Goal: Task Accomplishment & Management: Manage account settings

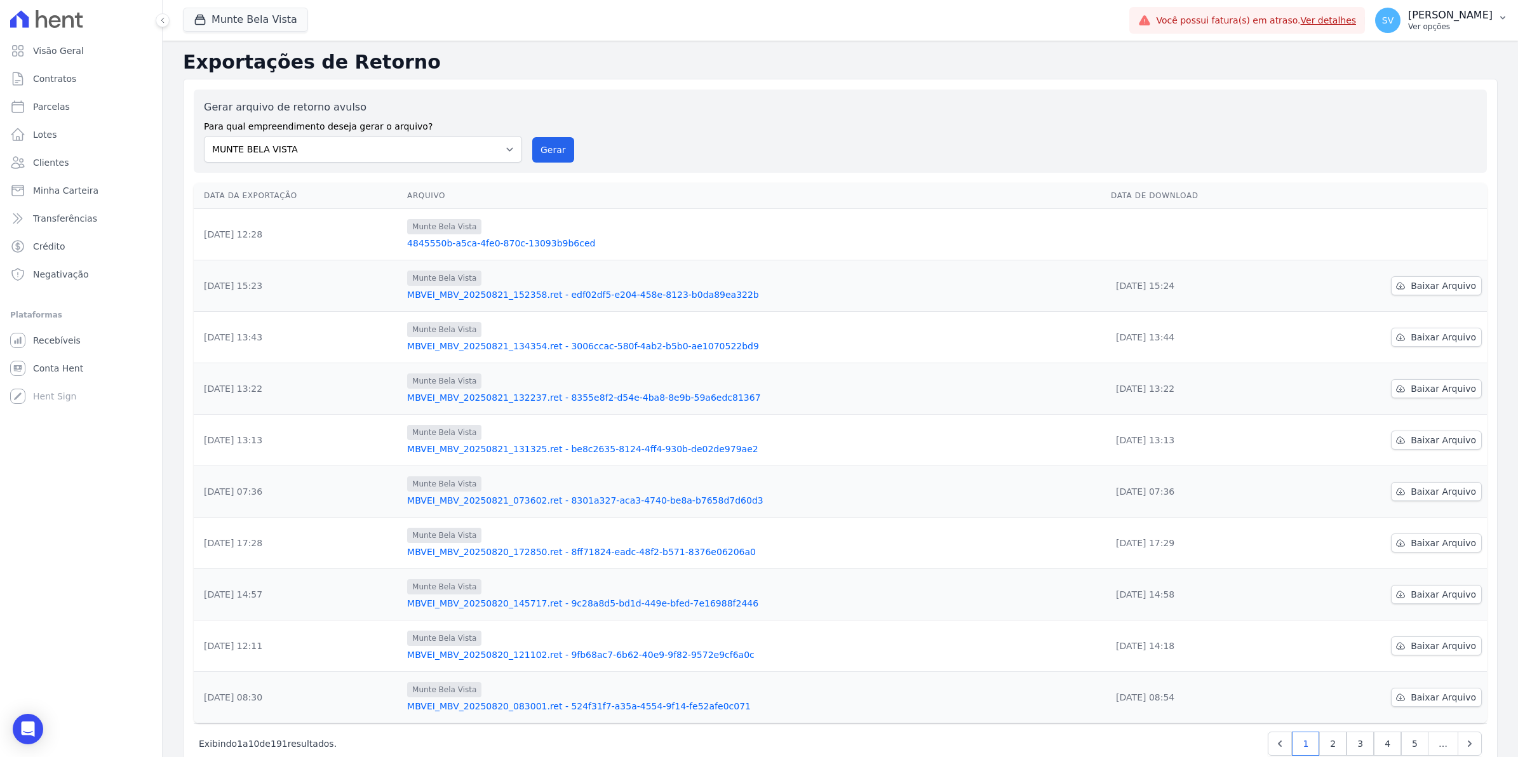
click at [1393, 24] on span "SV" at bounding box center [1387, 20] width 25 height 25
click at [1404, 141] on link "Exportar retornos" at bounding box center [1436, 139] width 163 height 23
click at [1435, 233] on span "Baixar Arquivo" at bounding box center [1442, 234] width 65 height 13
click at [36, 103] on span "Parcelas" at bounding box center [51, 106] width 37 height 13
click at [39, 91] on link "Contratos" at bounding box center [81, 78] width 152 height 25
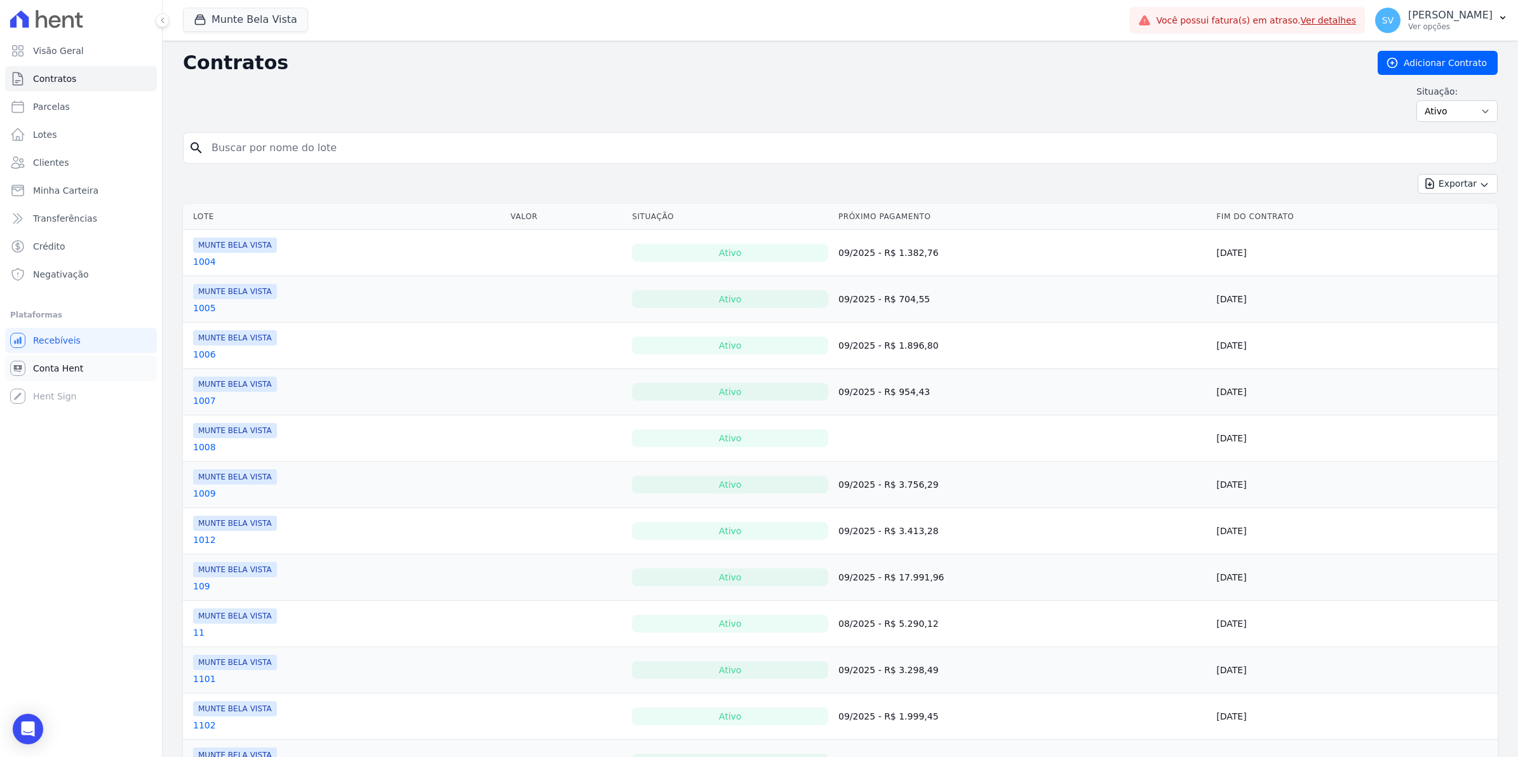
click at [67, 373] on span "Conta Hent" at bounding box center [58, 368] width 50 height 13
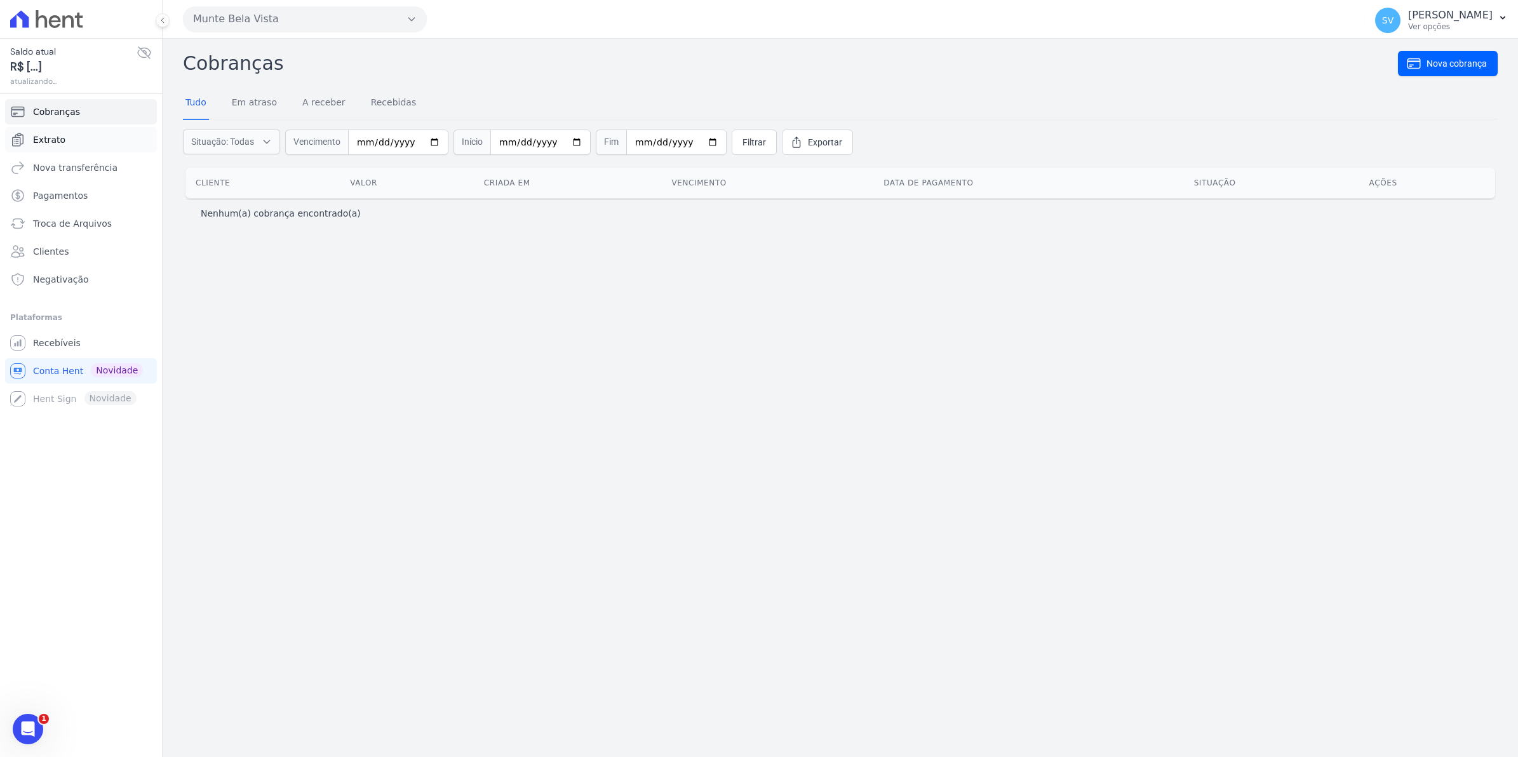
click at [58, 140] on span "Extrato" at bounding box center [49, 139] width 32 height 13
click at [53, 143] on span "Extrato" at bounding box center [49, 139] width 32 height 13
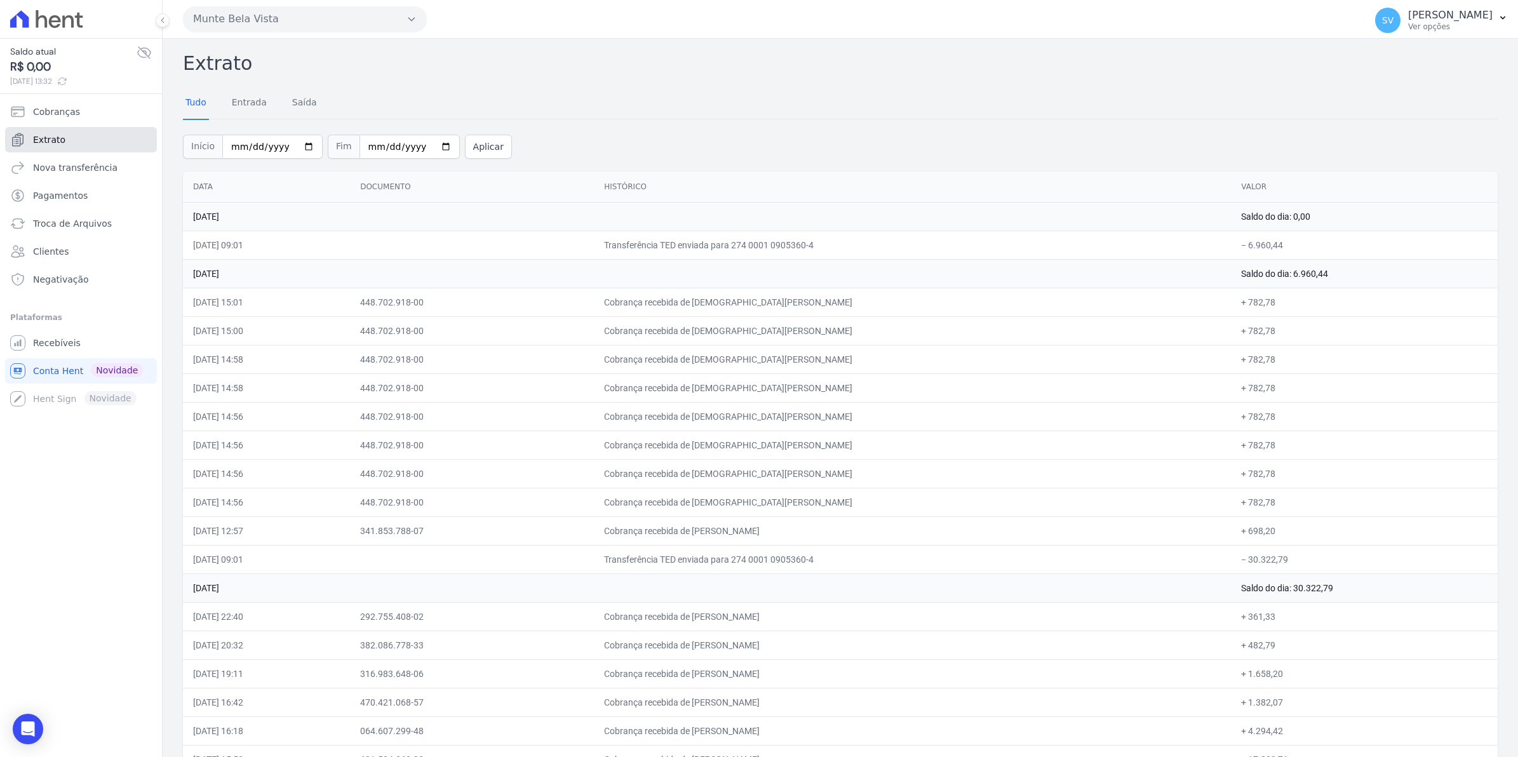
click at [58, 138] on span "Extrato" at bounding box center [49, 139] width 32 height 13
click at [67, 347] on span "Recebíveis" at bounding box center [57, 343] width 48 height 13
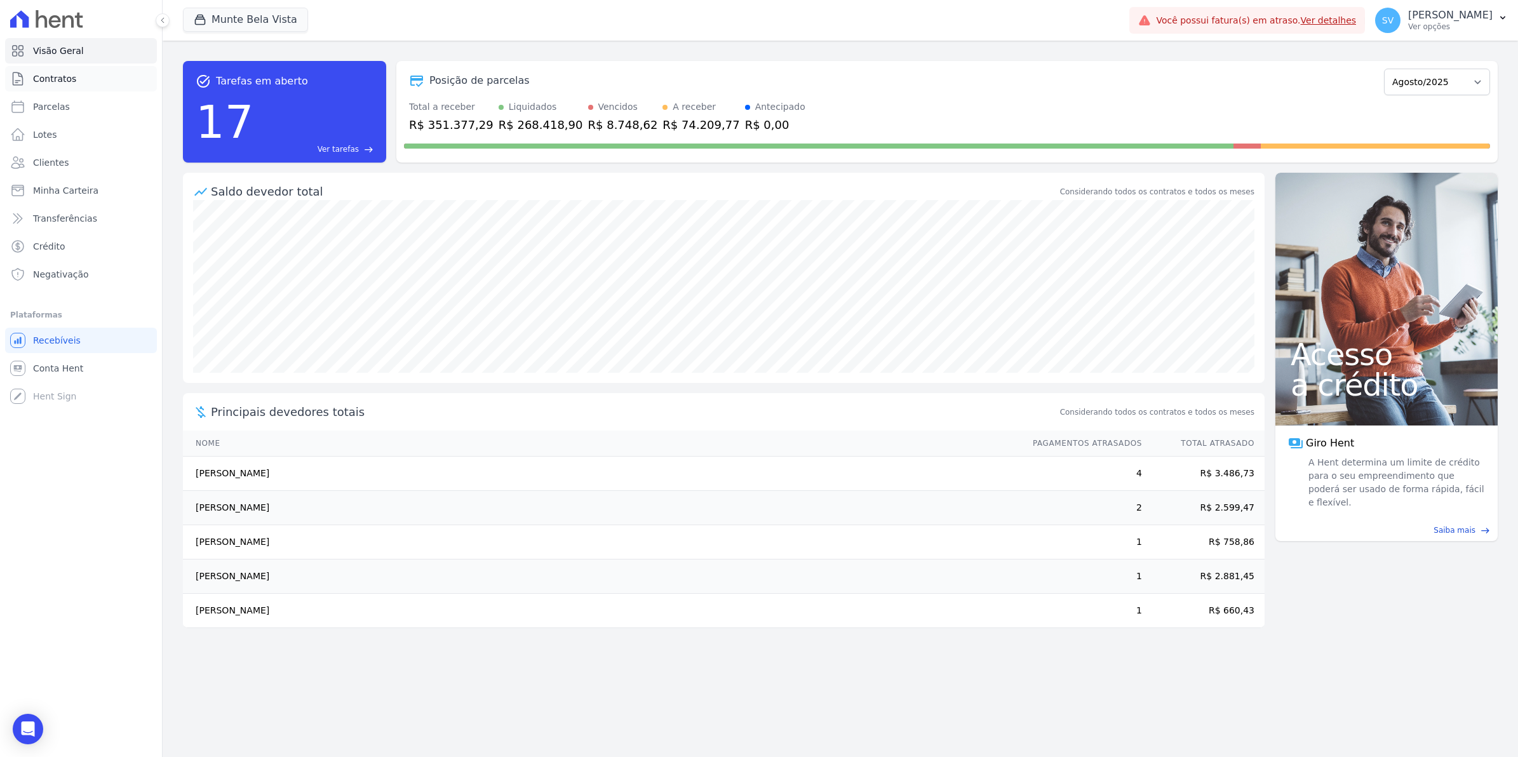
click at [39, 77] on span "Contratos" at bounding box center [54, 78] width 43 height 13
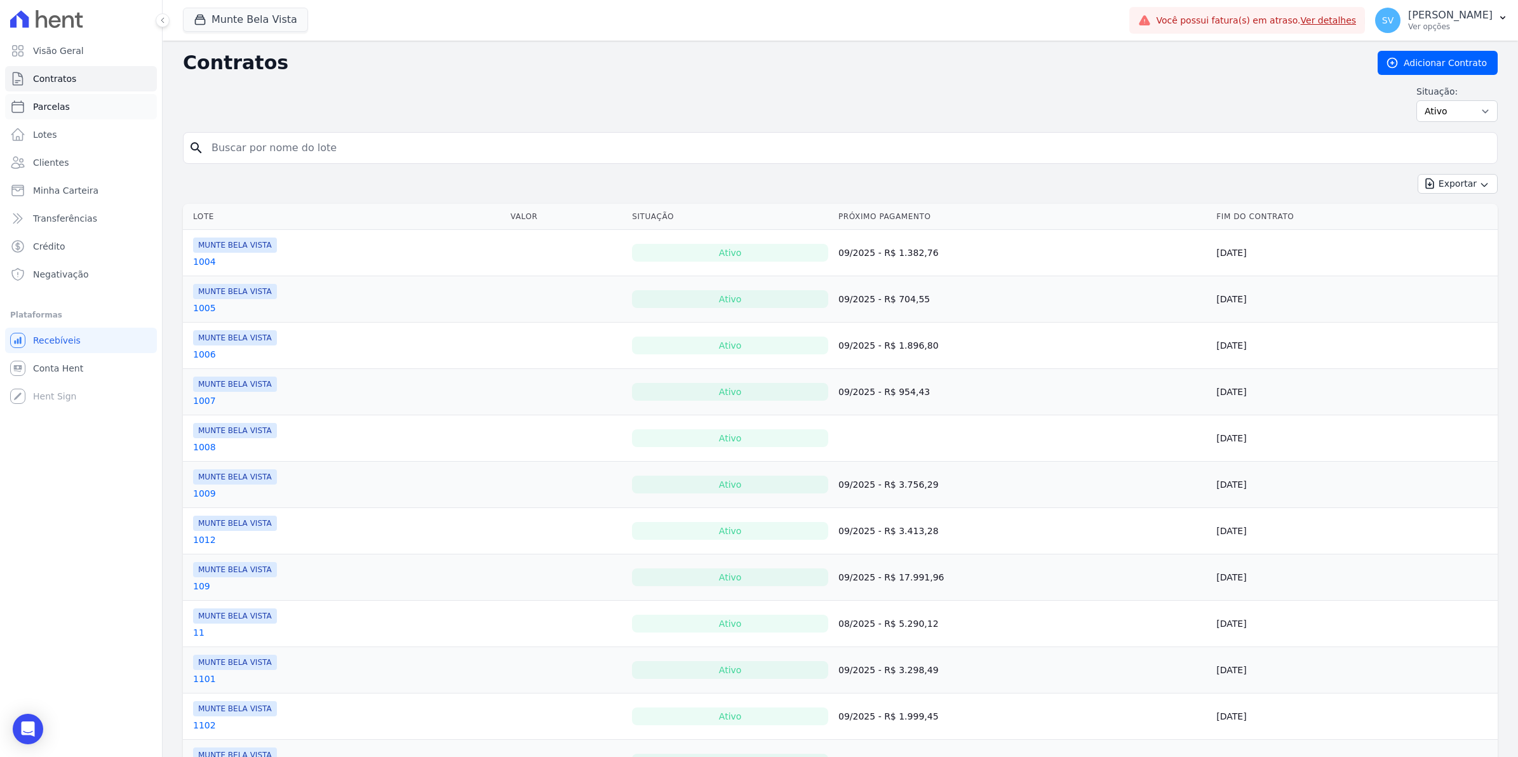
click at [48, 111] on span "Parcelas" at bounding box center [51, 106] width 37 height 13
select select
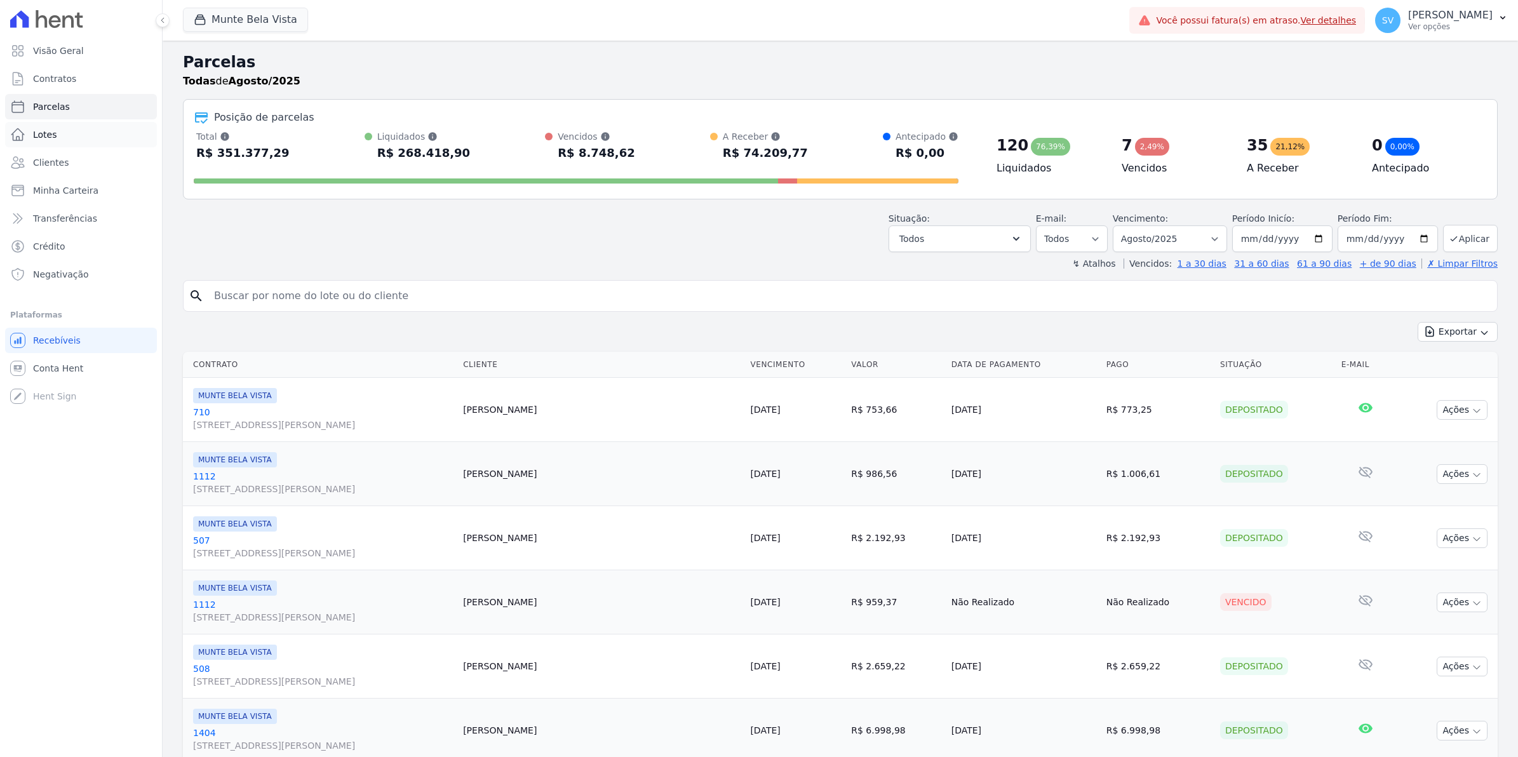
select select
click at [65, 377] on link "Conta Hent" at bounding box center [81, 368] width 152 height 25
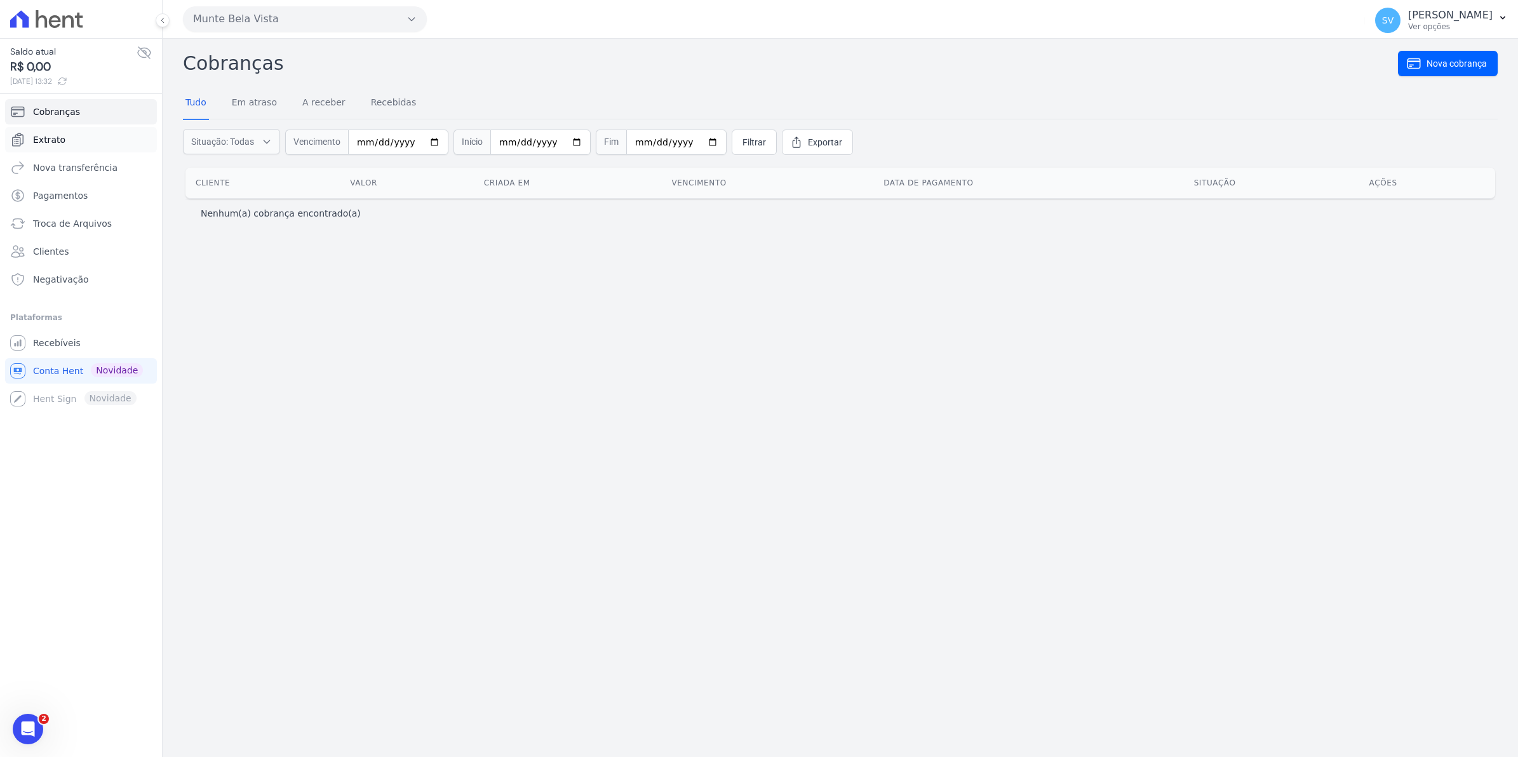
click at [54, 140] on span "Extrato" at bounding box center [49, 139] width 32 height 13
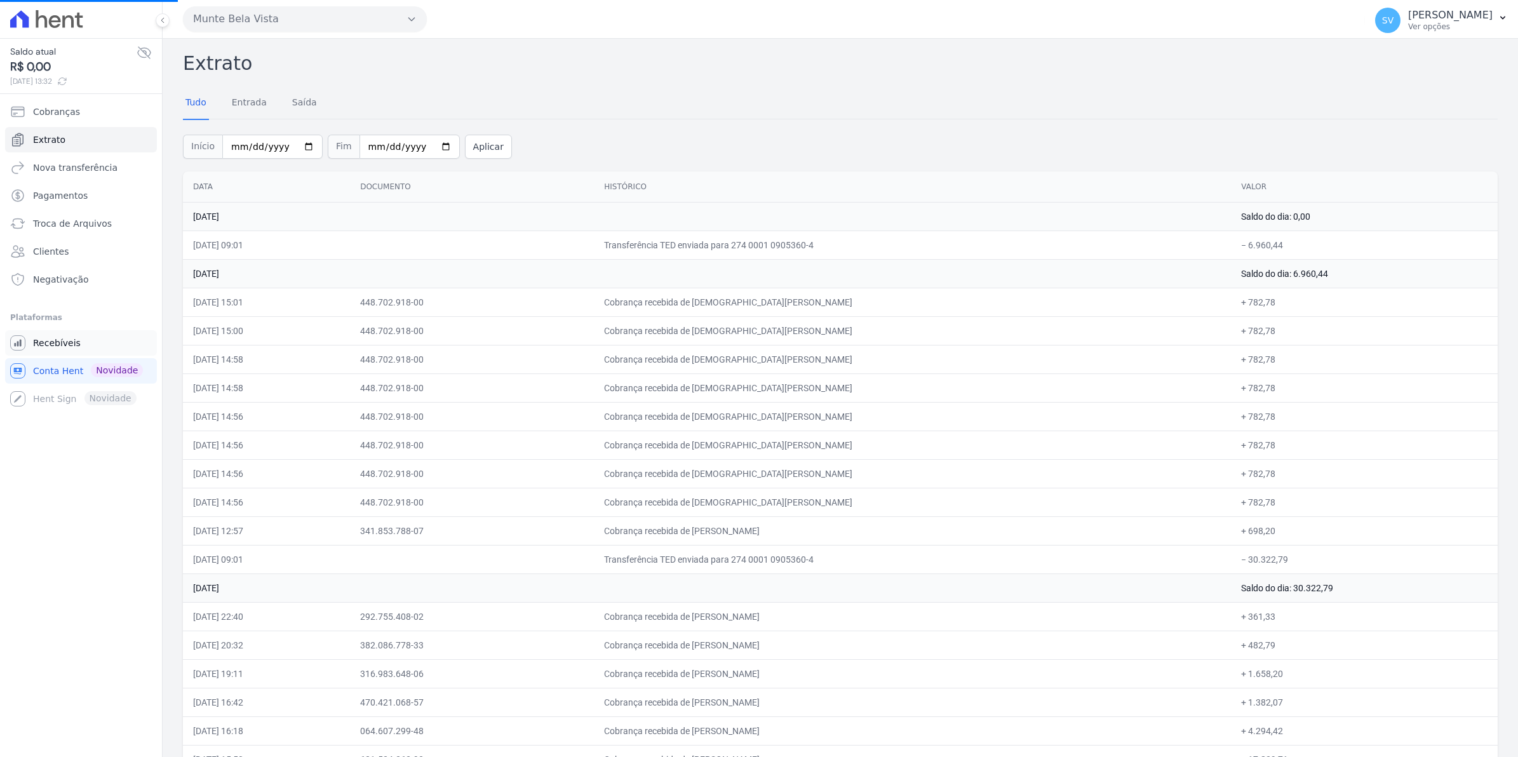
click at [49, 335] on link "Recebíveis" at bounding box center [81, 342] width 152 height 25
click at [49, 114] on span "Cobranças" at bounding box center [56, 111] width 47 height 13
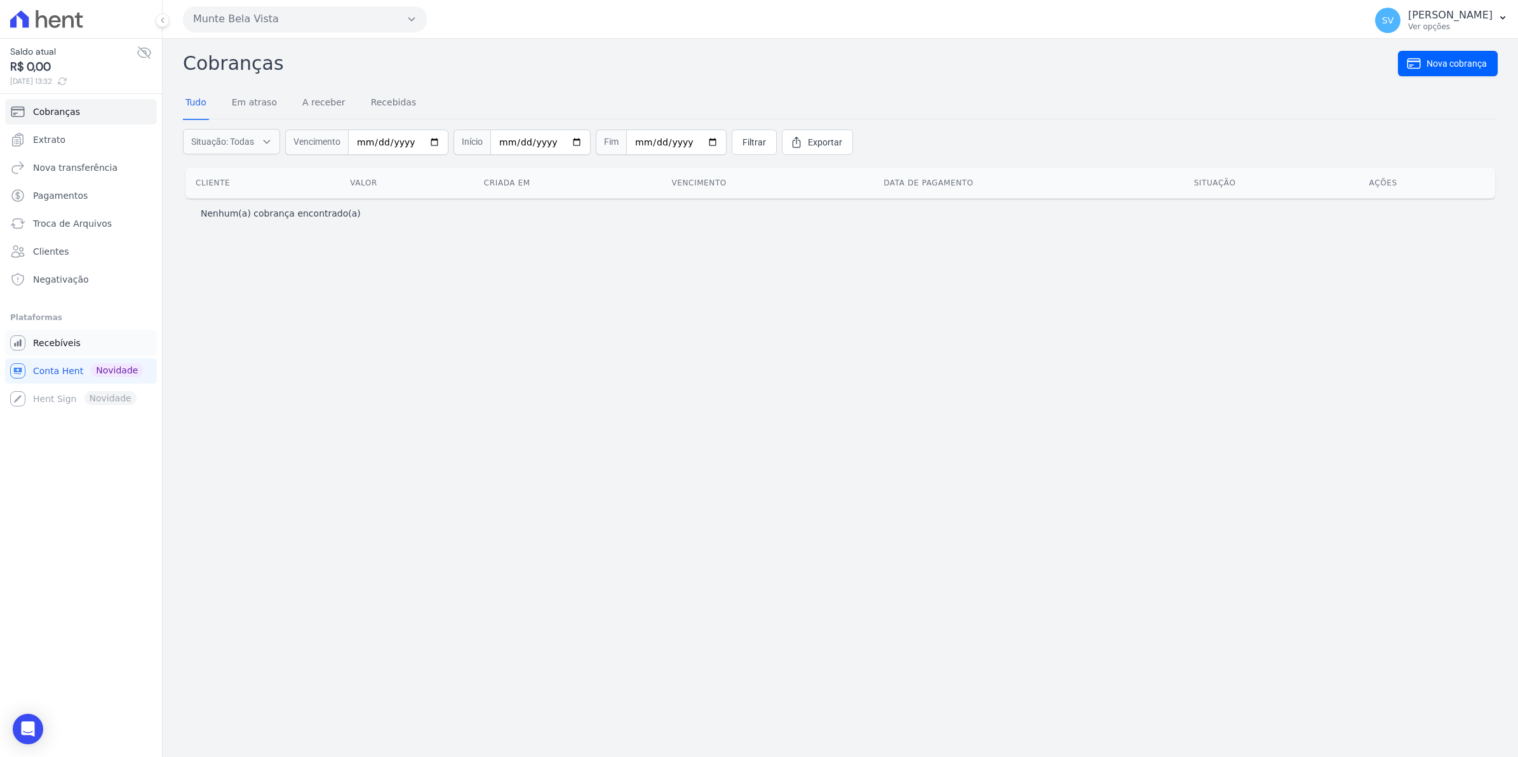
click at [71, 349] on span "Recebíveis" at bounding box center [57, 343] width 48 height 13
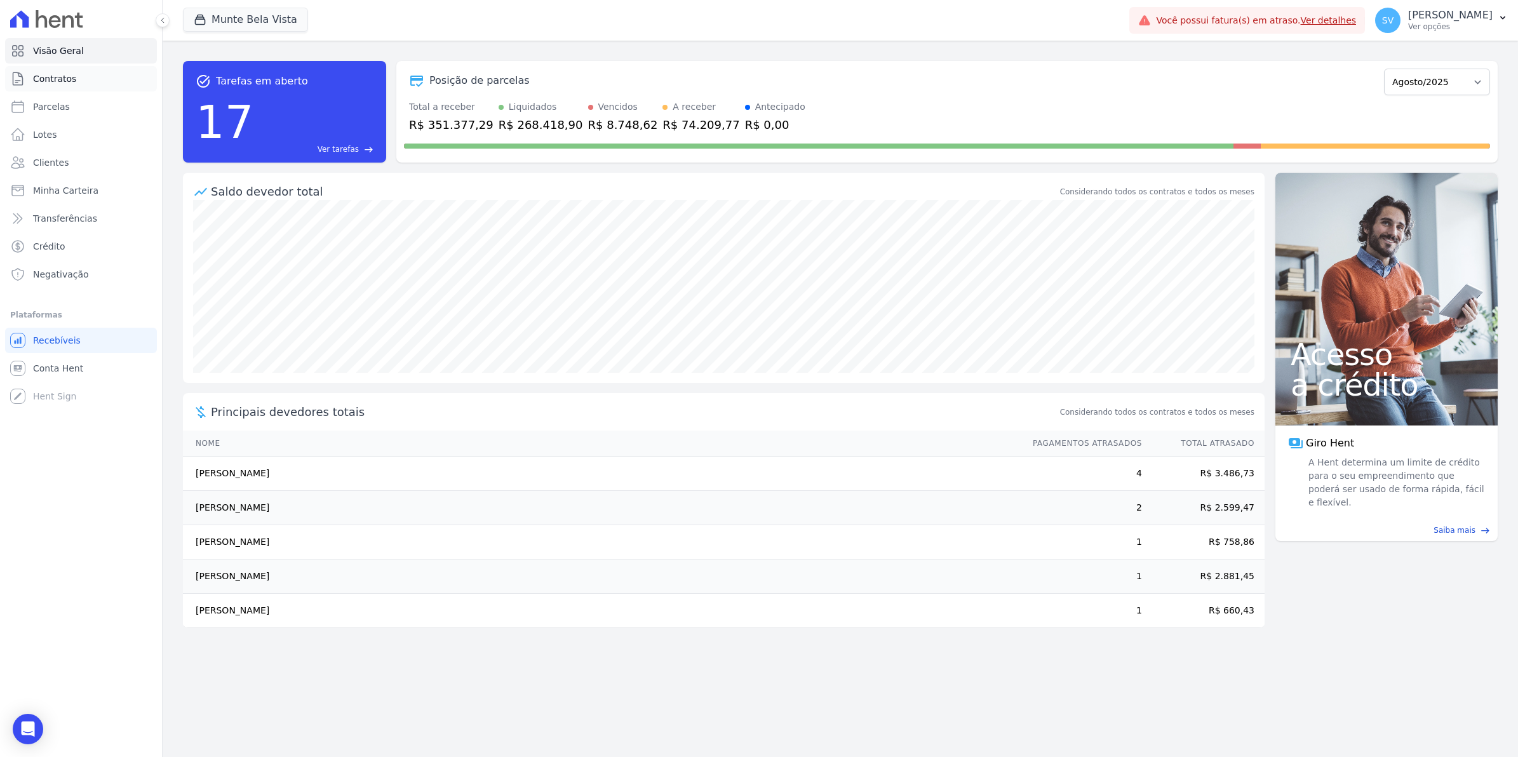
click at [43, 81] on span "Contratos" at bounding box center [54, 78] width 43 height 13
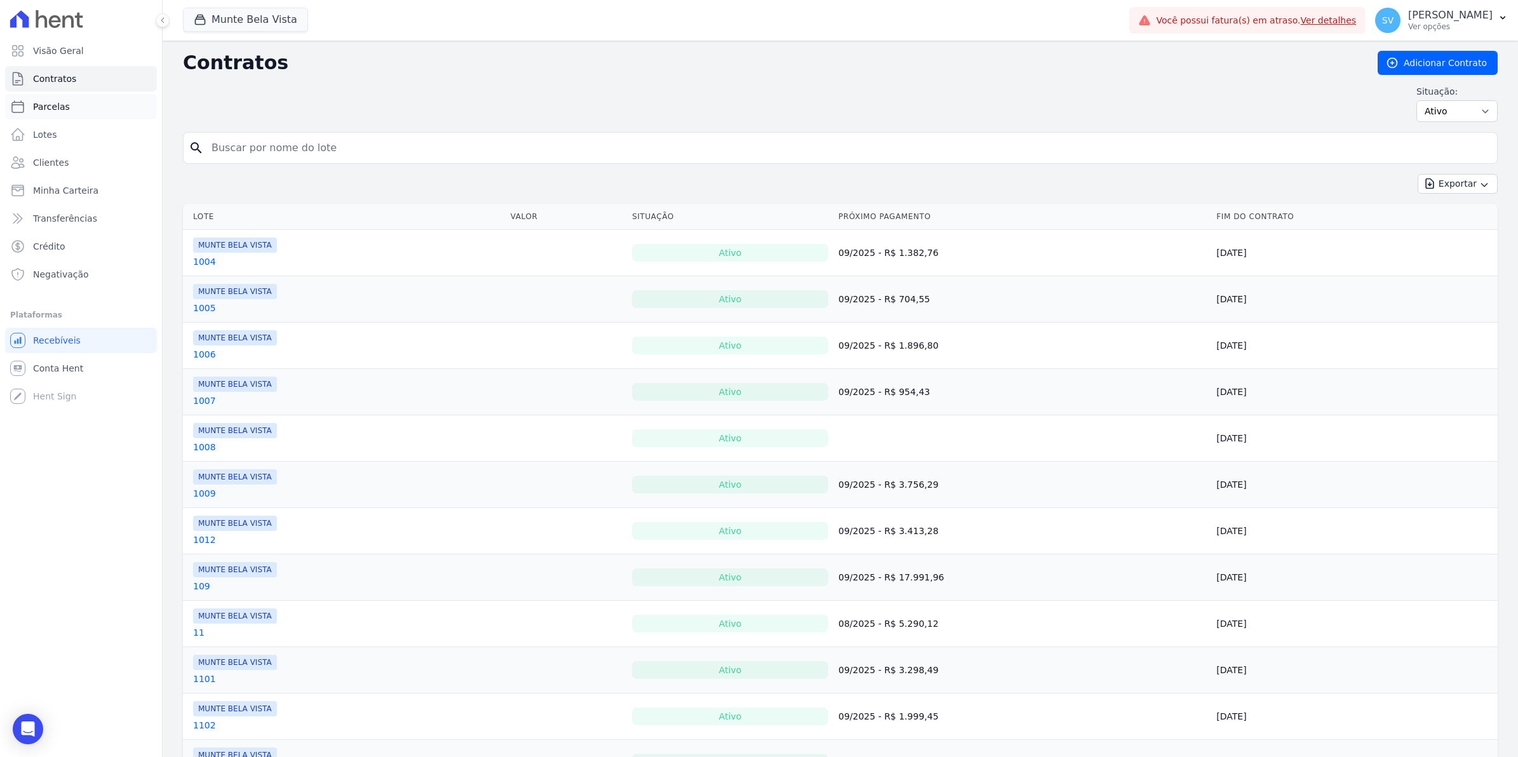
click at [39, 115] on link "Parcelas" at bounding box center [81, 106] width 152 height 25
select select
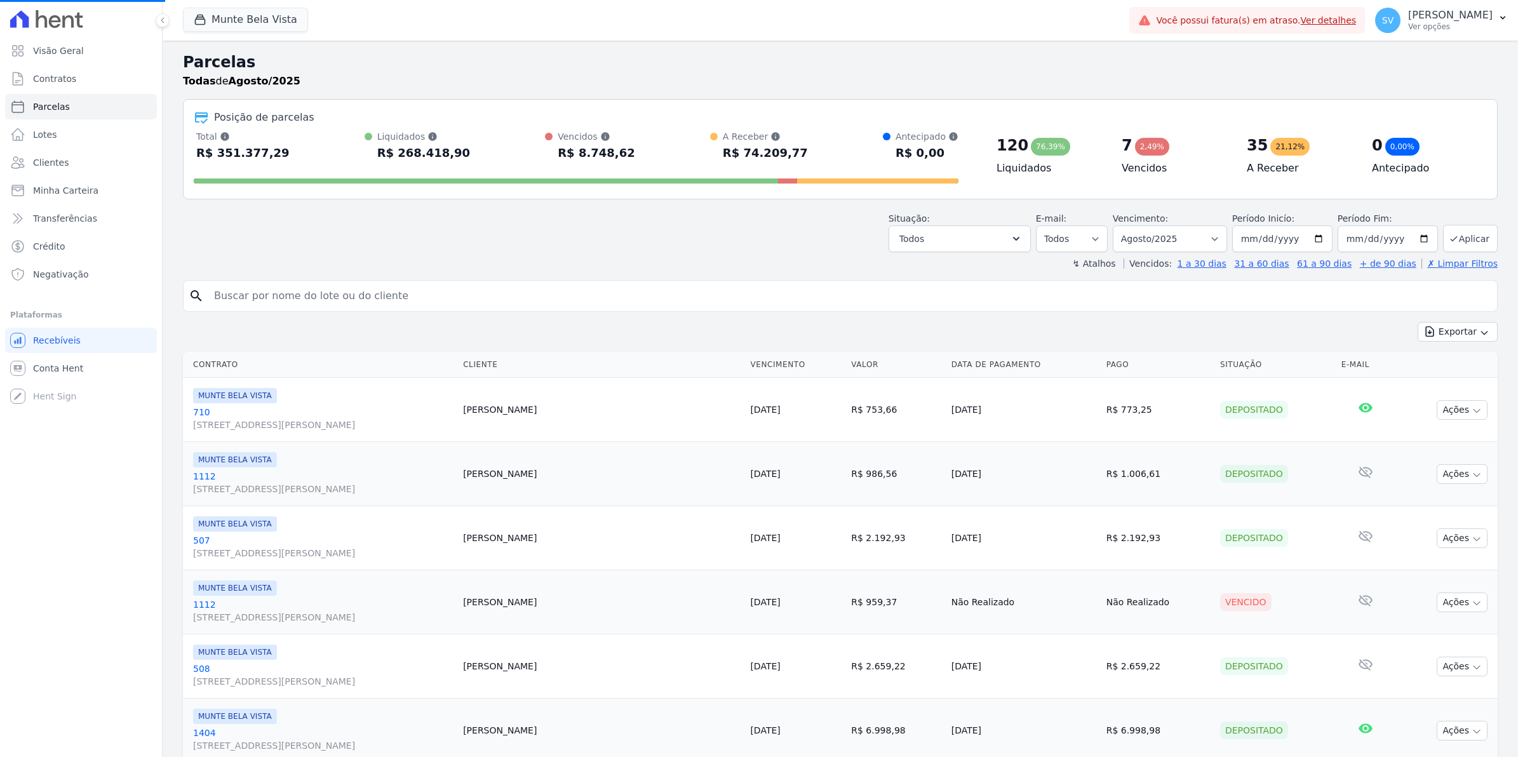
select select
click at [61, 364] on span "Conta Hent" at bounding box center [58, 368] width 50 height 13
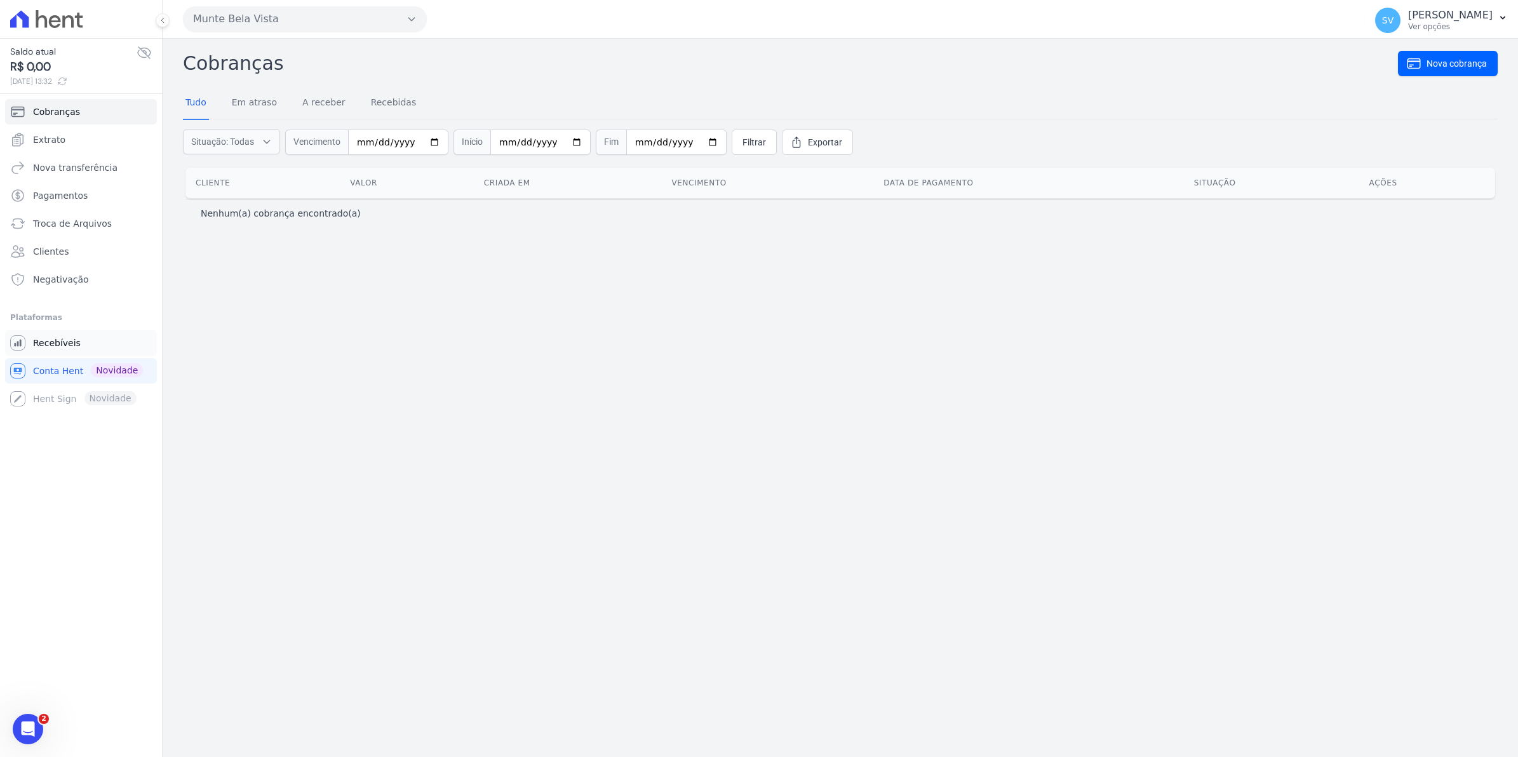
click at [70, 347] on span "Recebíveis" at bounding box center [57, 343] width 48 height 13
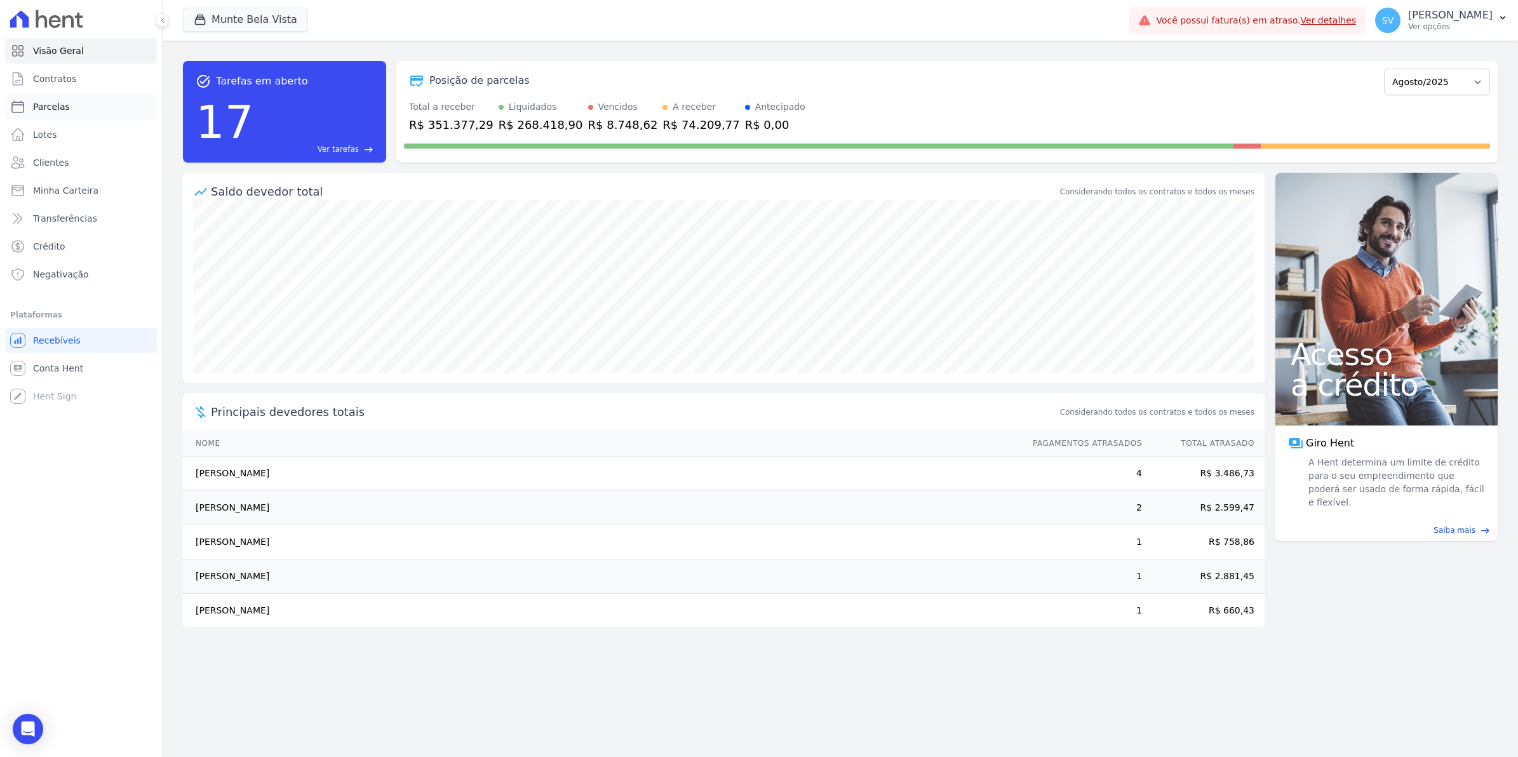
click at [44, 106] on span "Parcelas" at bounding box center [51, 106] width 37 height 13
select select
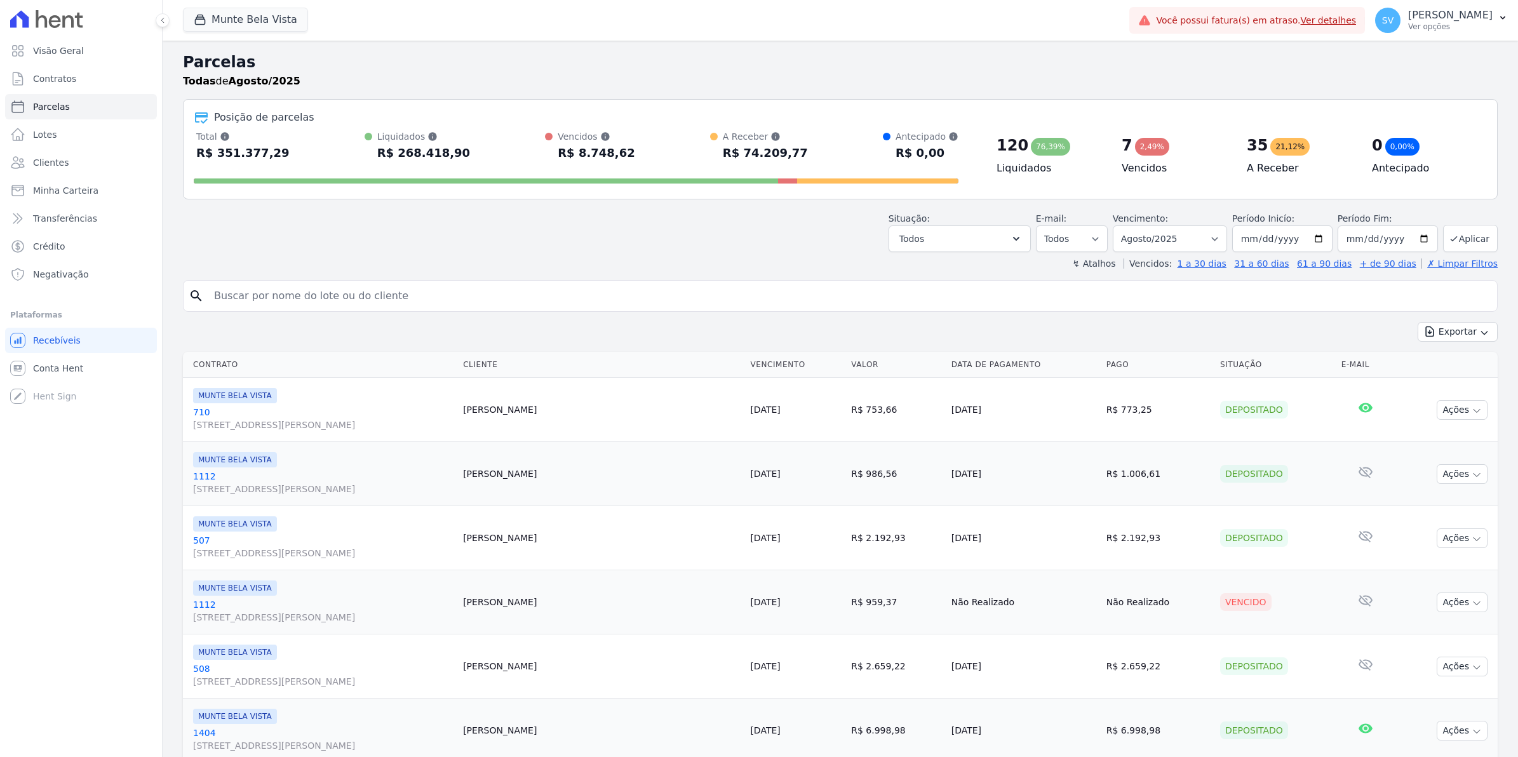
click at [44, 83] on span "Contratos" at bounding box center [54, 78] width 43 height 13
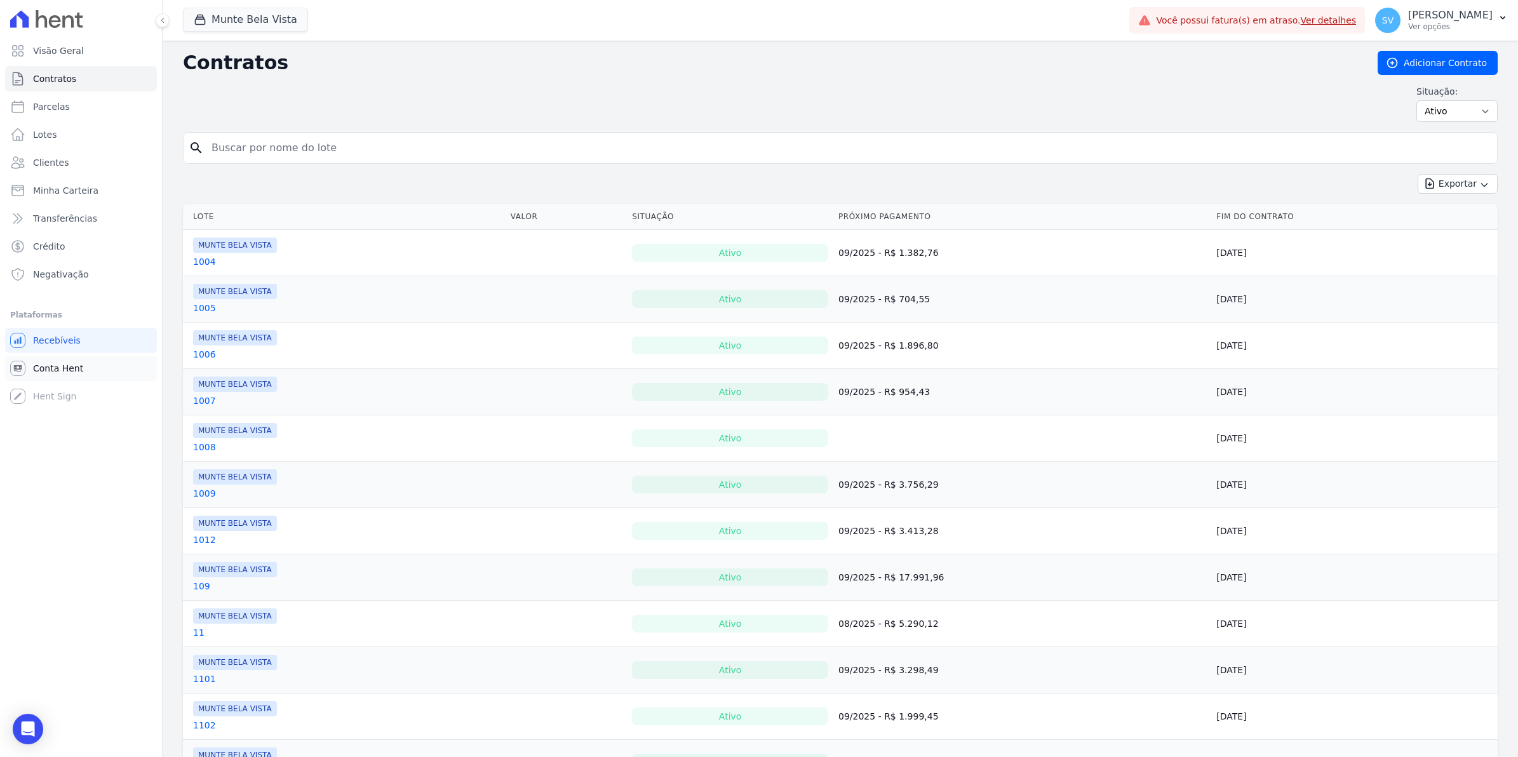
click at [51, 372] on span "Conta Hent" at bounding box center [58, 368] width 50 height 13
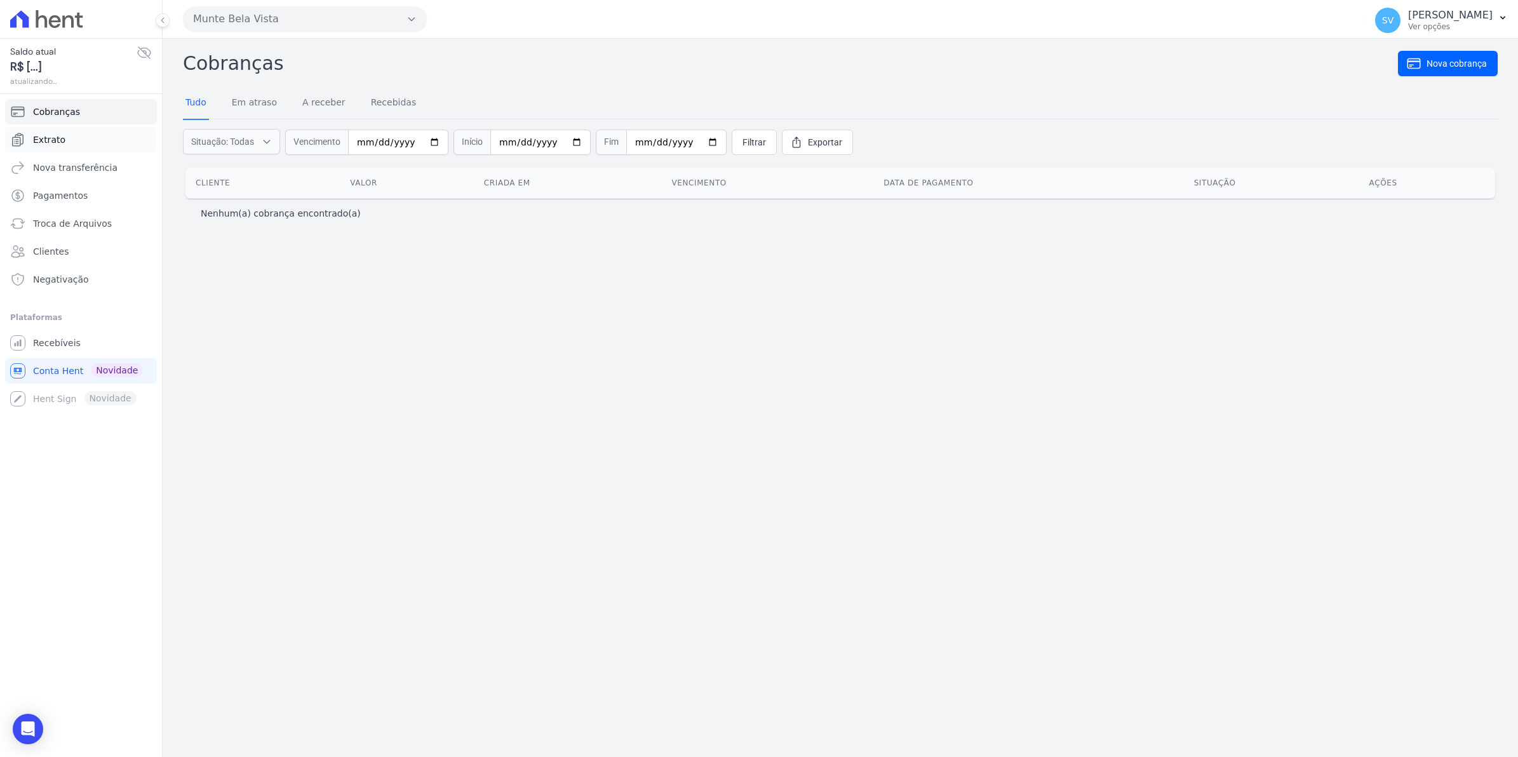
click at [62, 145] on link "Extrato" at bounding box center [81, 139] width 152 height 25
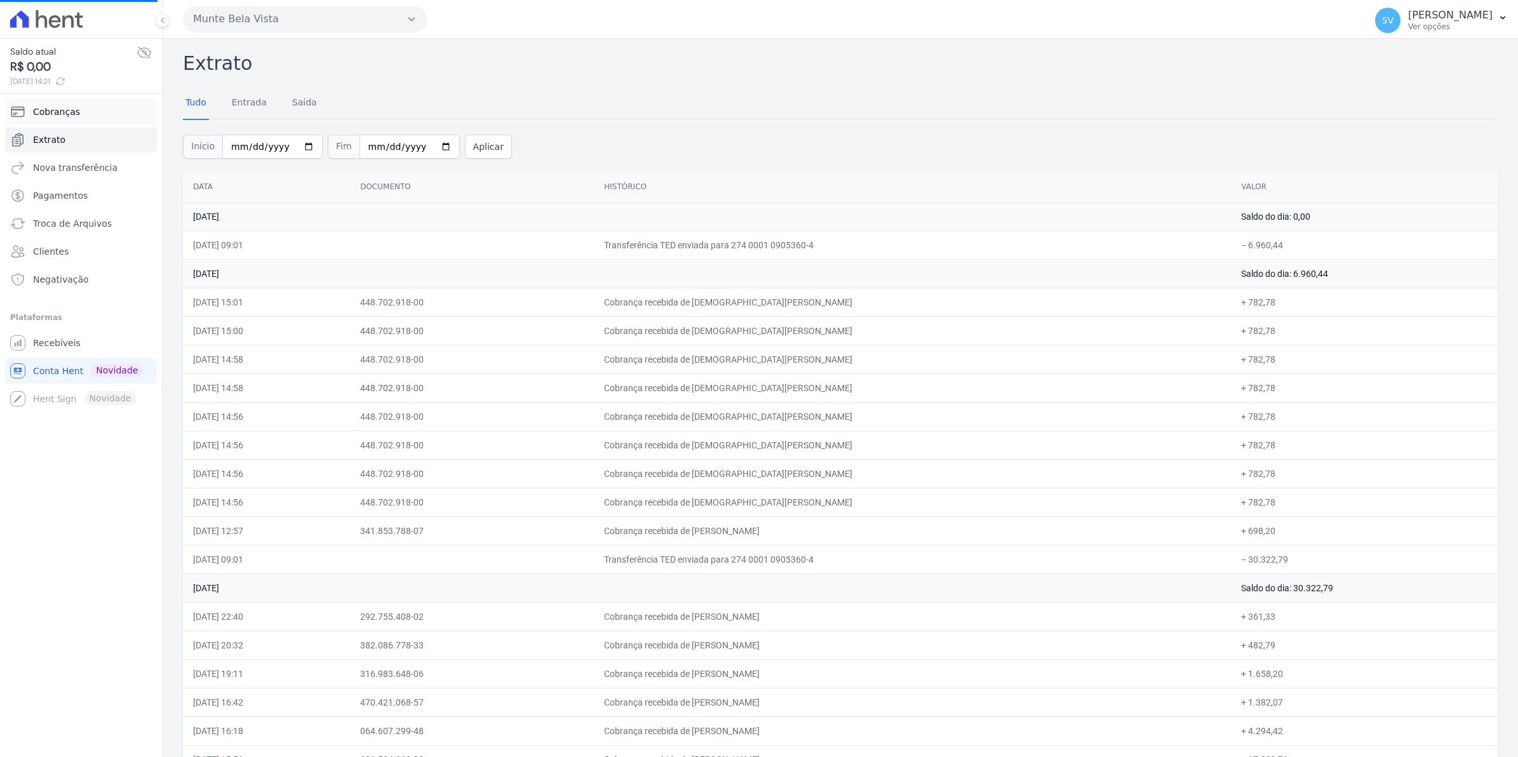
click at [69, 115] on span "Cobranças" at bounding box center [56, 111] width 47 height 13
click at [52, 144] on span "Extrato" at bounding box center [49, 139] width 32 height 13
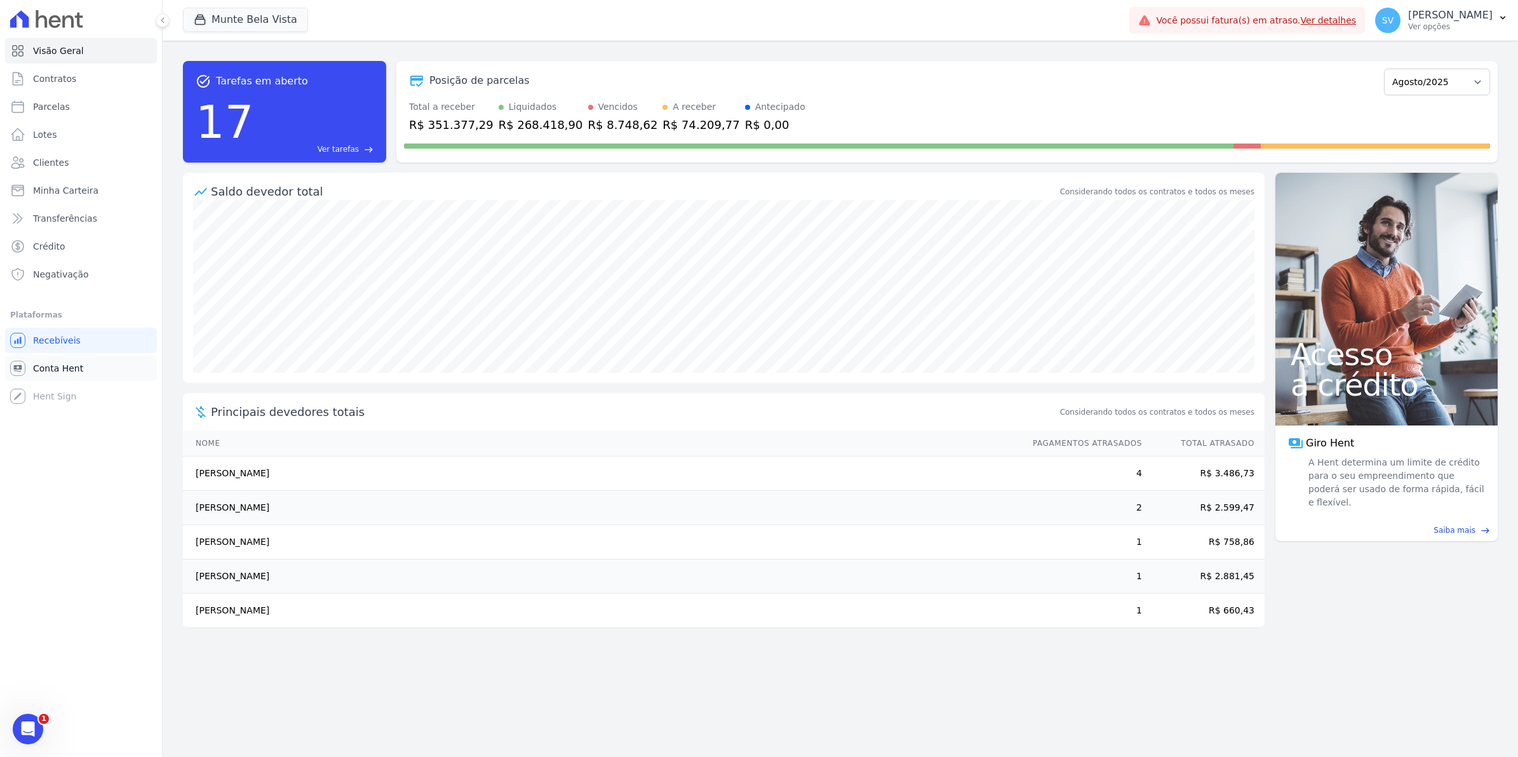
click at [58, 375] on link "Conta Hent" at bounding box center [81, 368] width 152 height 25
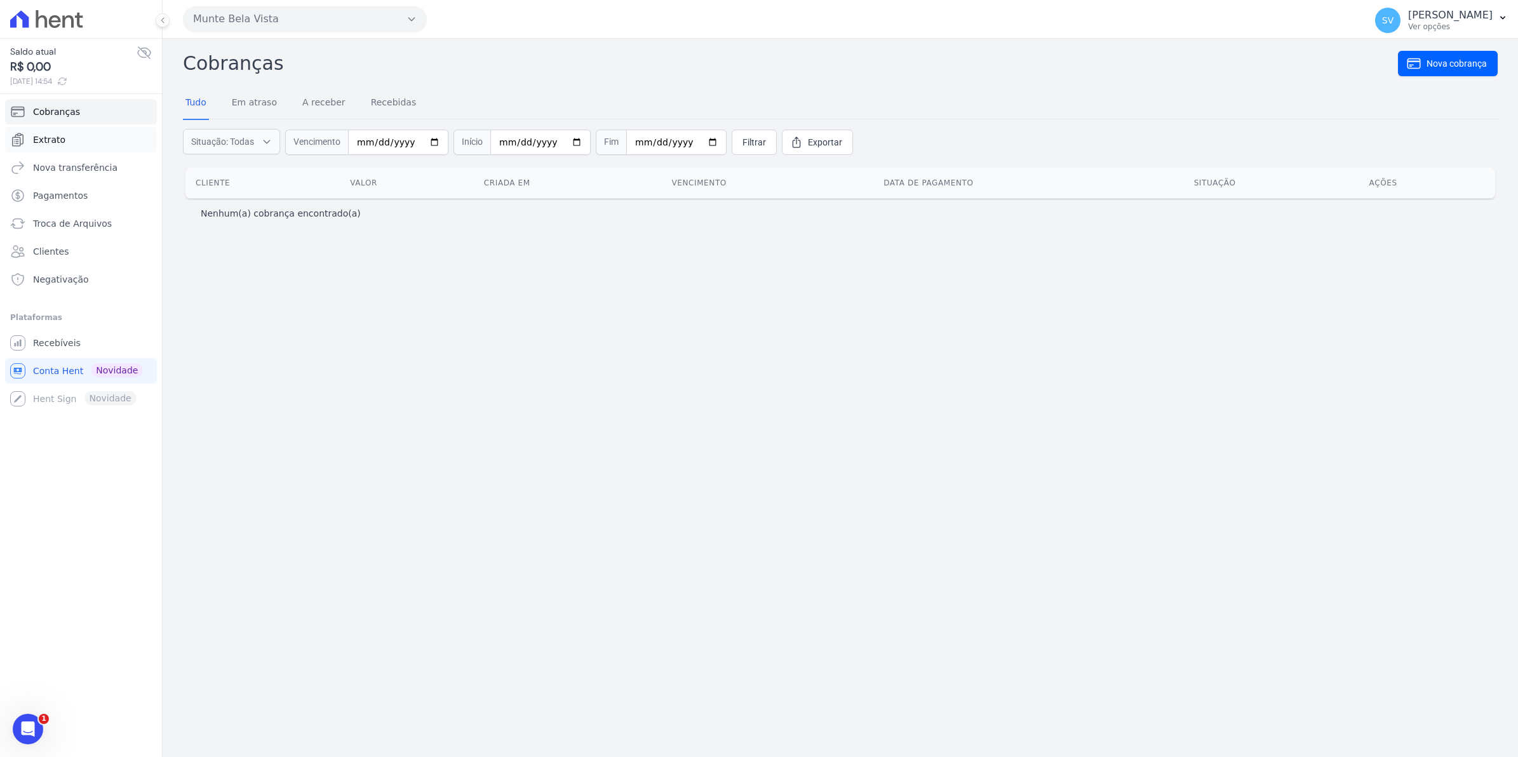
click at [55, 137] on span "Extrato" at bounding box center [49, 139] width 32 height 13
click at [45, 135] on span "Extrato" at bounding box center [49, 139] width 32 height 13
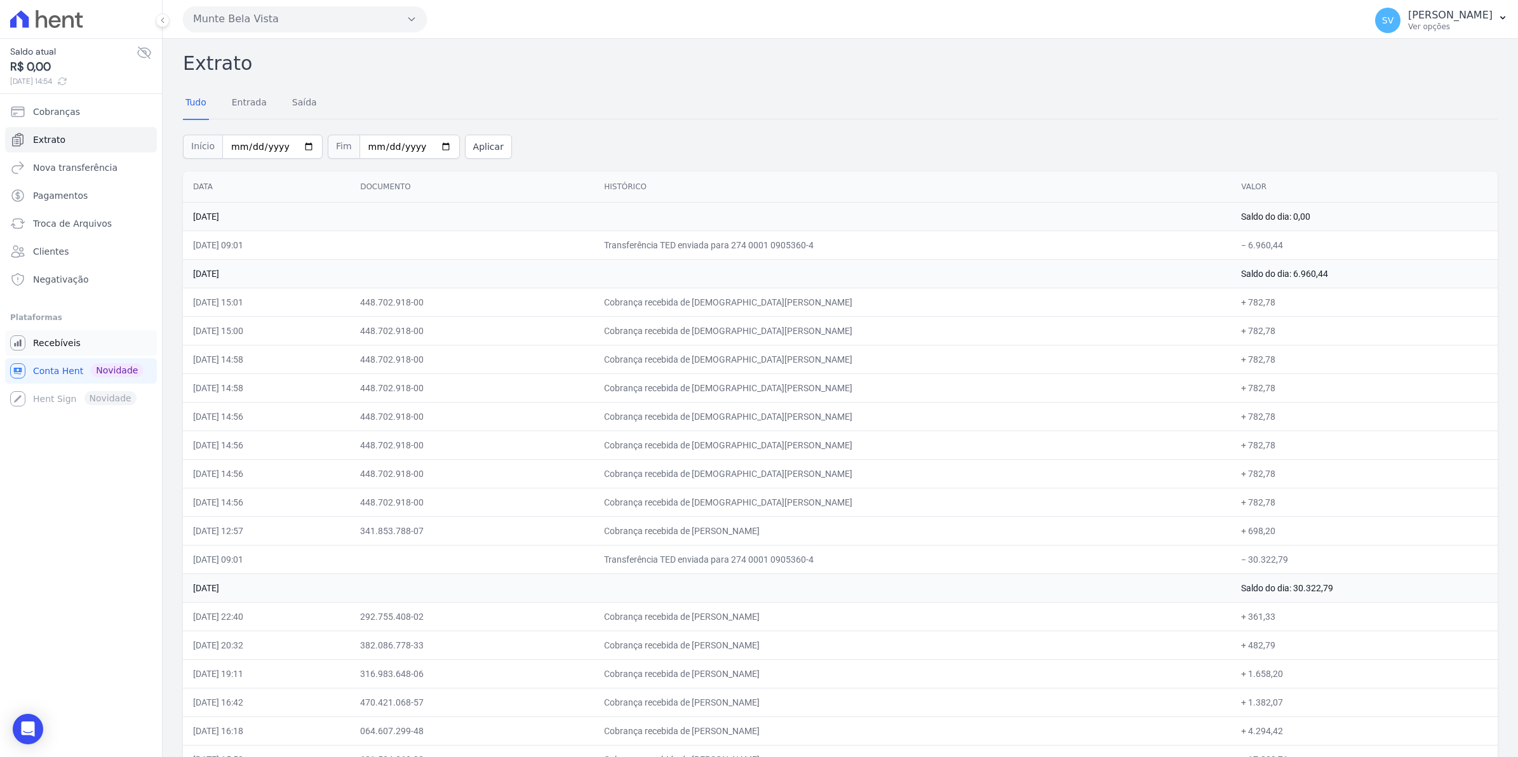
click at [50, 344] on span "Recebíveis" at bounding box center [57, 343] width 48 height 13
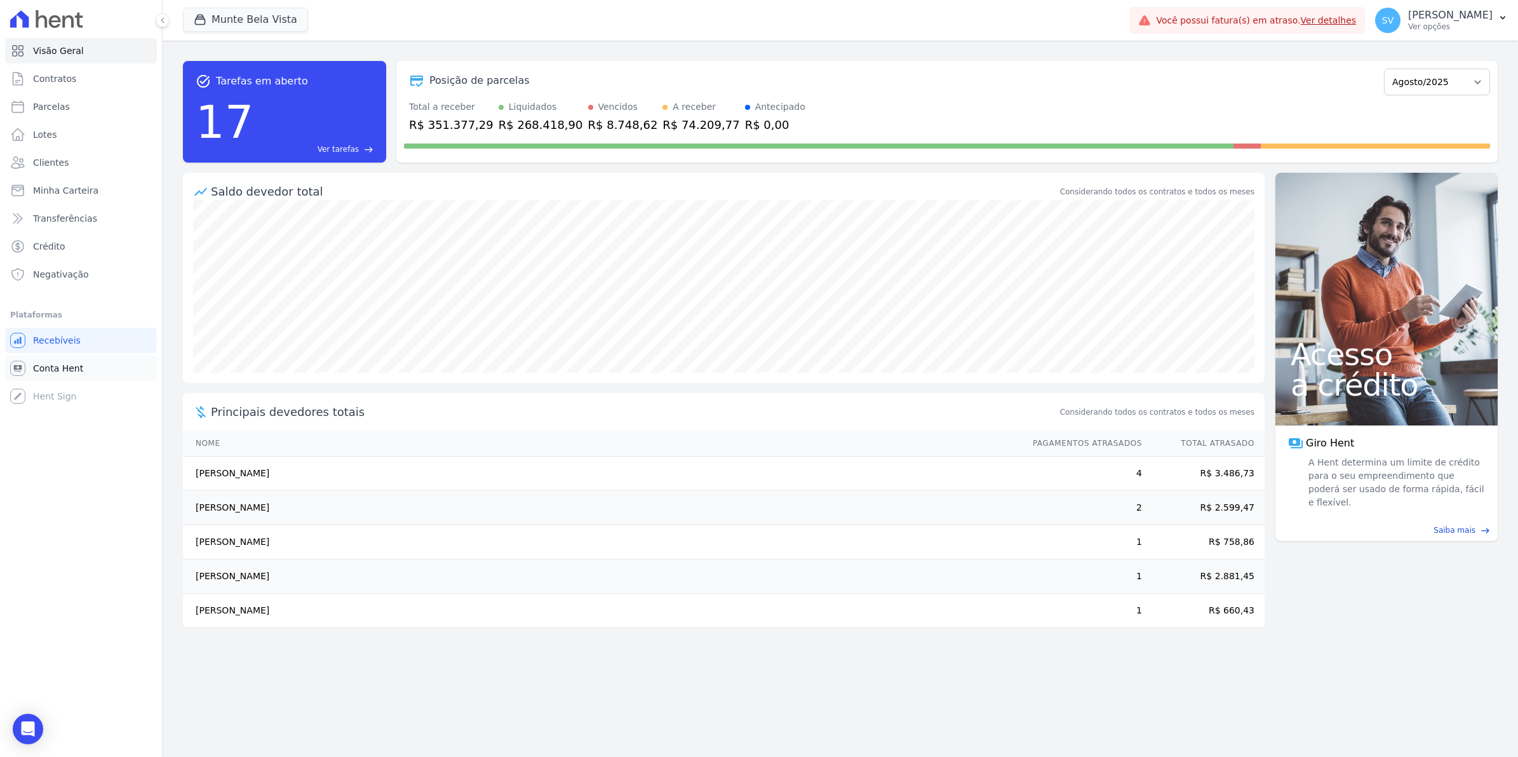
click at [74, 376] on link "Conta Hent" at bounding box center [81, 368] width 152 height 25
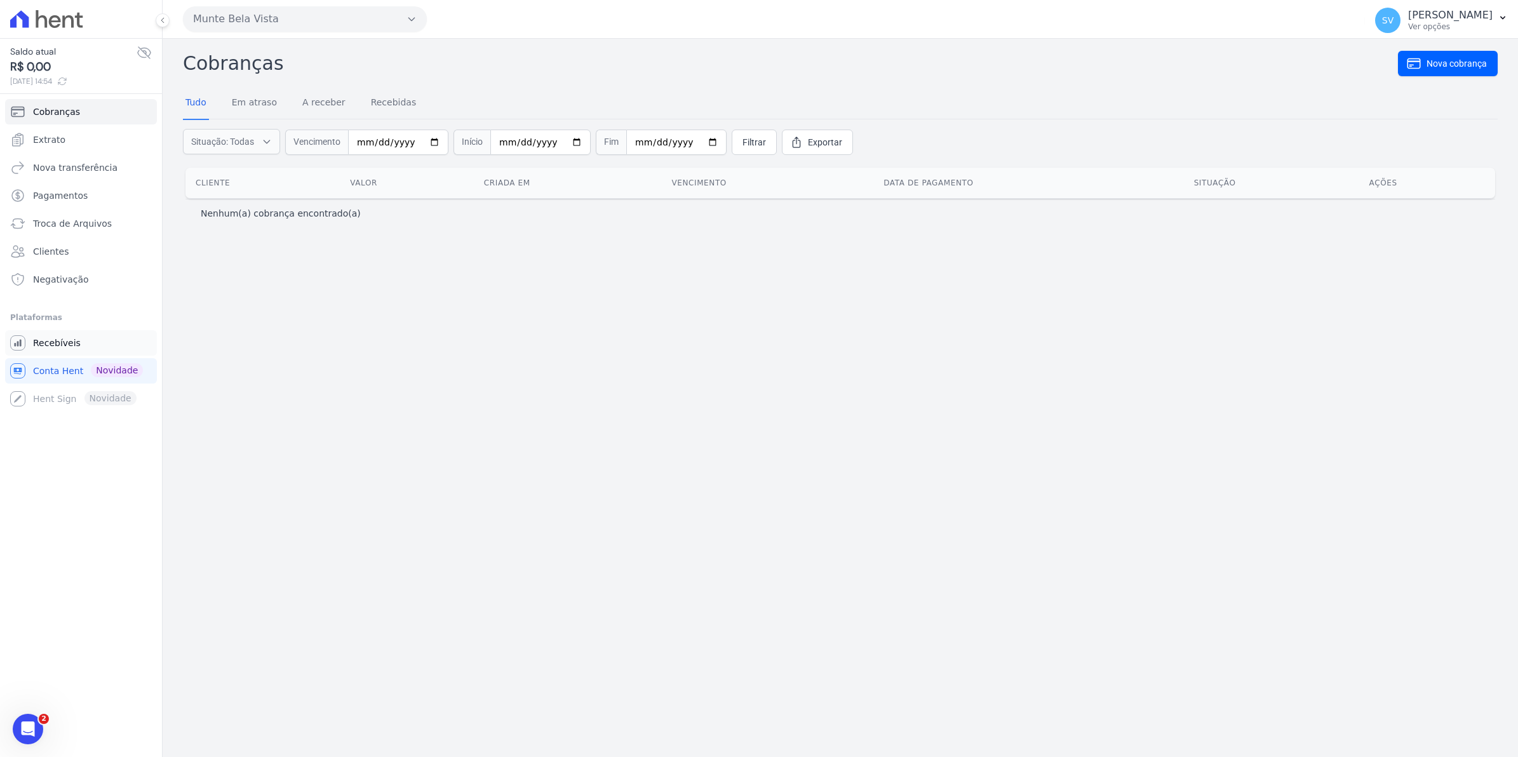
click at [51, 341] on span "Recebíveis" at bounding box center [57, 343] width 48 height 13
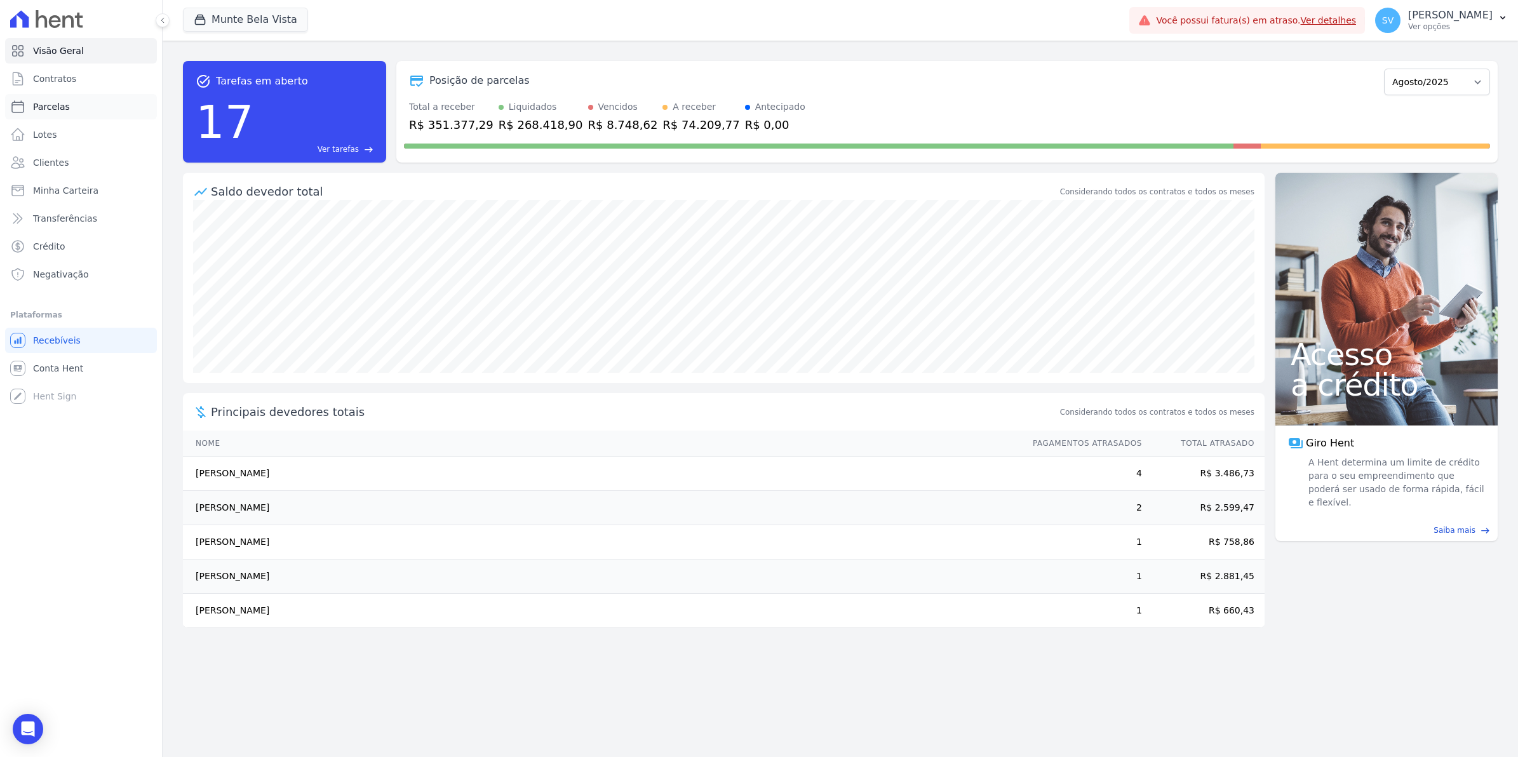
click at [36, 112] on span "Parcelas" at bounding box center [51, 106] width 37 height 13
select select
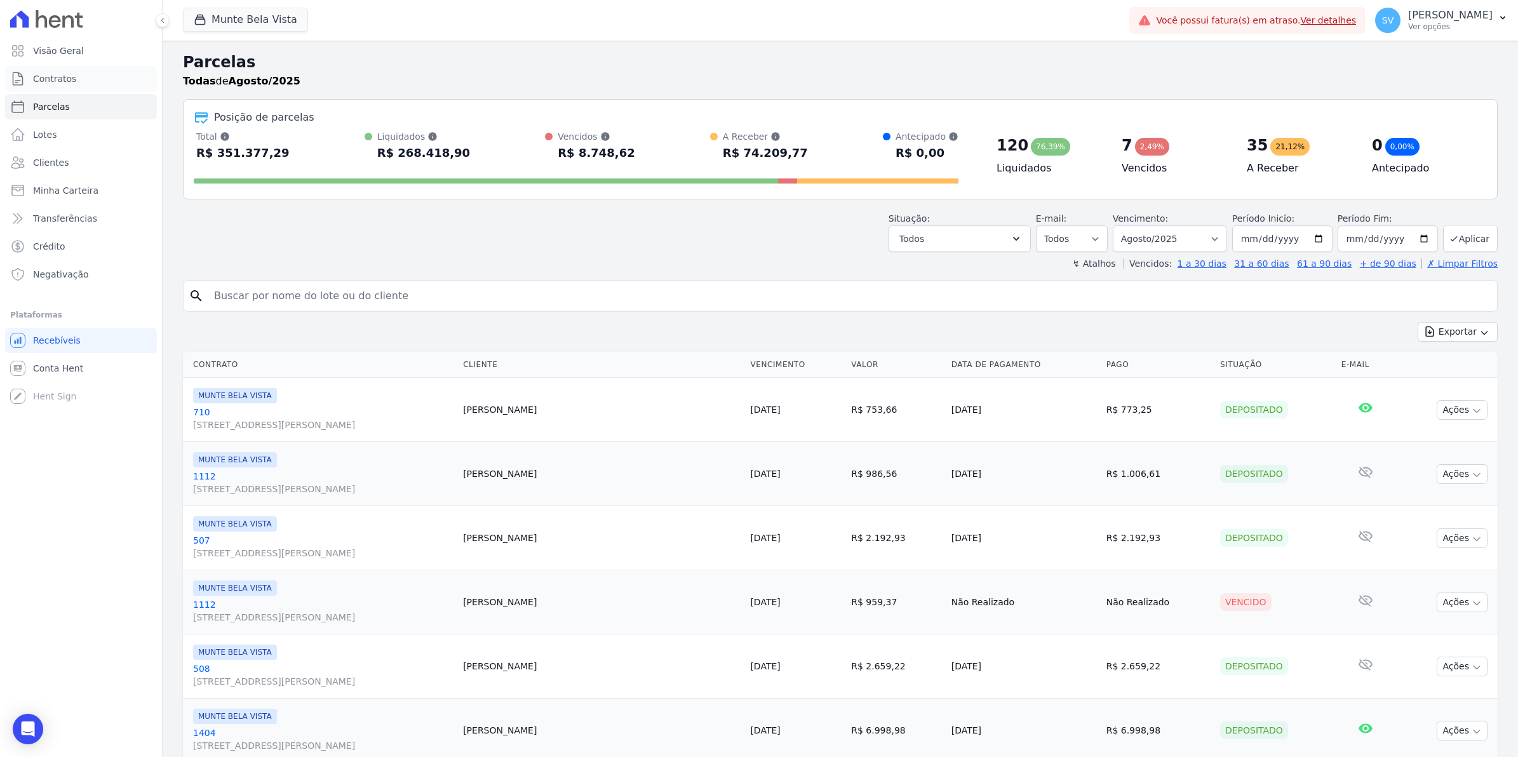
click at [59, 83] on span "Contratos" at bounding box center [54, 78] width 43 height 13
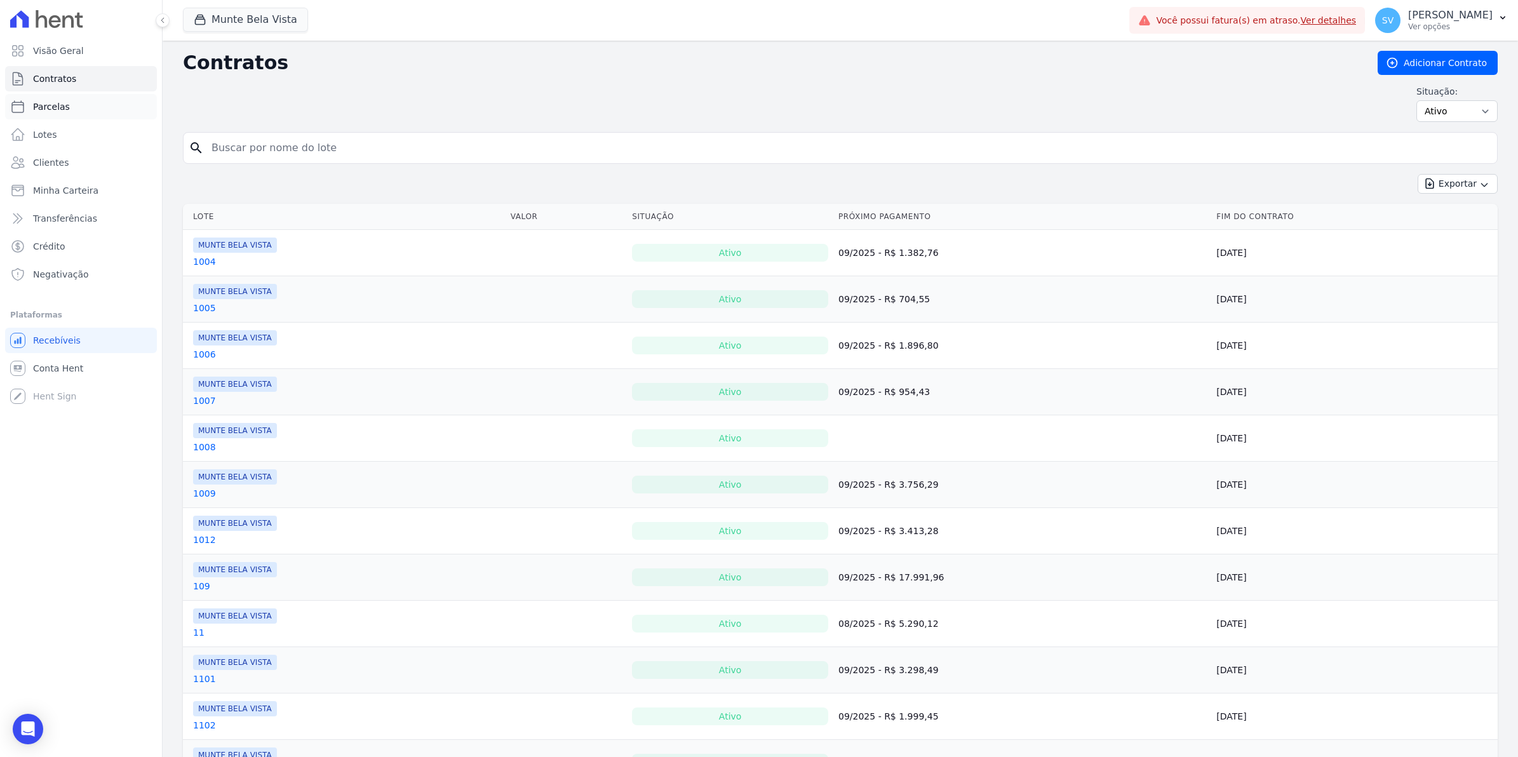
click at [49, 106] on span "Parcelas" at bounding box center [51, 106] width 37 height 13
select select
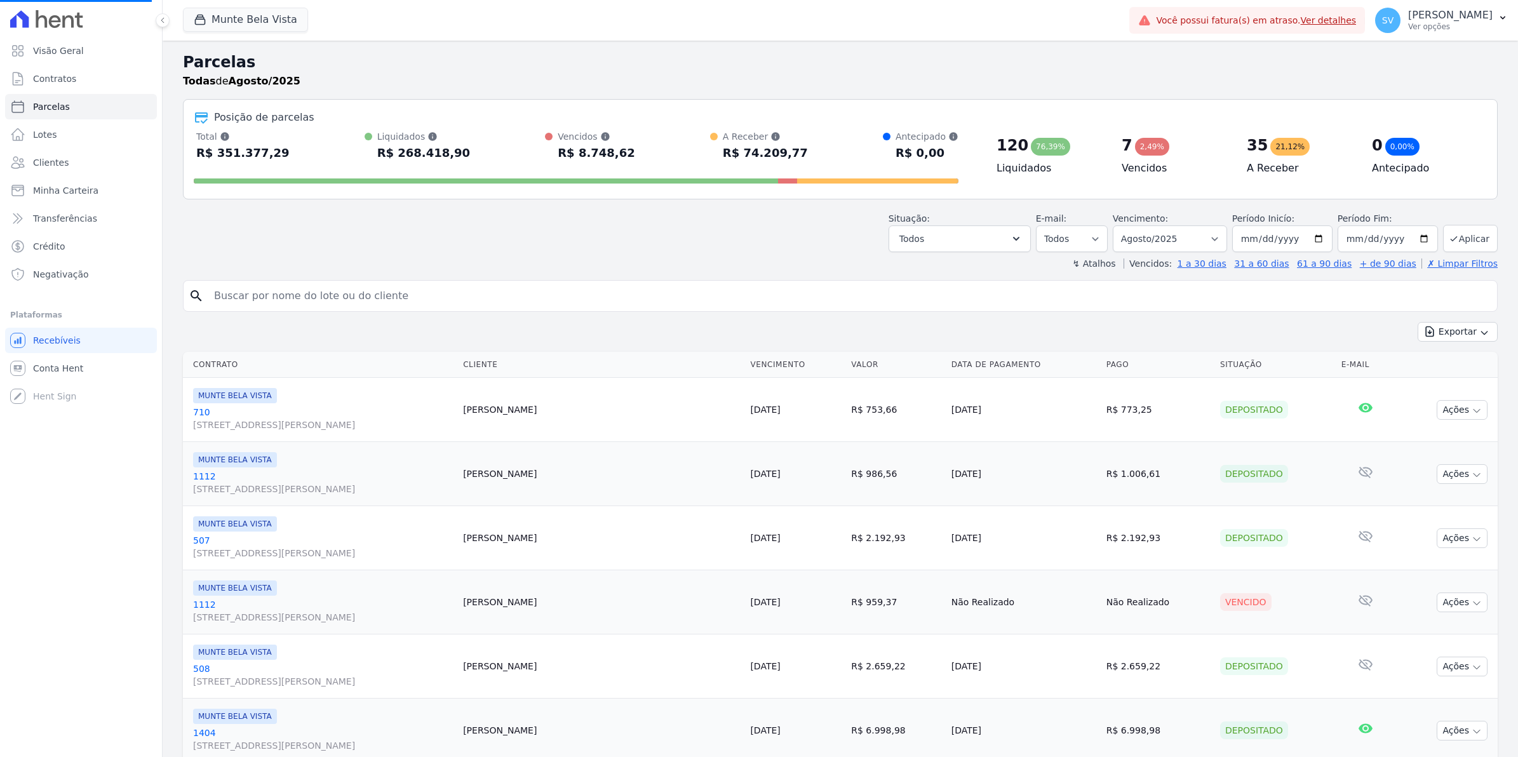
select select
click at [62, 365] on span "Conta Hent" at bounding box center [58, 368] width 50 height 13
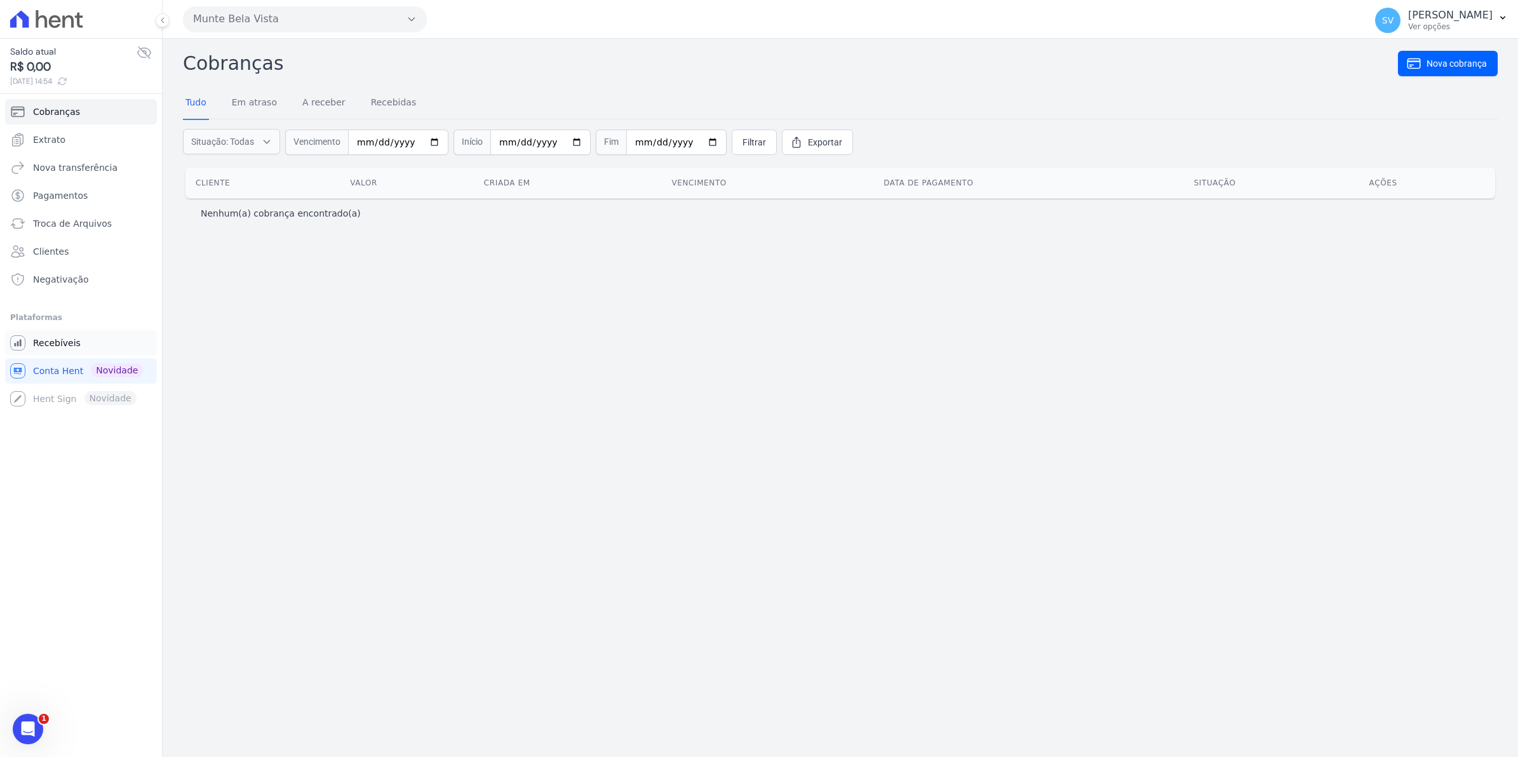
click at [68, 334] on link "Recebíveis" at bounding box center [81, 342] width 152 height 25
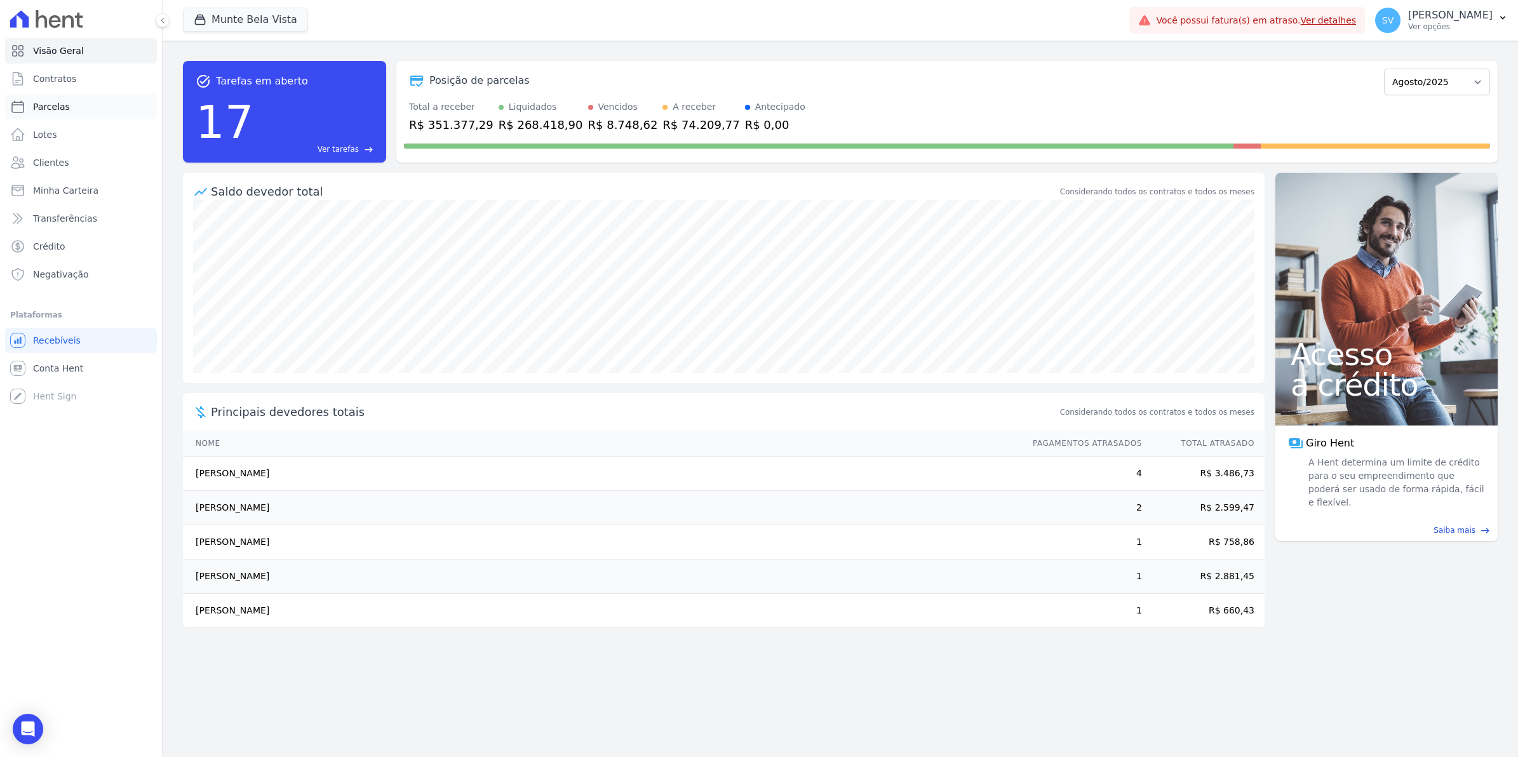
click at [40, 109] on span "Parcelas" at bounding box center [51, 106] width 37 height 13
select select
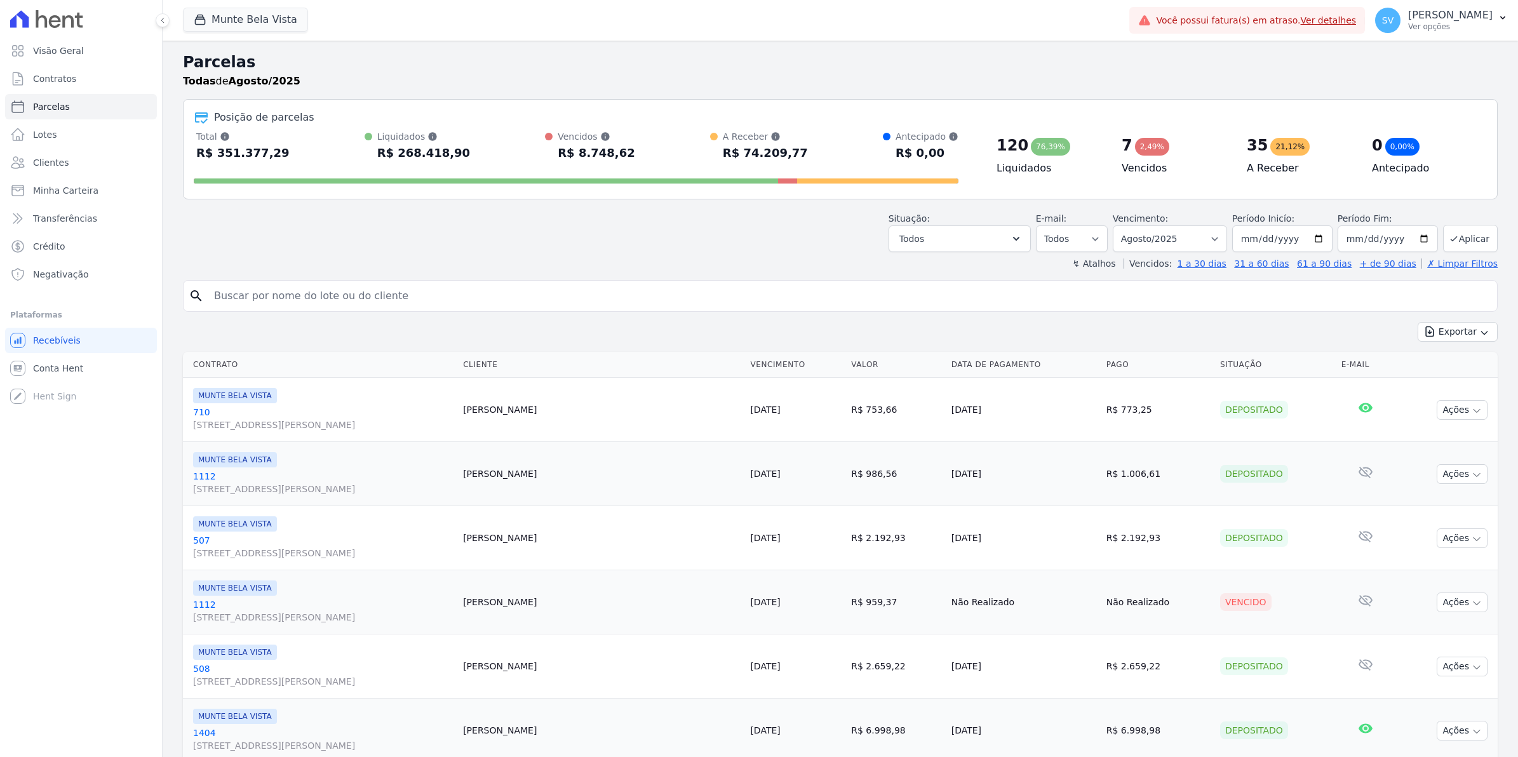
select select
click at [354, 285] on input "search" at bounding box center [848, 295] width 1285 height 25
click at [638, 307] on input "search" at bounding box center [848, 295] width 1285 height 25
click at [616, 264] on div "↯ Atalhos Vencidos: 1 a 30 dias 31 a 60 dias 61 a 90 dias + de 90 dias ✗ Limpar…" at bounding box center [840, 263] width 1315 height 13
click at [655, 289] on input "search" at bounding box center [848, 295] width 1285 height 25
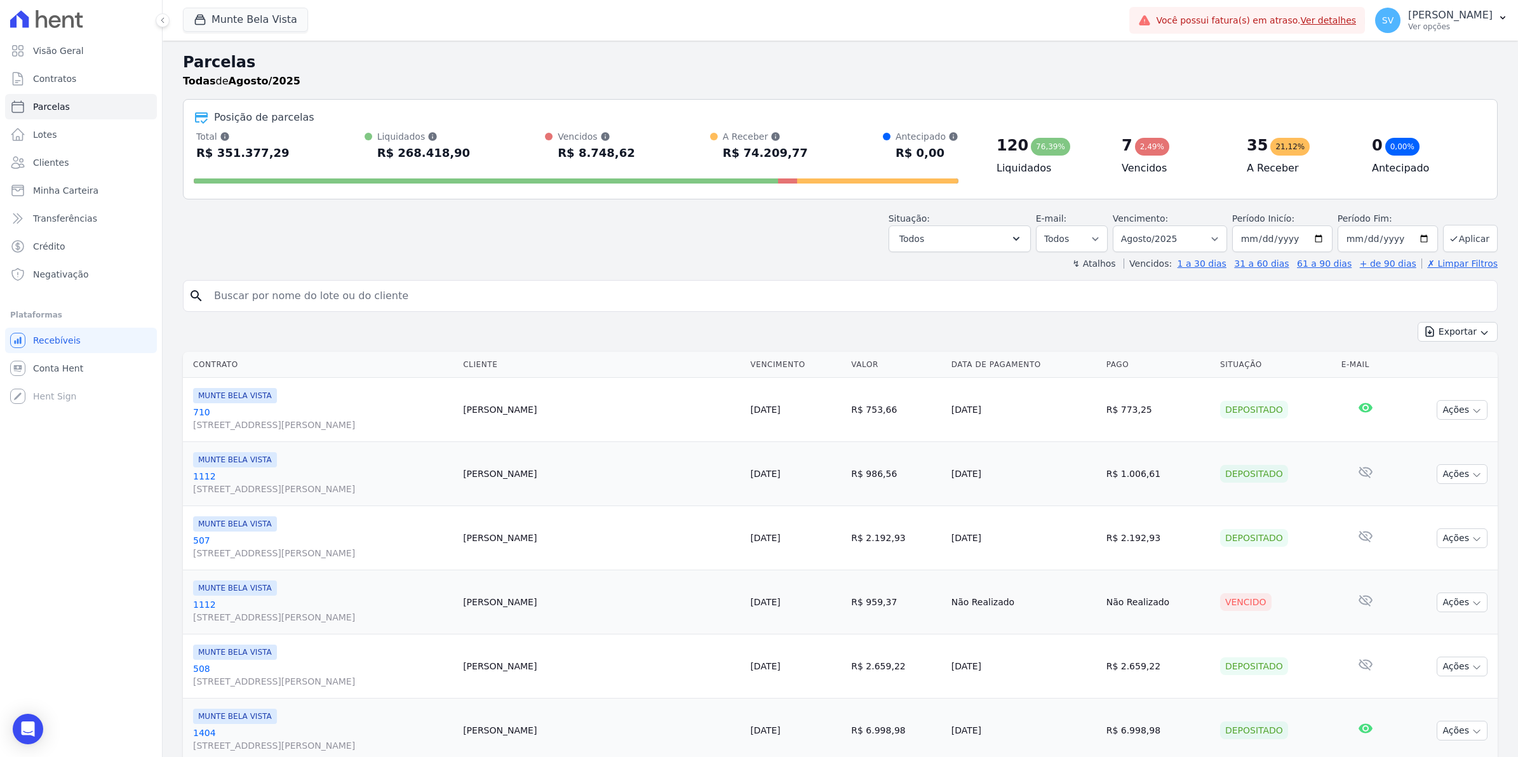
click at [645, 260] on div "↯ Atalhos Vencidos: 1 a 30 dias 31 a 60 dias 61 a 90 dias + de 90 dias ✗ Limpar…" at bounding box center [840, 263] width 1315 height 13
click at [53, 375] on link "Conta Hent" at bounding box center [81, 368] width 152 height 25
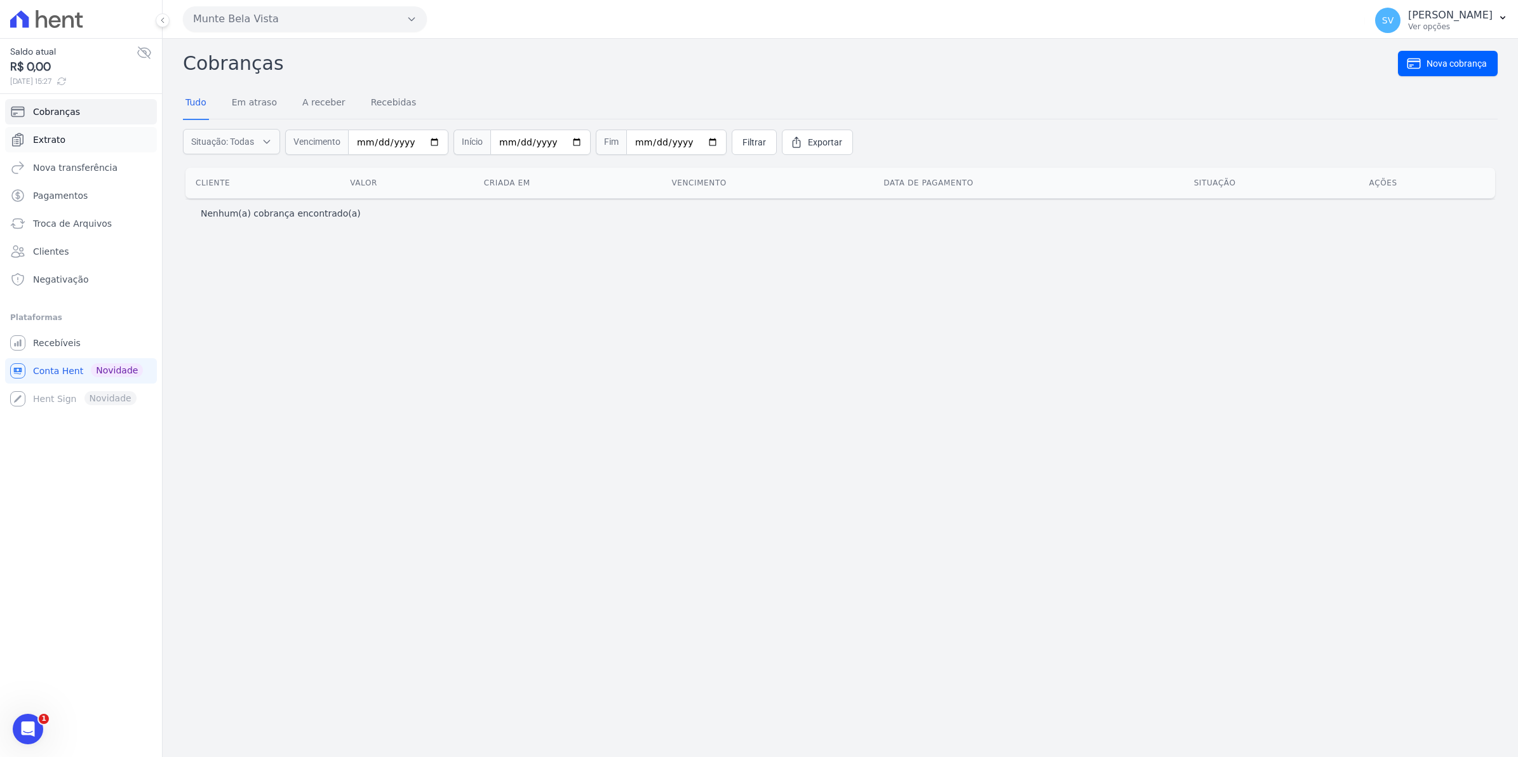
click at [44, 135] on span "Extrato" at bounding box center [49, 139] width 32 height 13
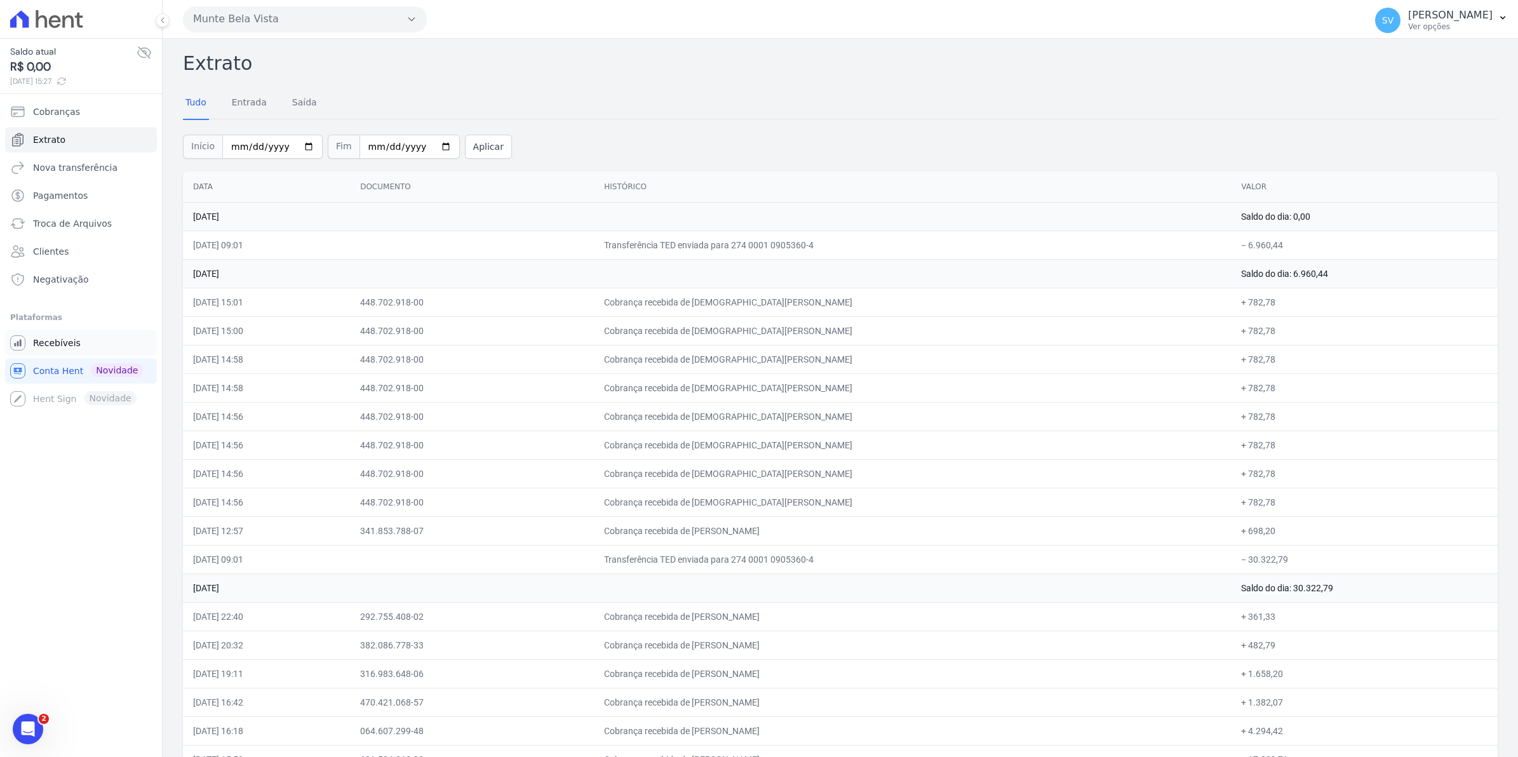
click at [81, 338] on link "Recebíveis" at bounding box center [81, 342] width 152 height 25
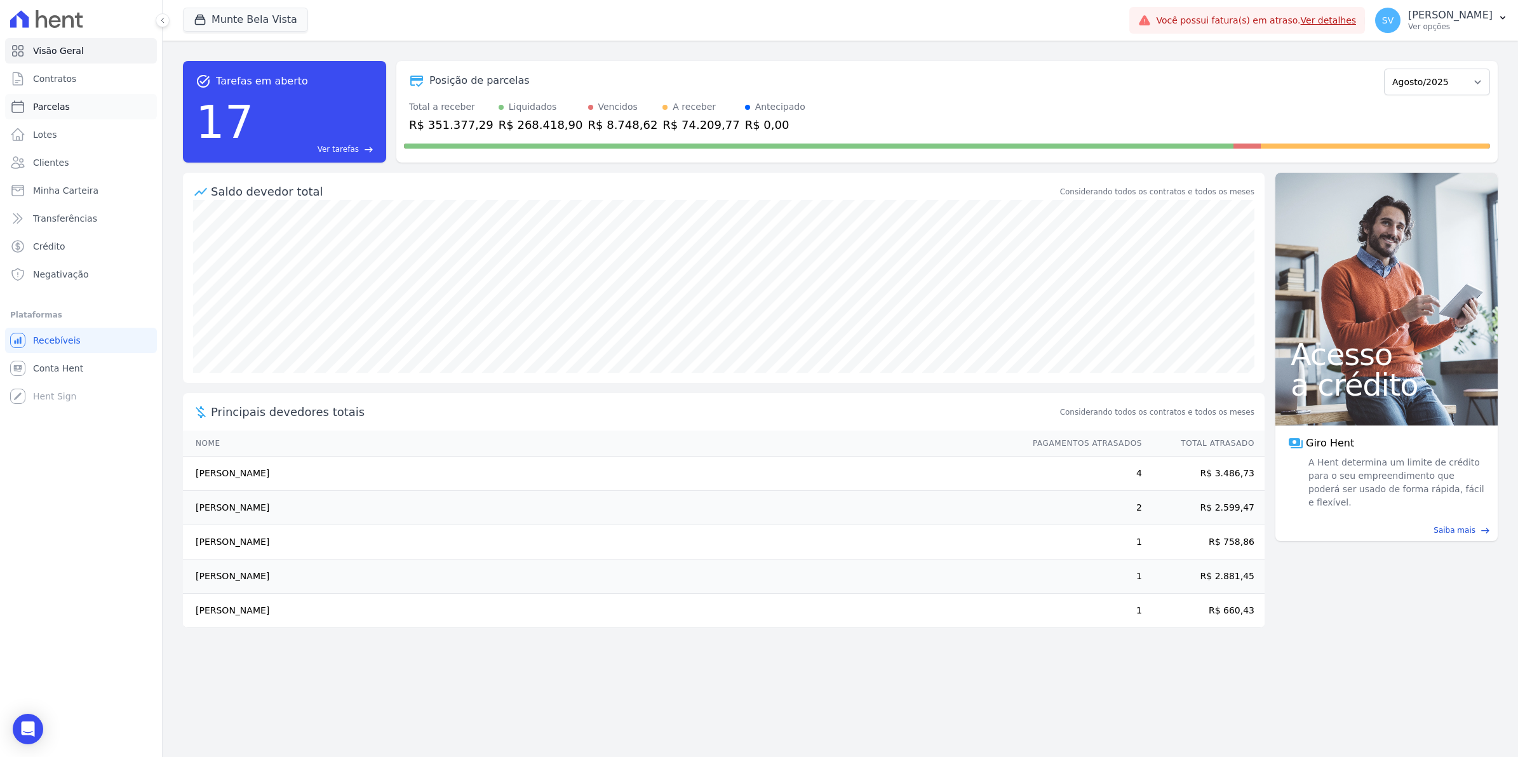
click at [58, 105] on span "Parcelas" at bounding box center [51, 106] width 37 height 13
select select
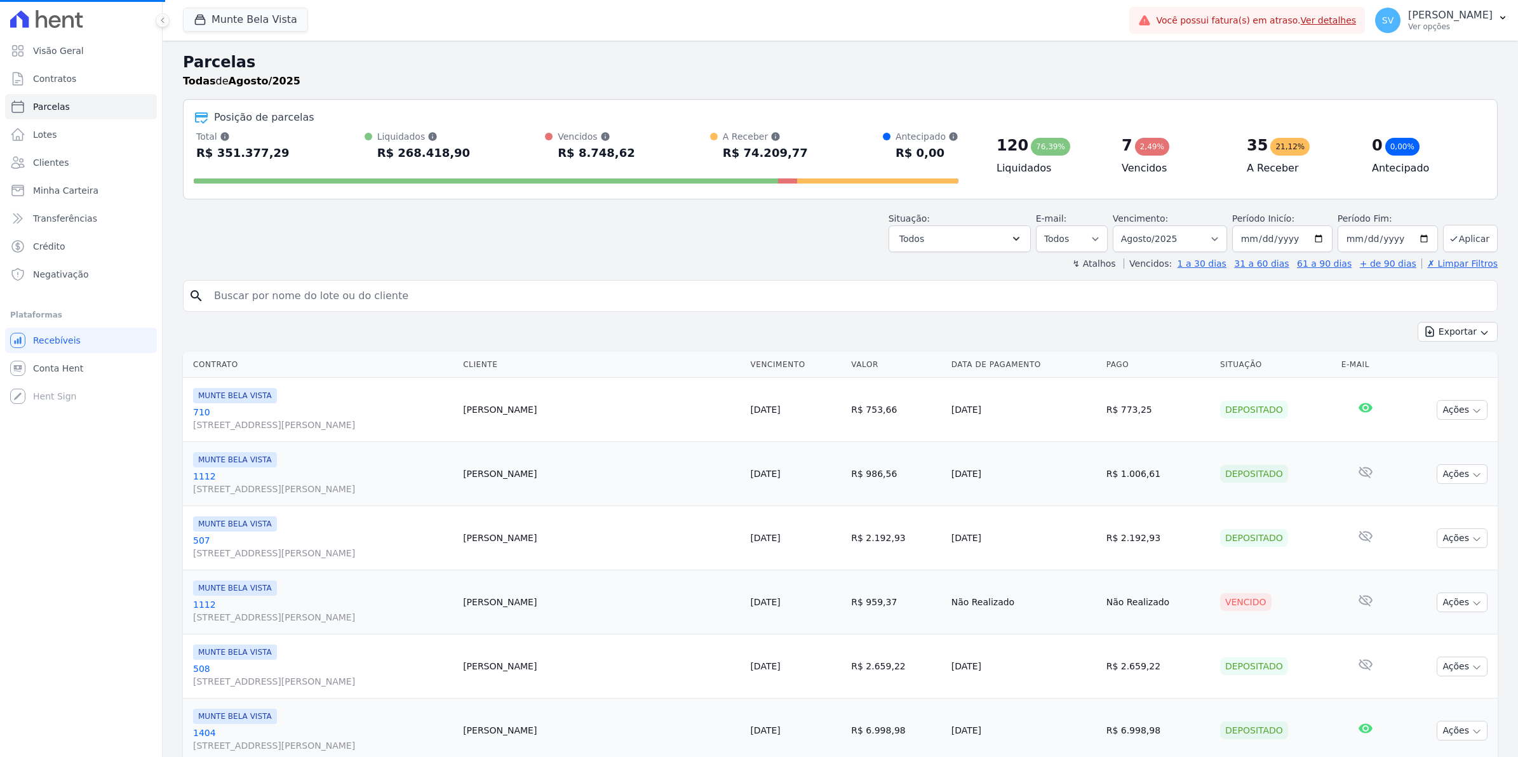
select select
click at [58, 77] on span "Contratos" at bounding box center [54, 78] width 43 height 13
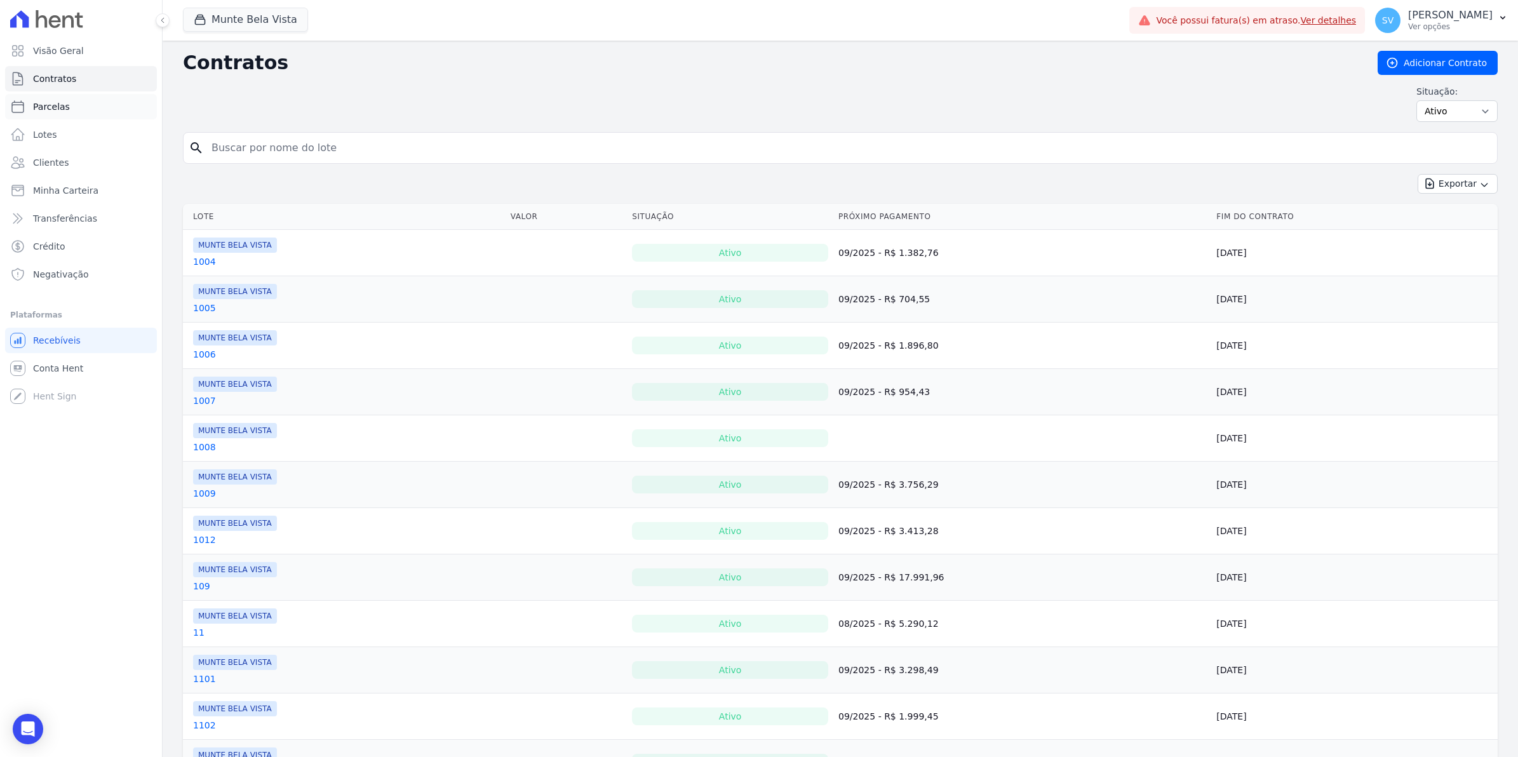
click at [44, 111] on span "Parcelas" at bounding box center [51, 106] width 37 height 13
select select
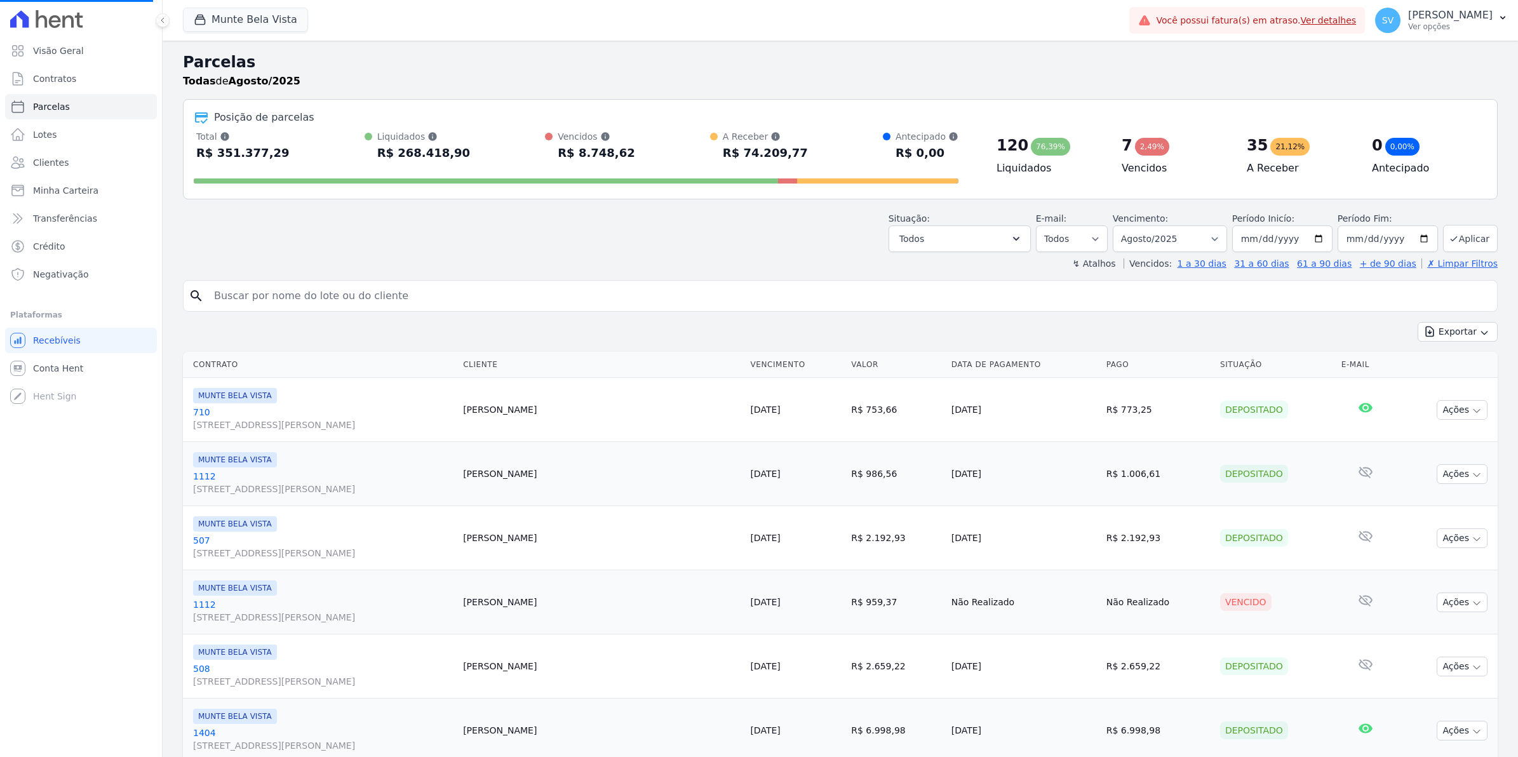
select select
click at [1210, 239] on select "Filtrar por período ──────── Todos os meses Janeiro/2024 Fevereiro/2024 Março/2…" at bounding box center [1170, 238] width 114 height 27
select select "09/2025"
click at [1117, 225] on select "Filtrar por período ──────── Todos os meses Janeiro/2024 Fevereiro/2024 Março/2…" at bounding box center [1170, 238] width 114 height 27
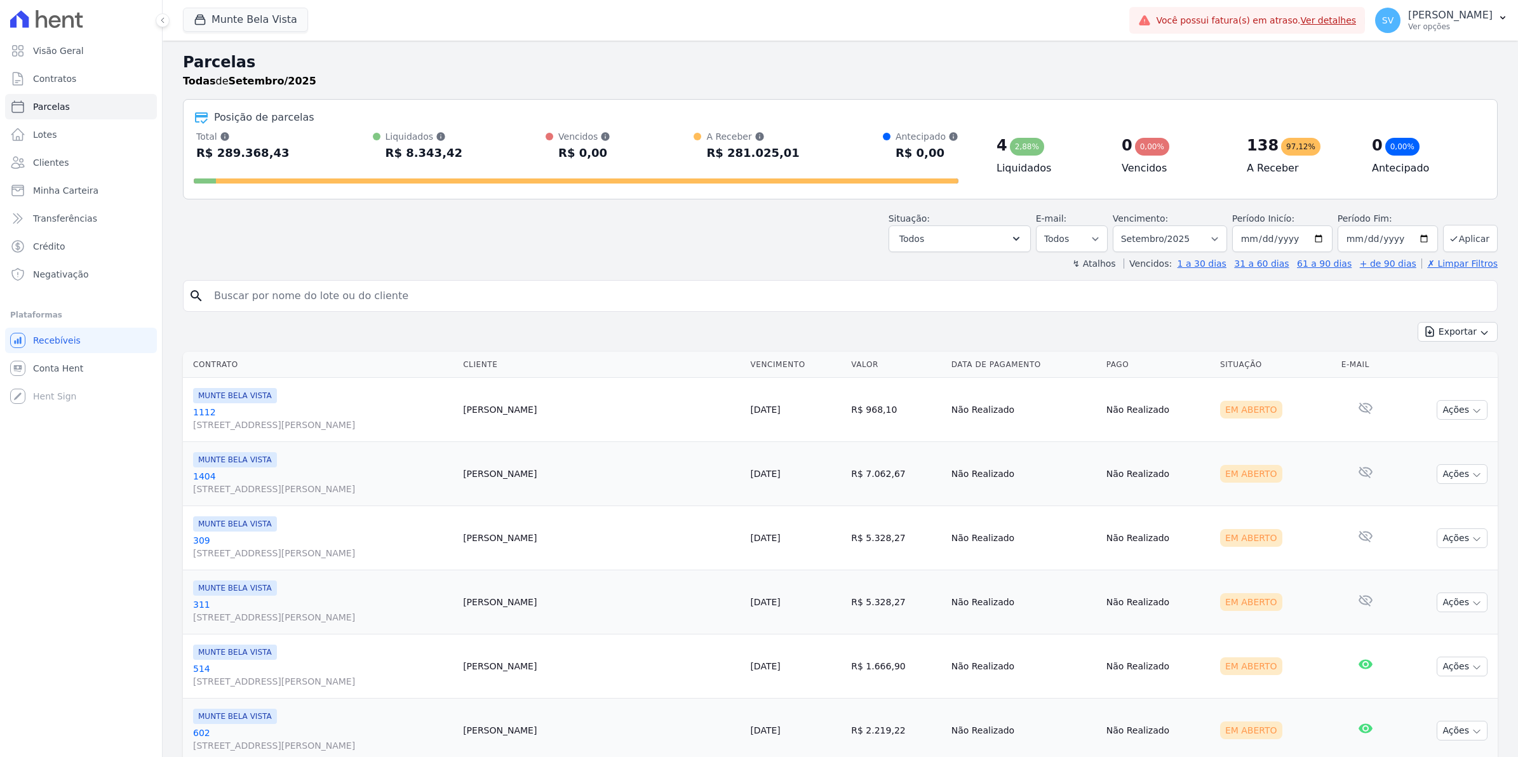
select select
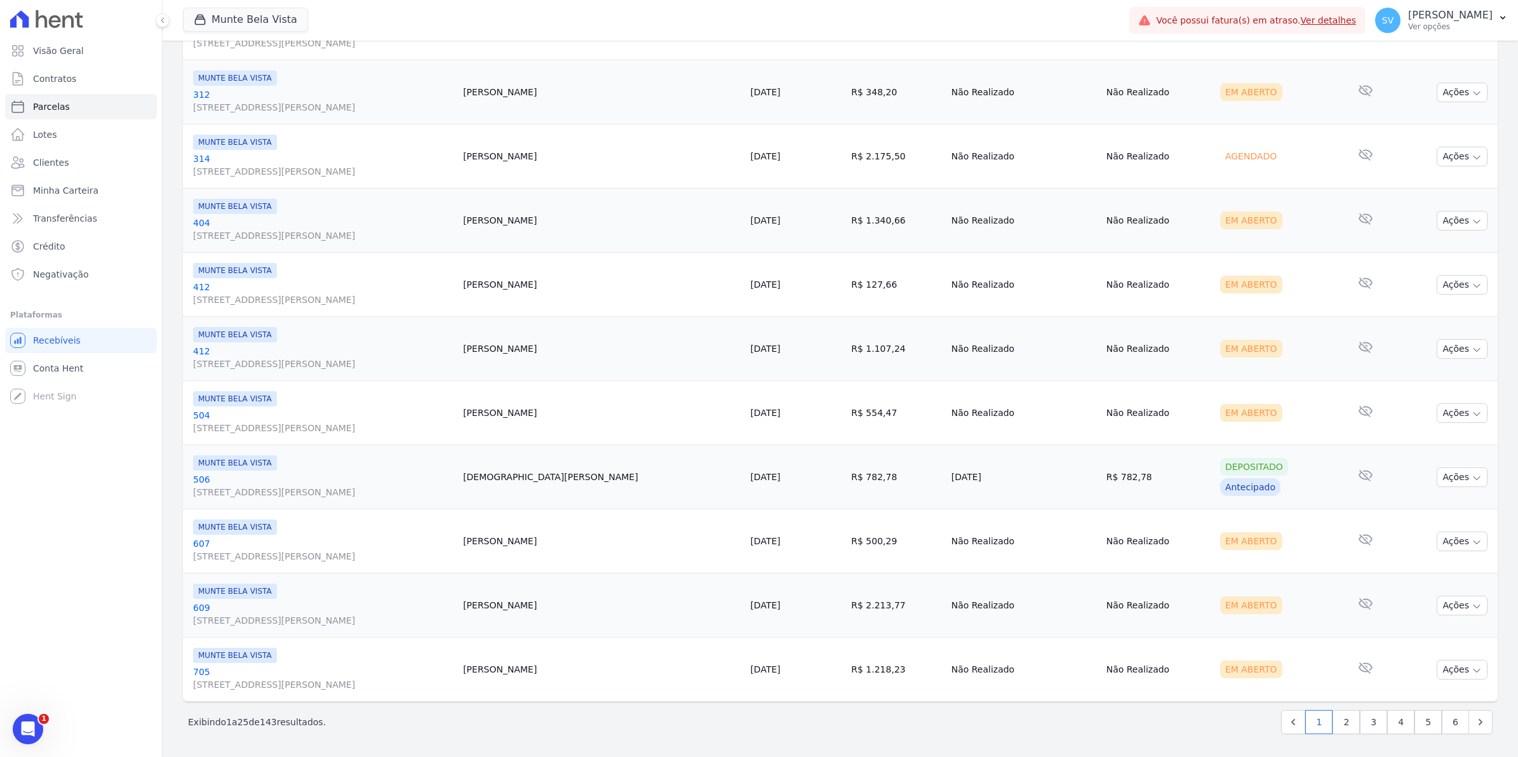
scroll to position [1284, 0]
click at [1341, 722] on link "2" at bounding box center [1345, 722] width 27 height 24
select select
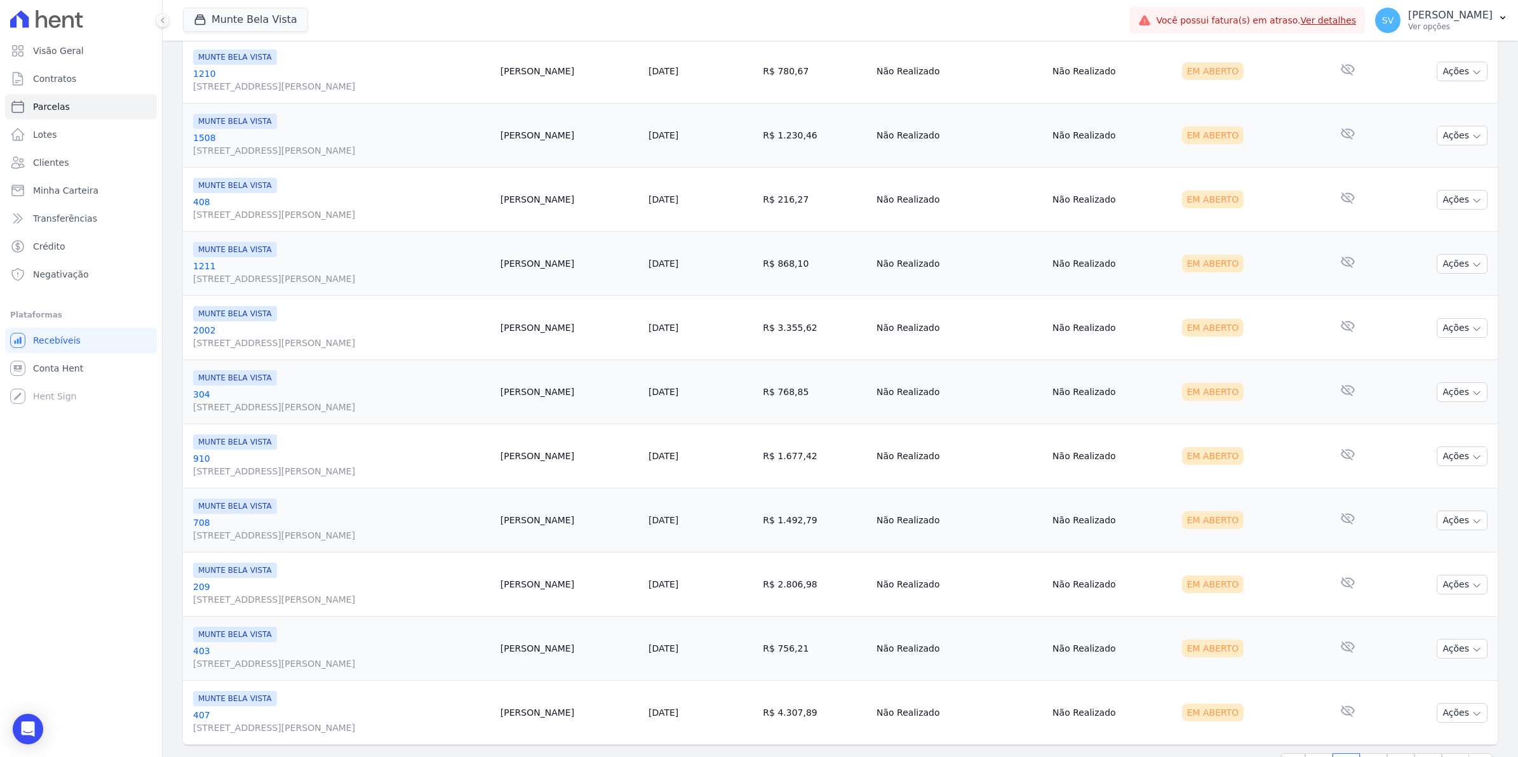
scroll to position [1284, 0]
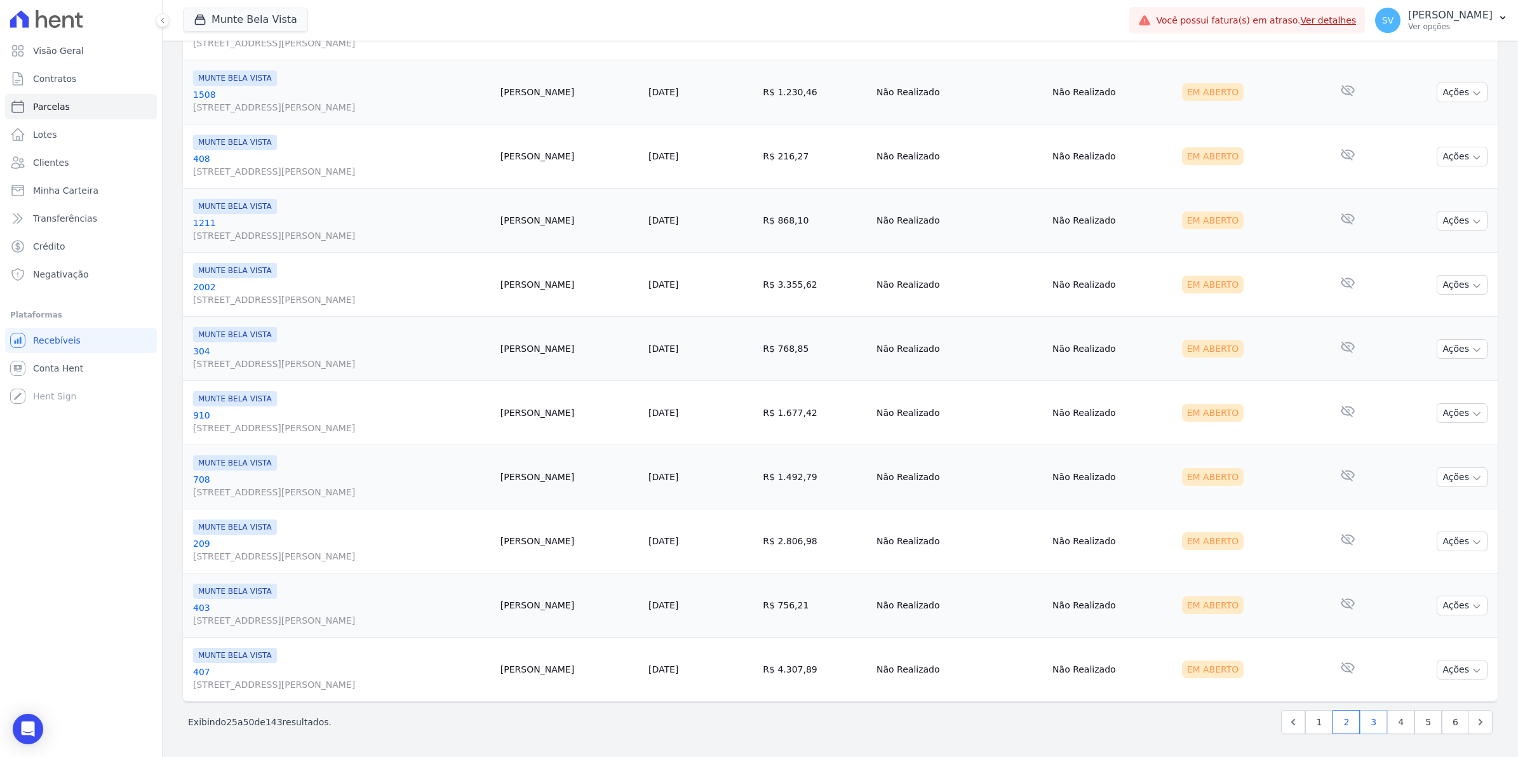
click at [1363, 729] on link "3" at bounding box center [1373, 722] width 27 height 24
select select
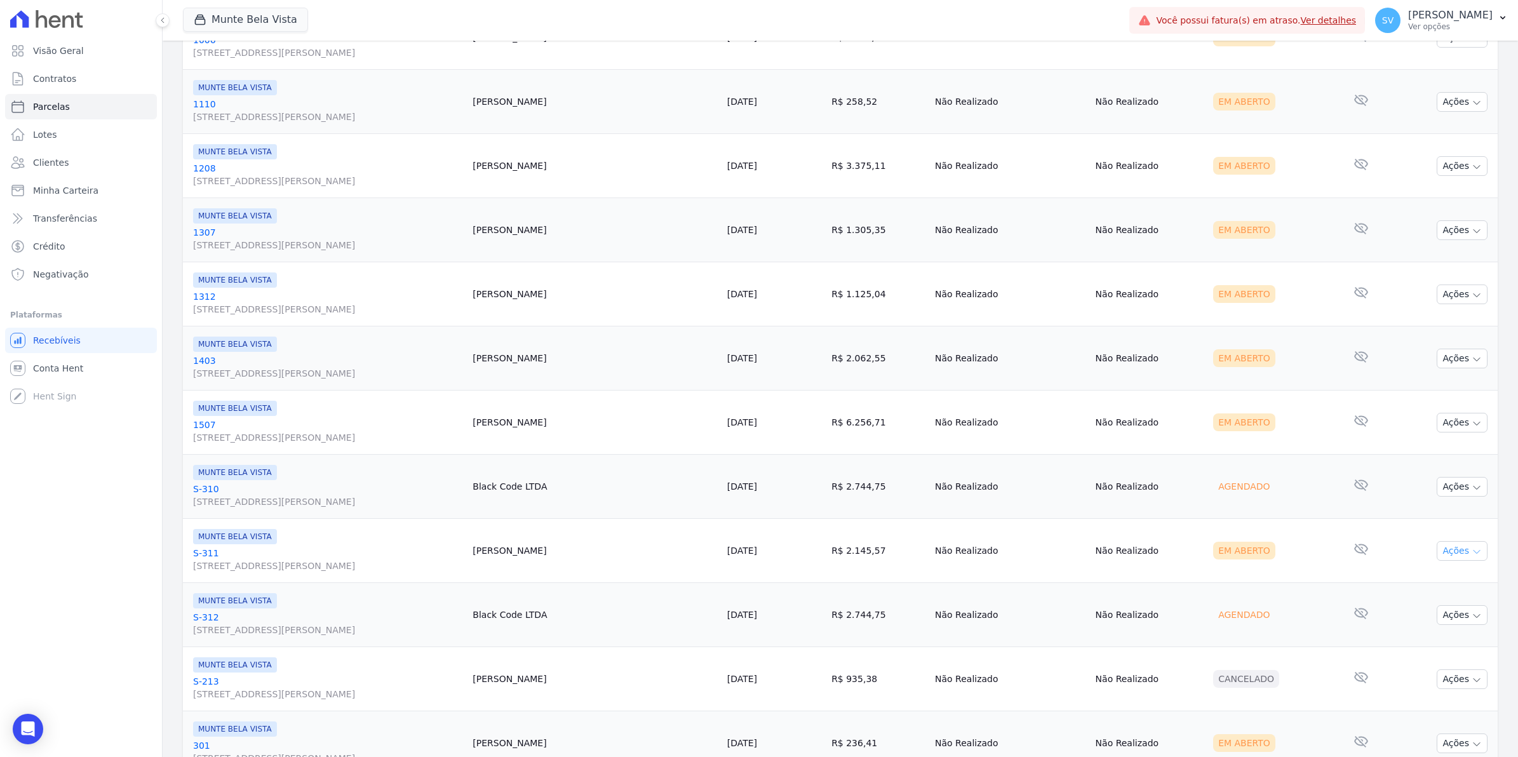
scroll to position [1284, 0]
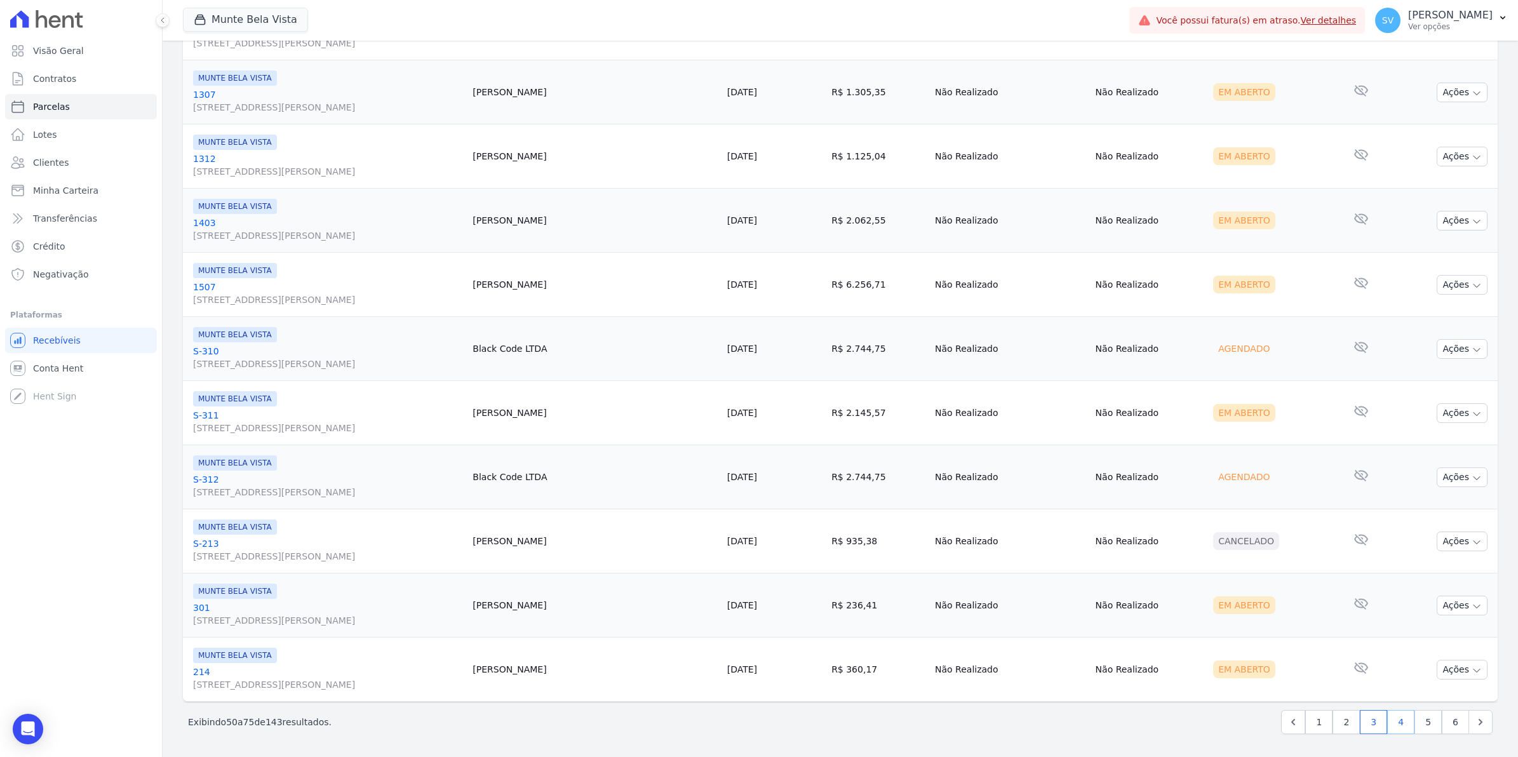
click at [1393, 724] on link "4" at bounding box center [1400, 722] width 27 height 24
select select
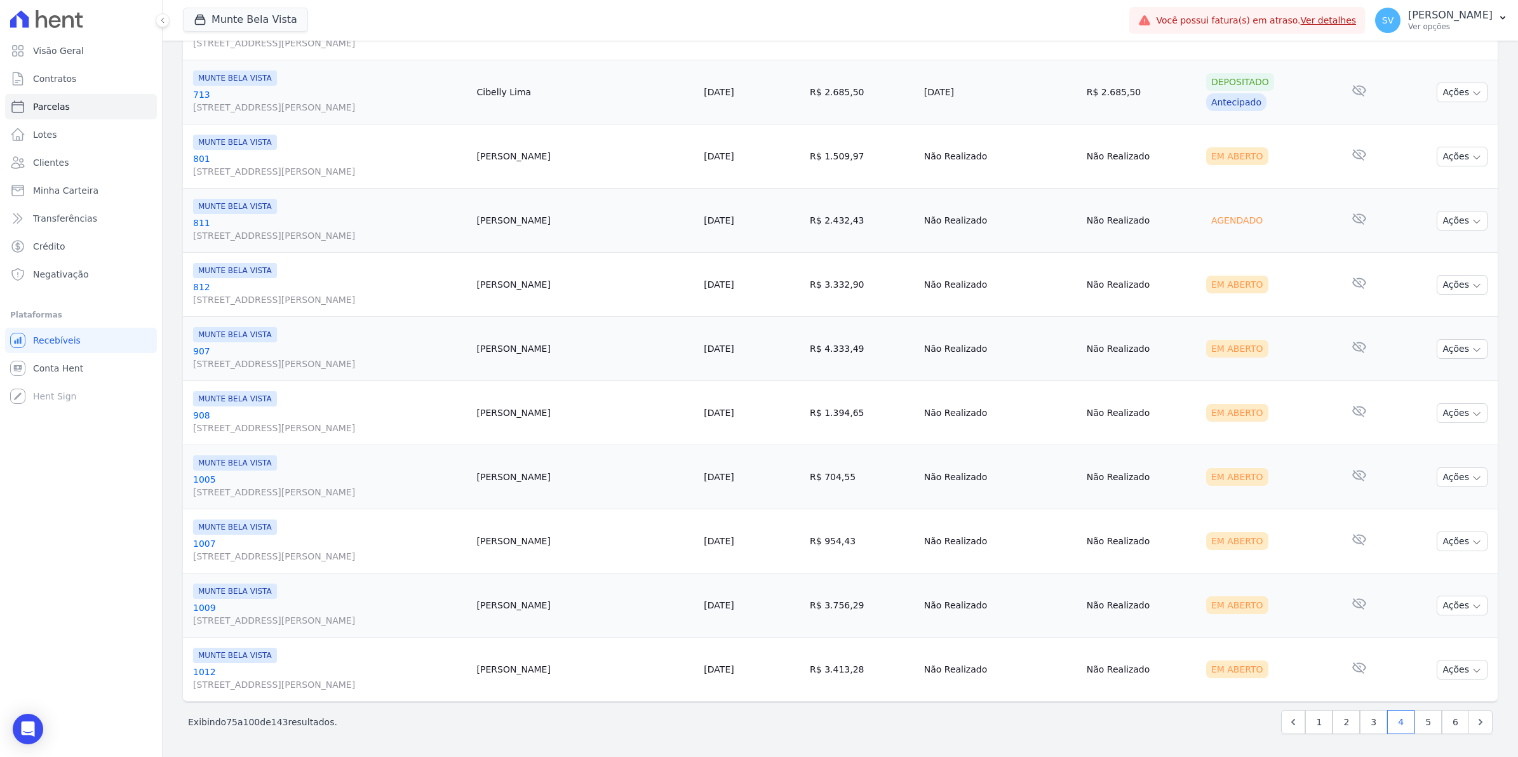
scroll to position [1284, 0]
click at [1414, 719] on link "5" at bounding box center [1427, 722] width 27 height 24
select select
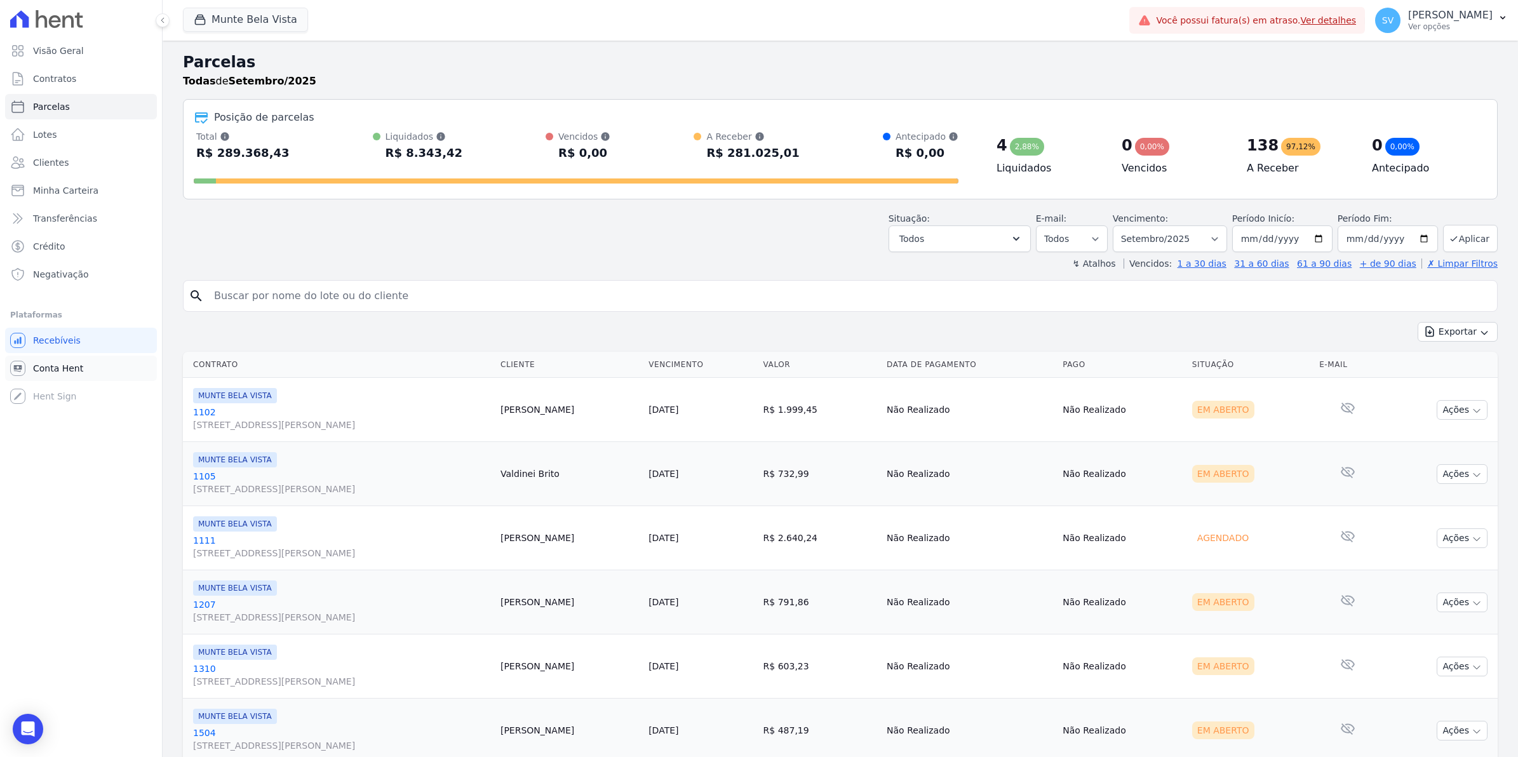
click at [55, 363] on span "Conta Hent" at bounding box center [58, 368] width 50 height 13
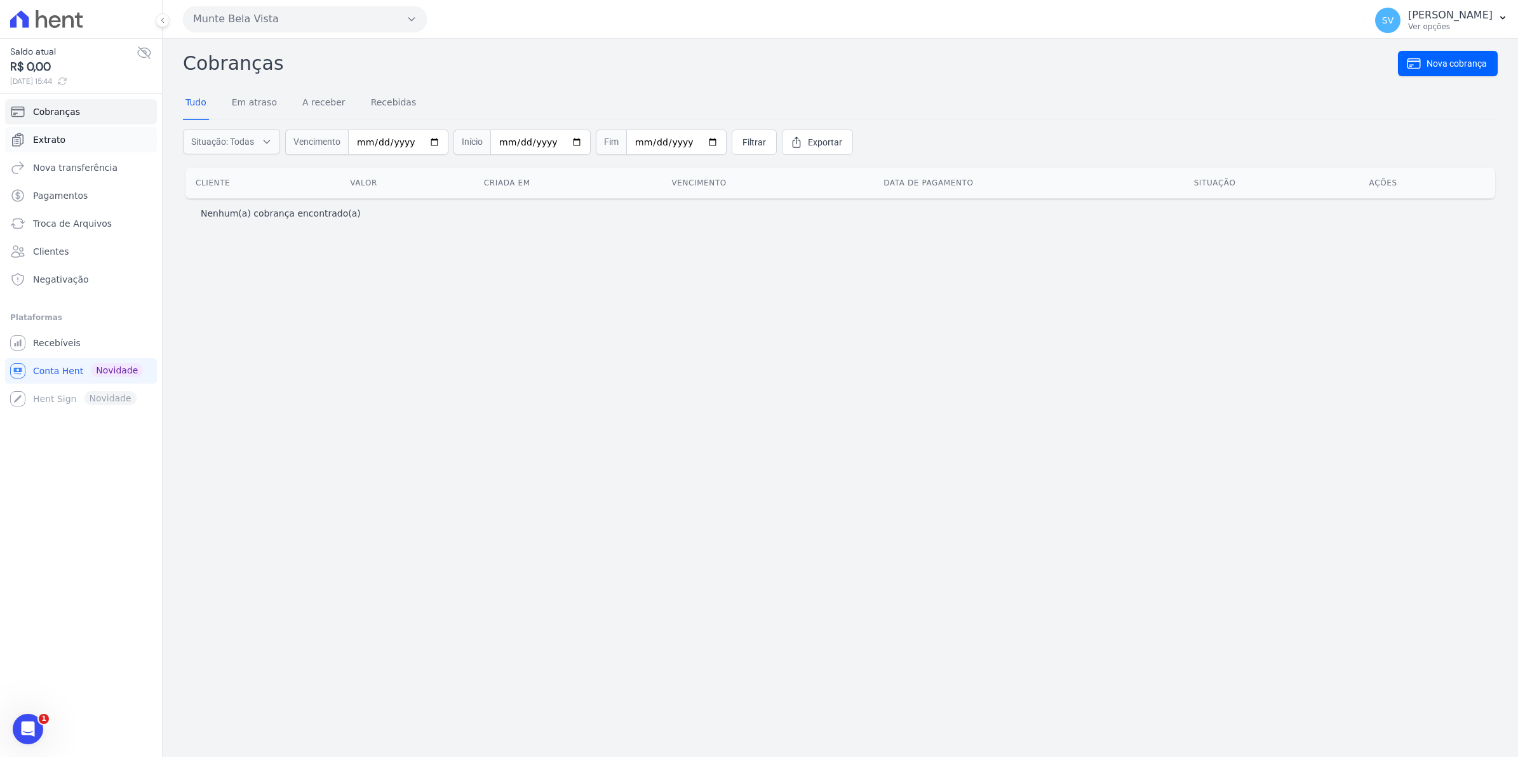
click at [38, 135] on span "Extrato" at bounding box center [49, 139] width 32 height 13
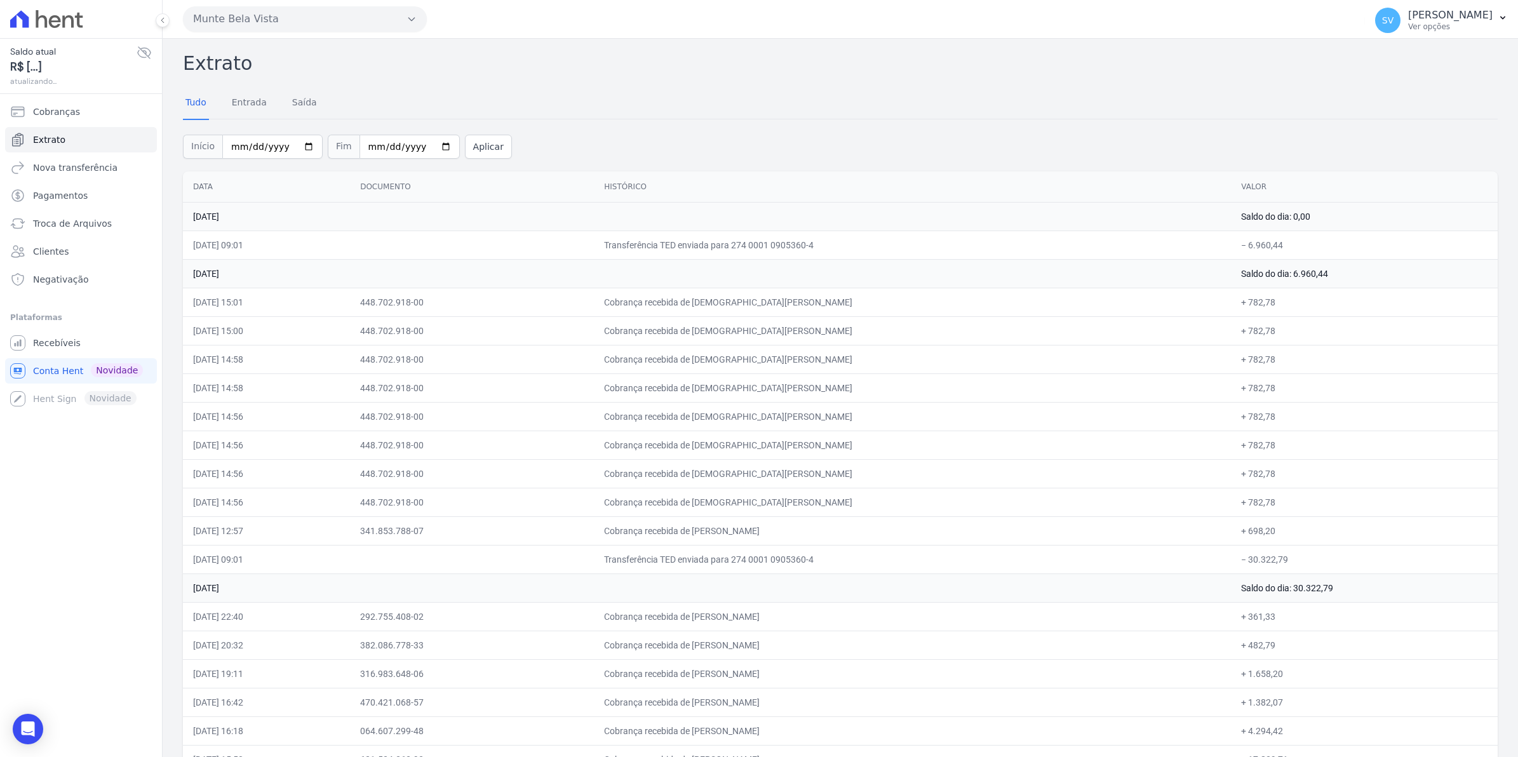
click at [62, 144] on link "Extrato" at bounding box center [81, 139] width 152 height 25
click at [42, 350] on link "Recebíveis" at bounding box center [81, 342] width 152 height 25
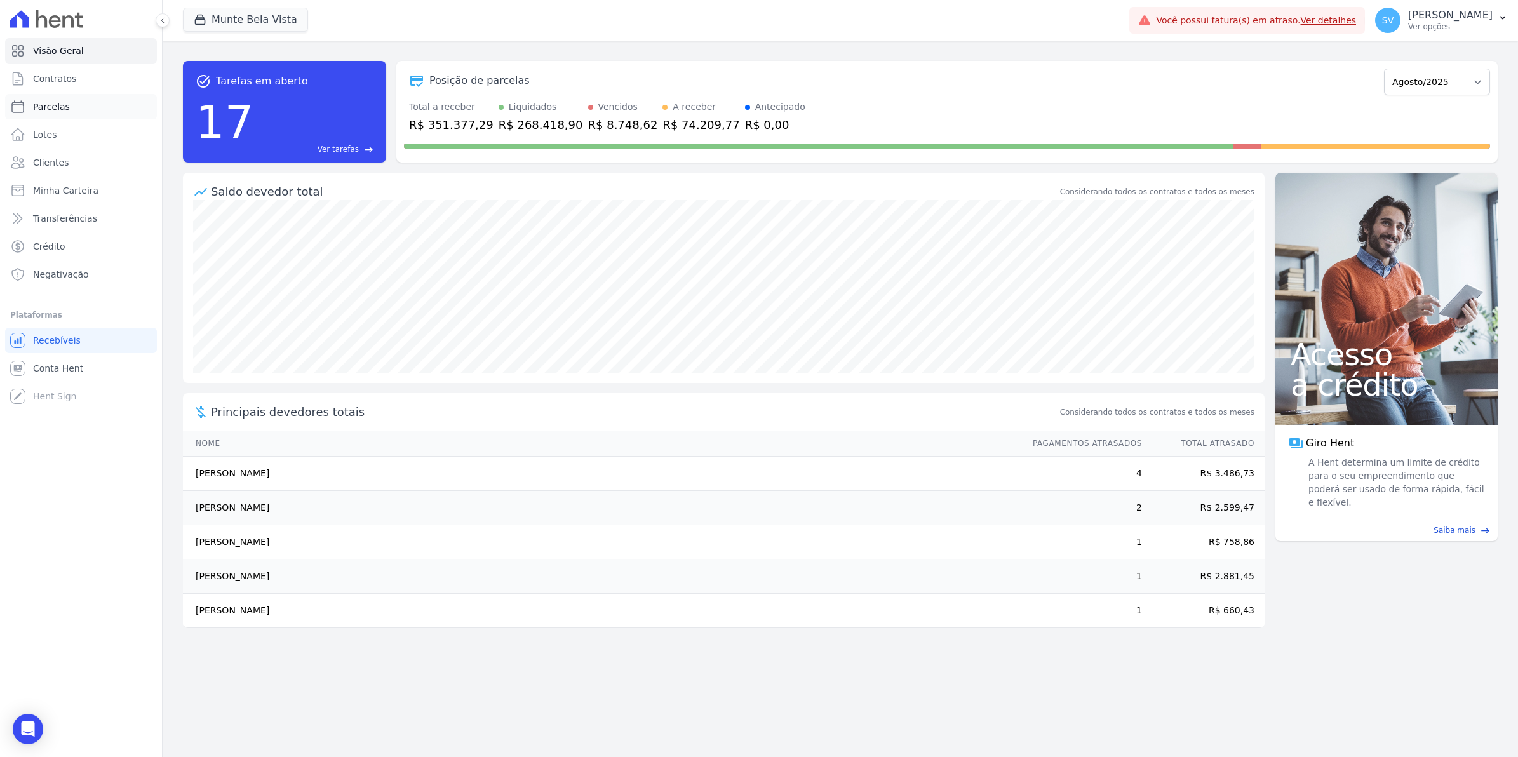
click at [44, 107] on span "Parcelas" at bounding box center [51, 106] width 37 height 13
select select
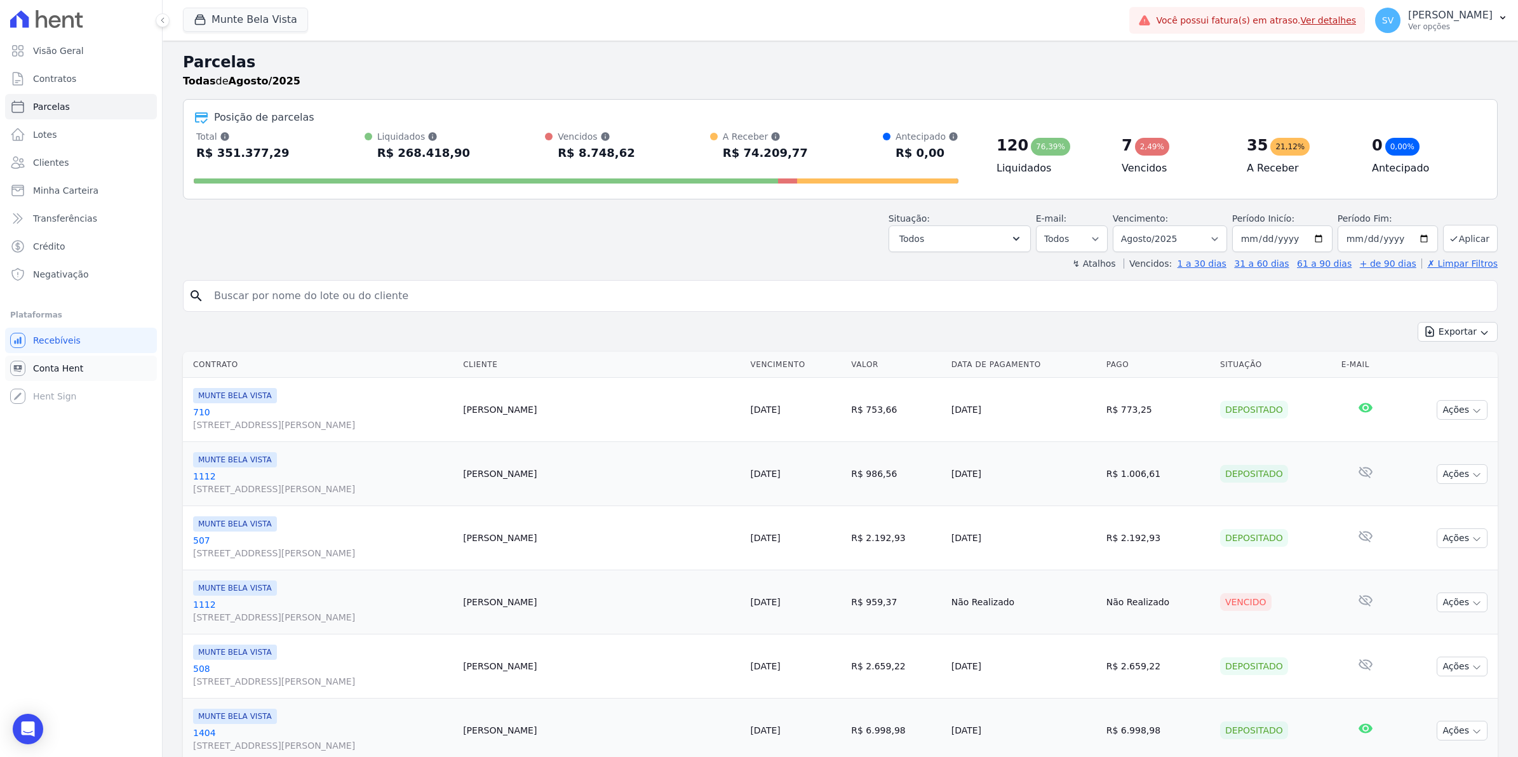
click at [51, 370] on span "Conta Hent" at bounding box center [58, 368] width 50 height 13
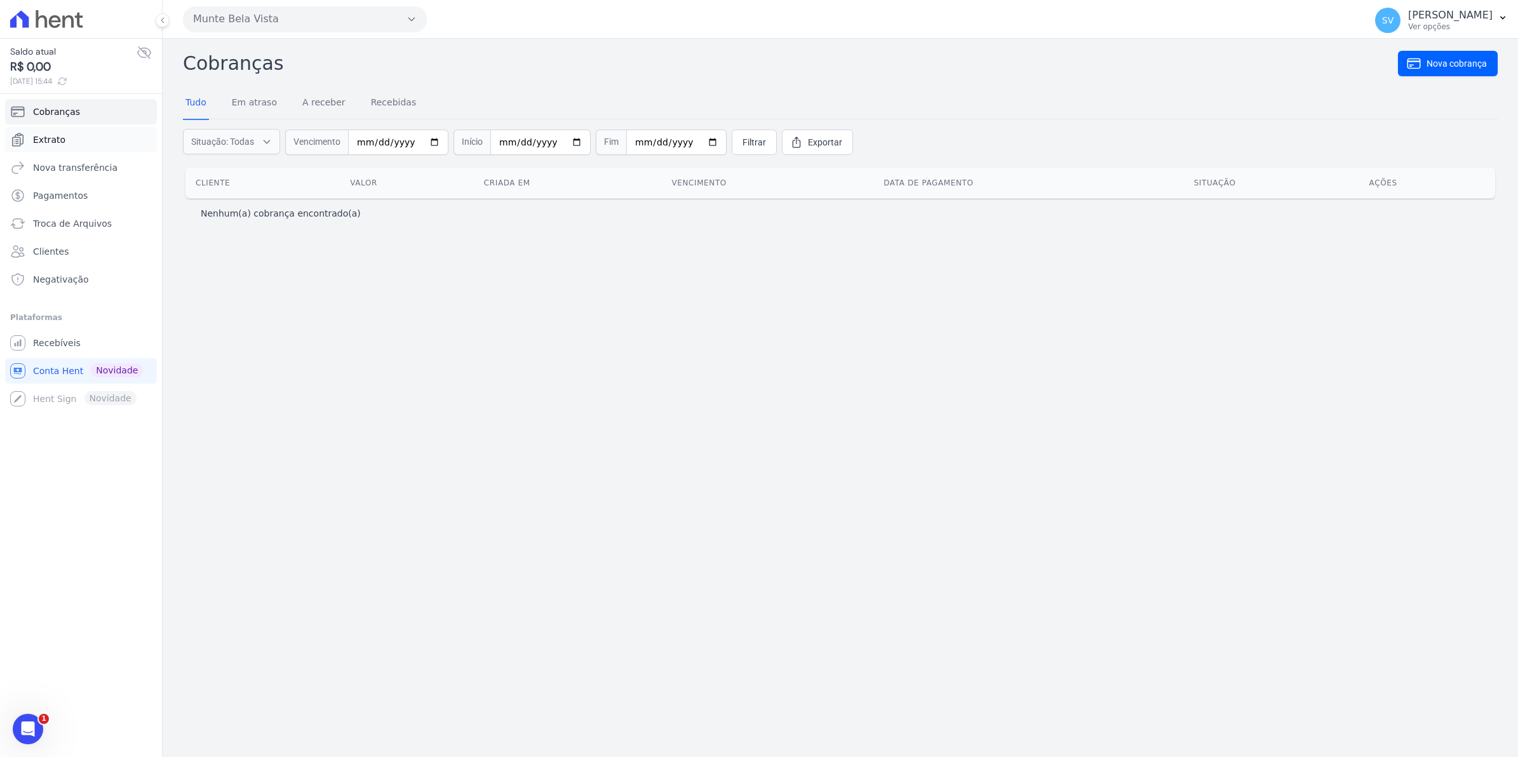
click at [61, 140] on span "Extrato" at bounding box center [49, 139] width 32 height 13
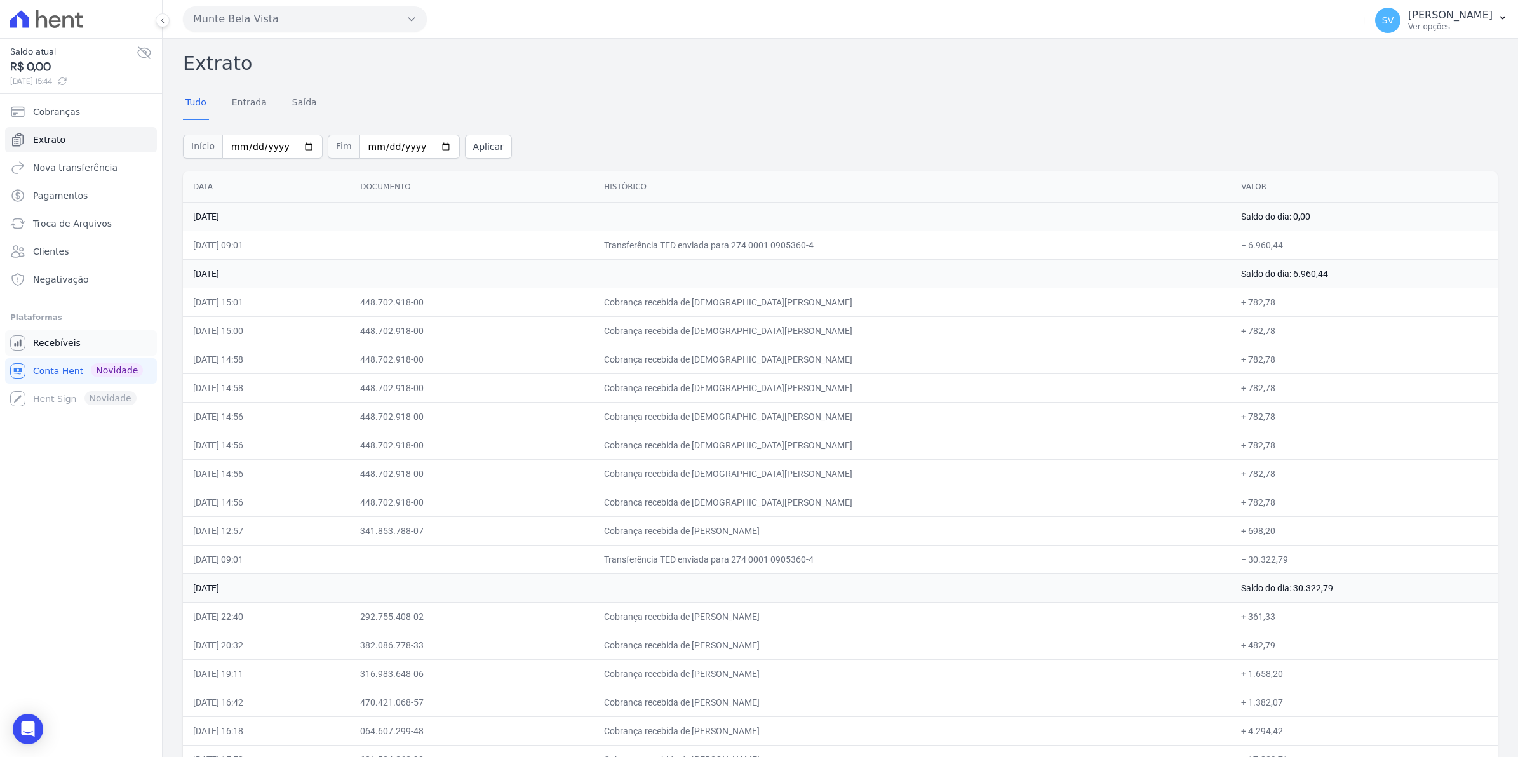
click at [46, 349] on span "Recebíveis" at bounding box center [57, 343] width 48 height 13
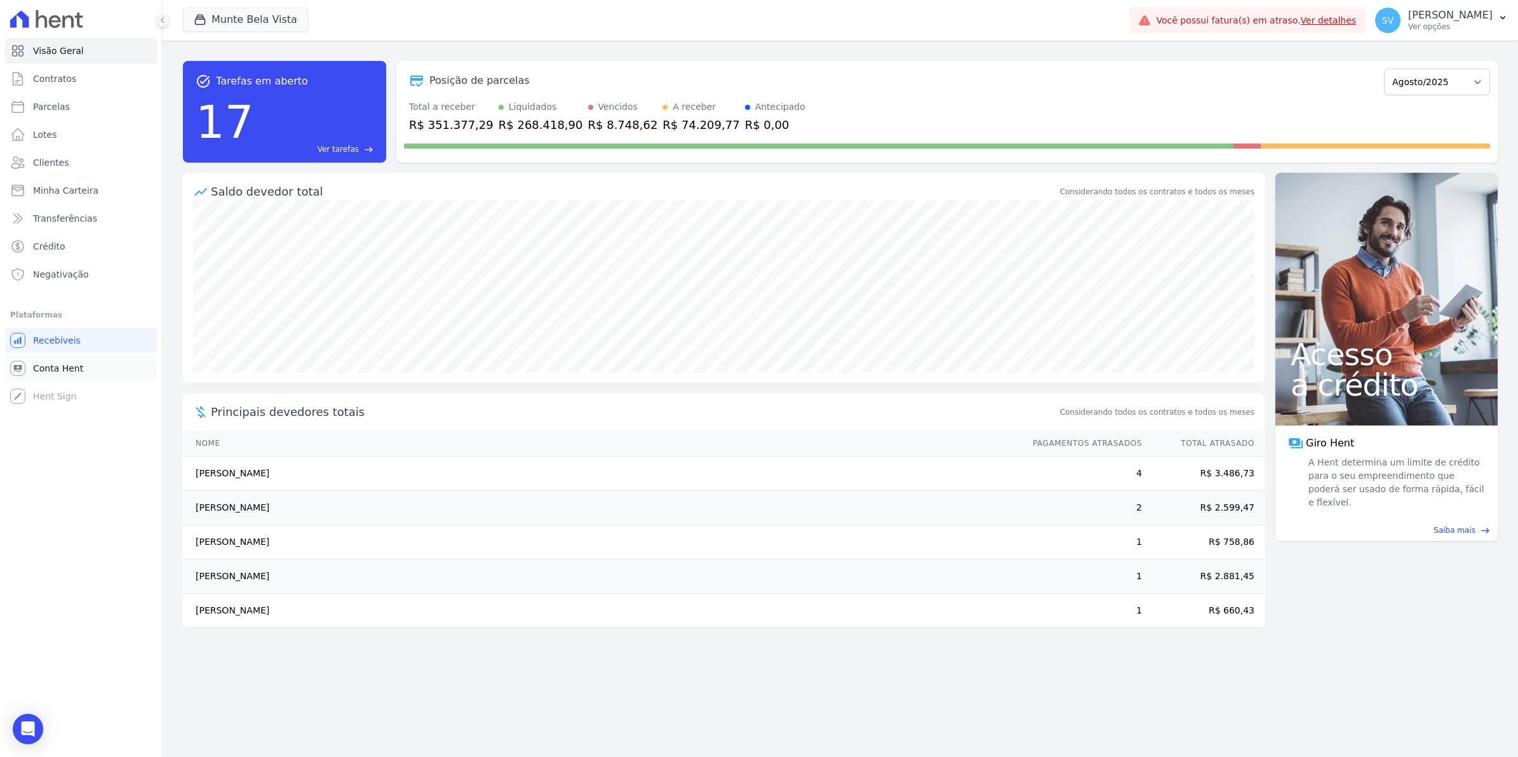
click at [55, 365] on span "Conta Hent" at bounding box center [58, 368] width 50 height 13
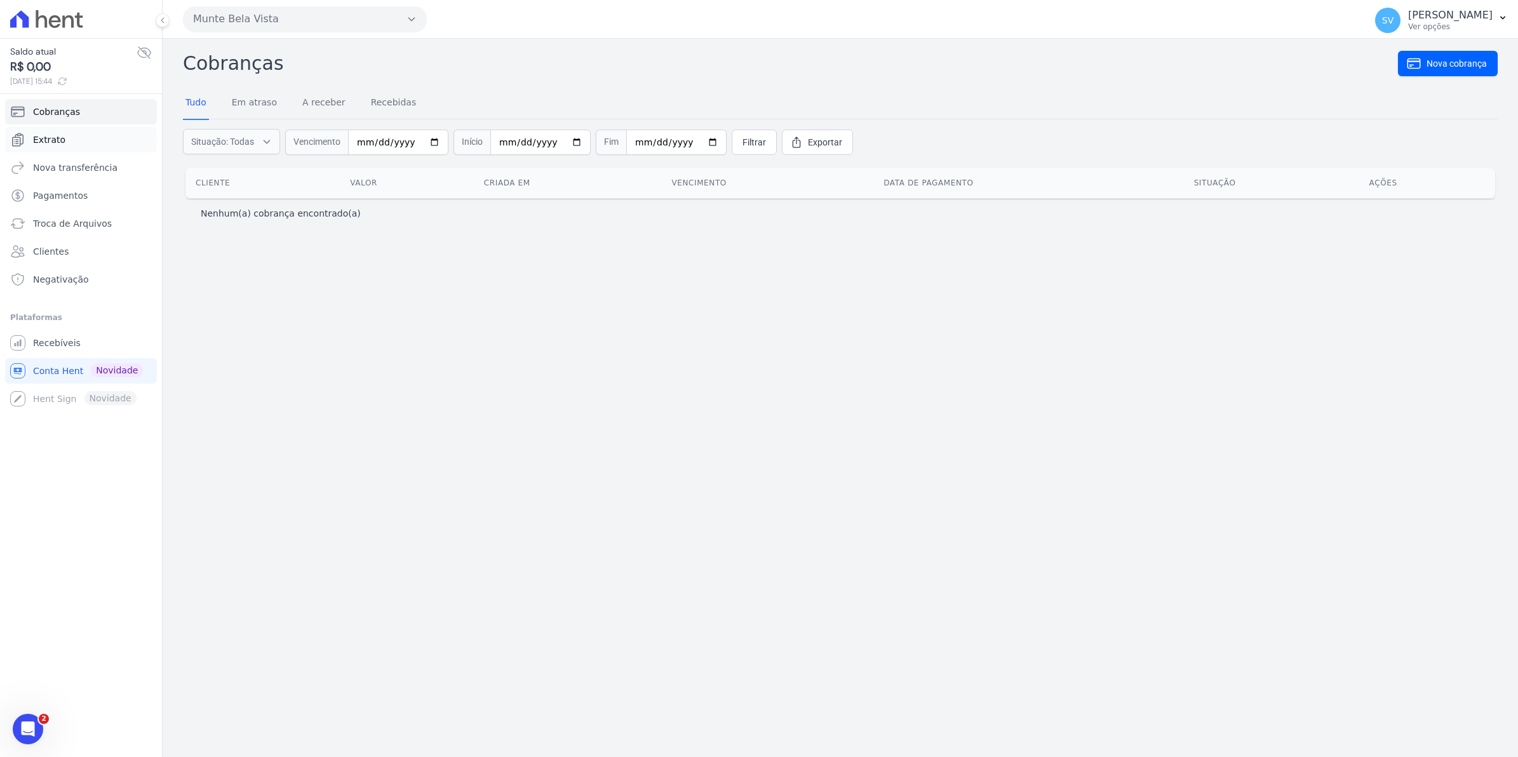
click at [33, 141] on span "Extrato" at bounding box center [49, 139] width 32 height 13
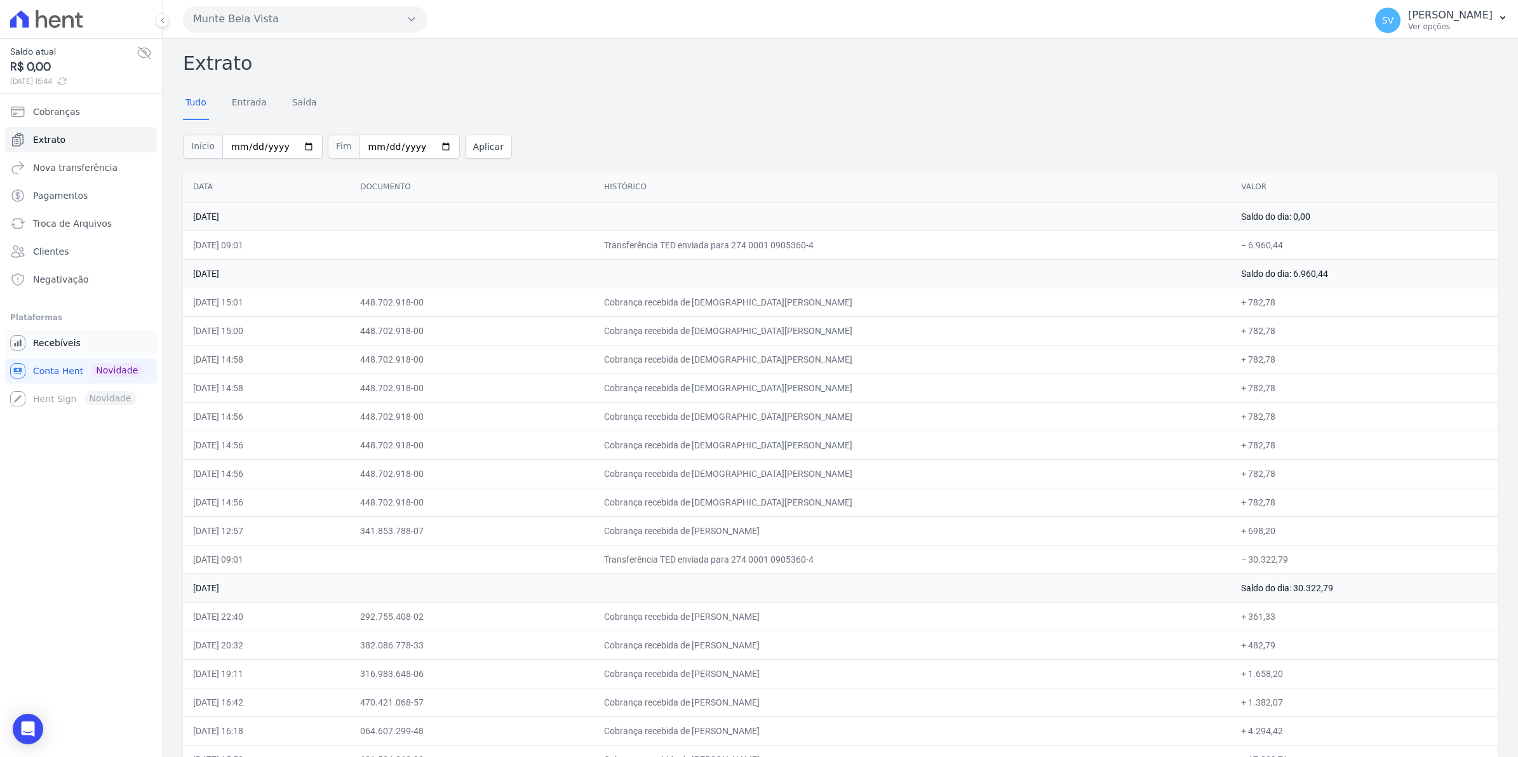
click at [39, 347] on span "Recebíveis" at bounding box center [57, 343] width 48 height 13
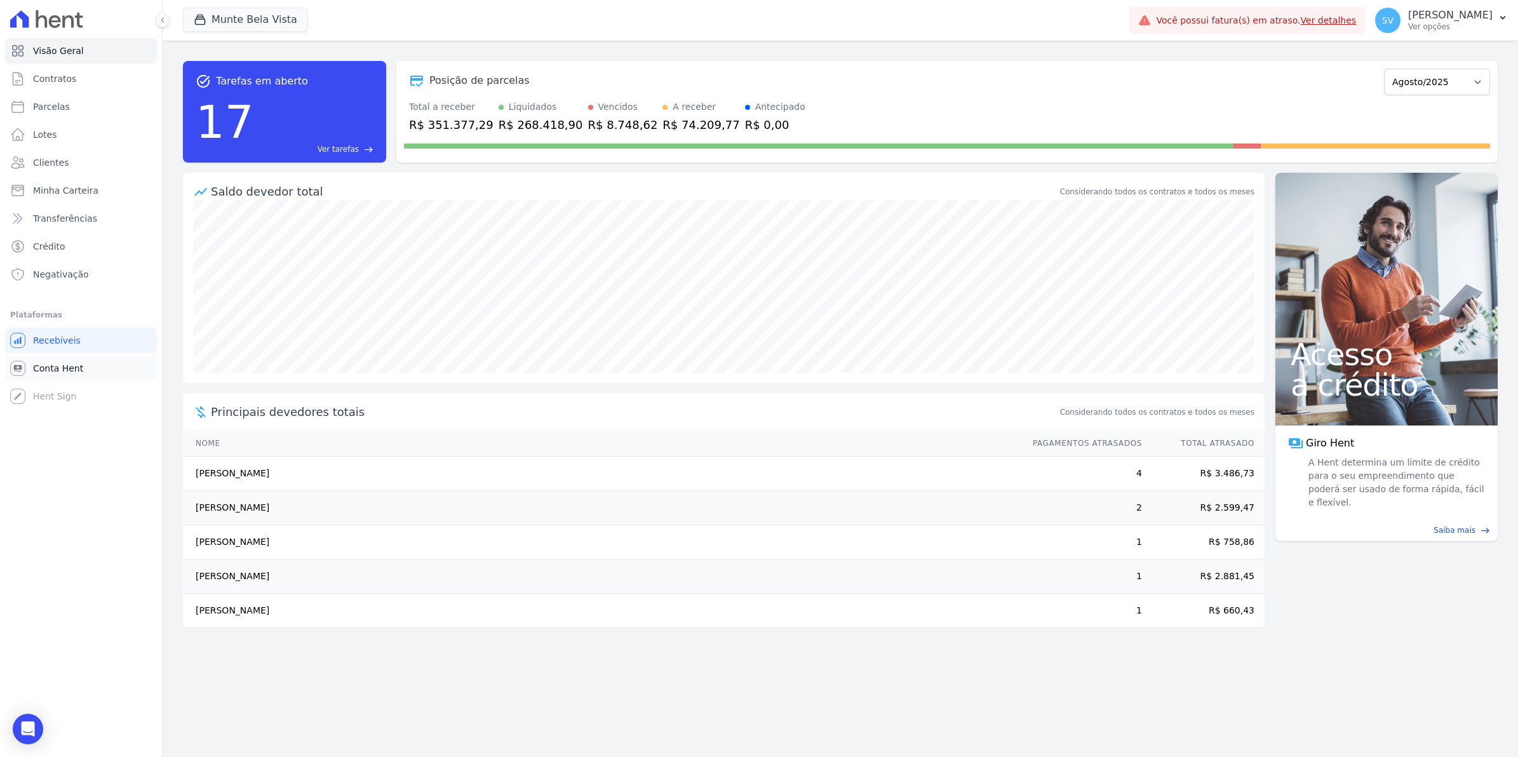
click at [43, 363] on span "Conta Hent" at bounding box center [58, 368] width 50 height 13
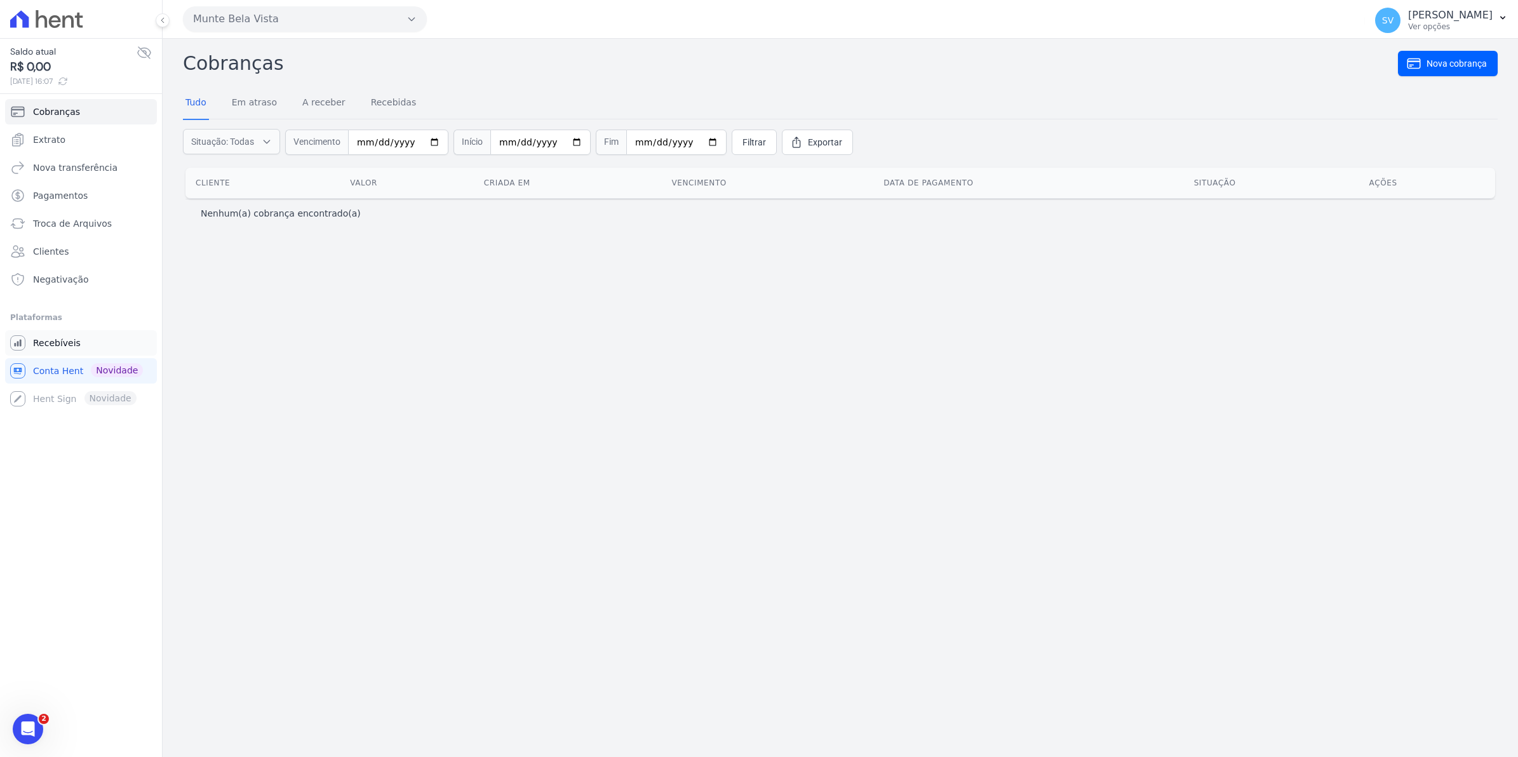
click at [54, 343] on span "Recebíveis" at bounding box center [57, 343] width 48 height 13
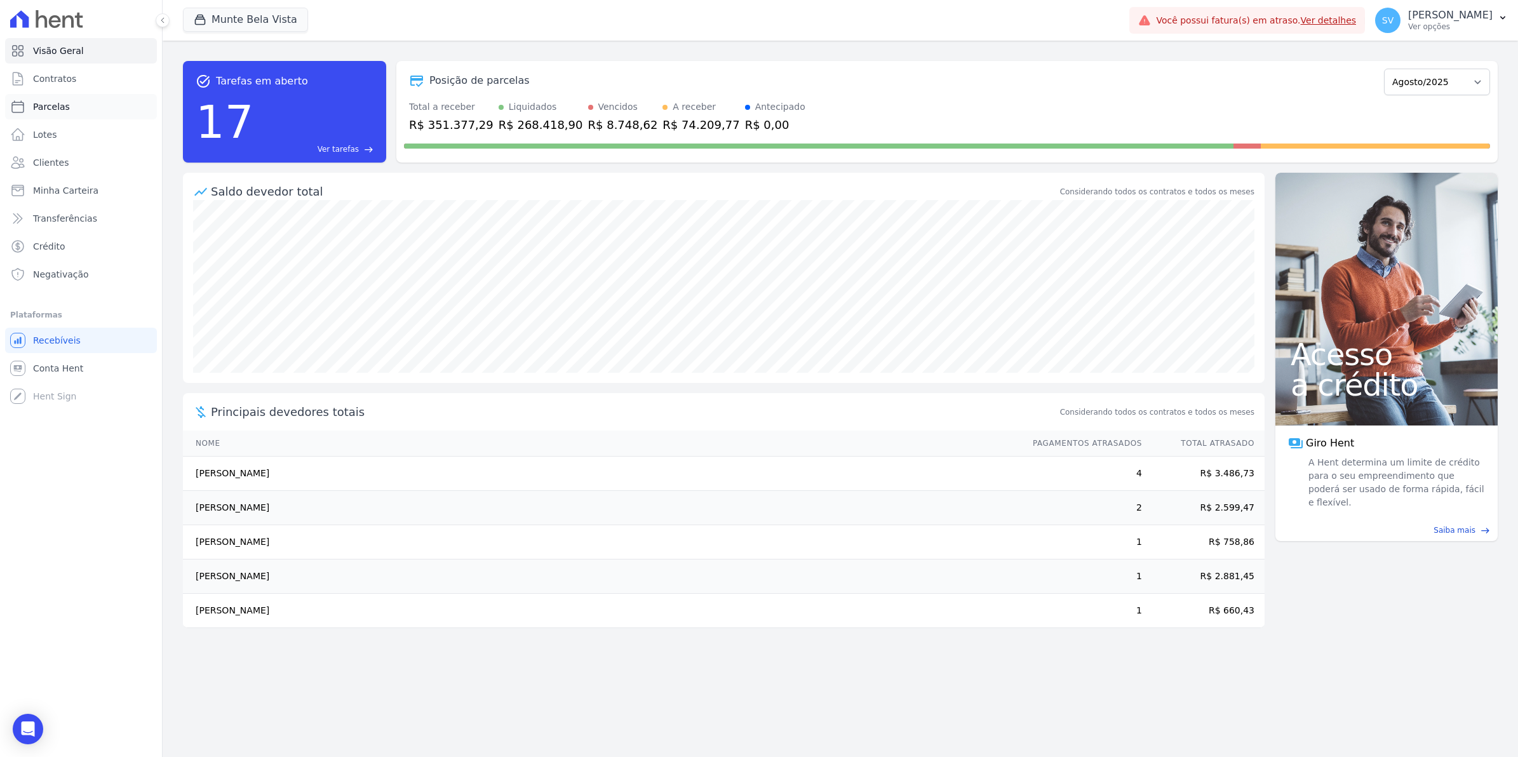
click at [46, 112] on span "Parcelas" at bounding box center [51, 106] width 37 height 13
select select
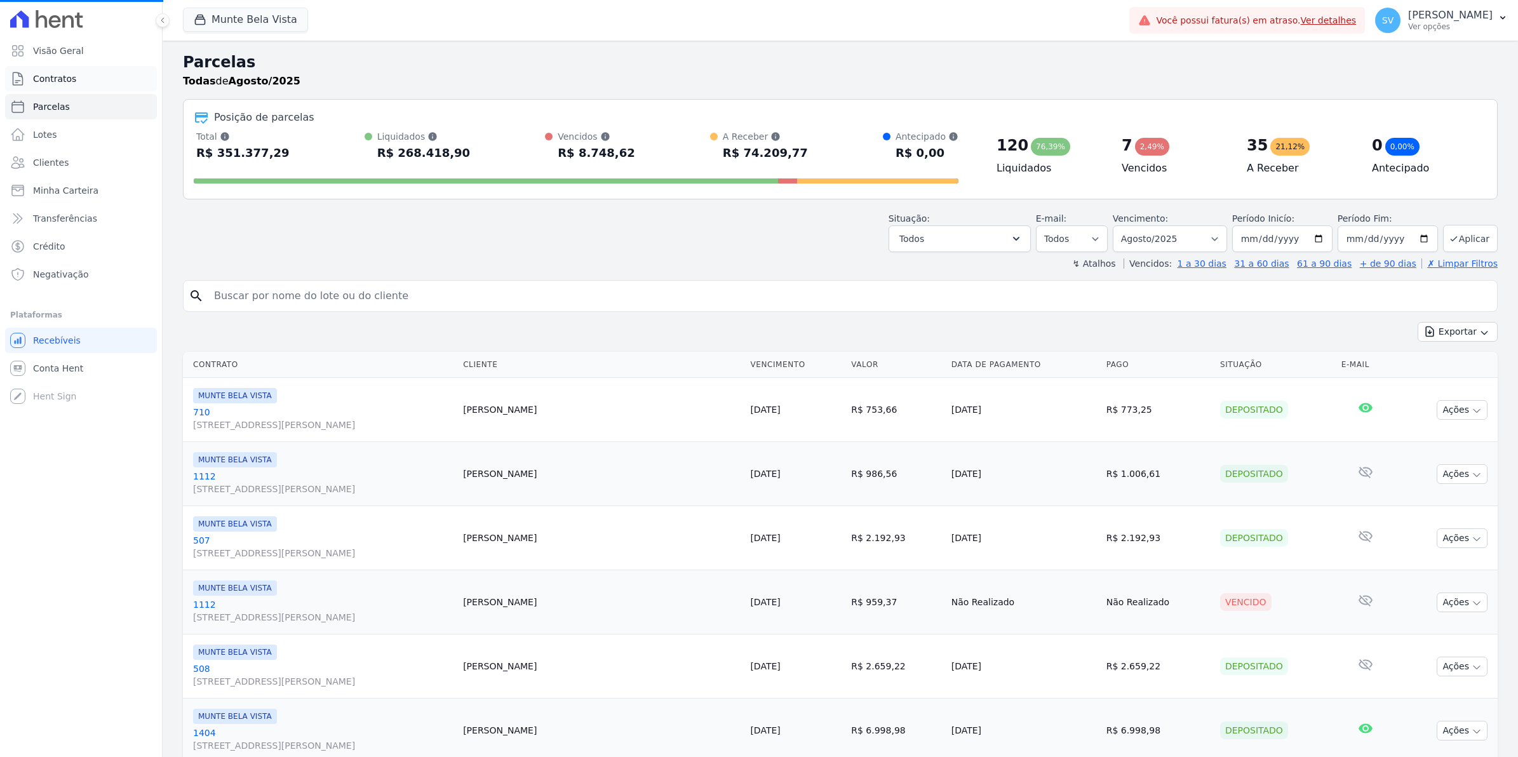
click at [68, 81] on span "Contratos" at bounding box center [54, 78] width 43 height 13
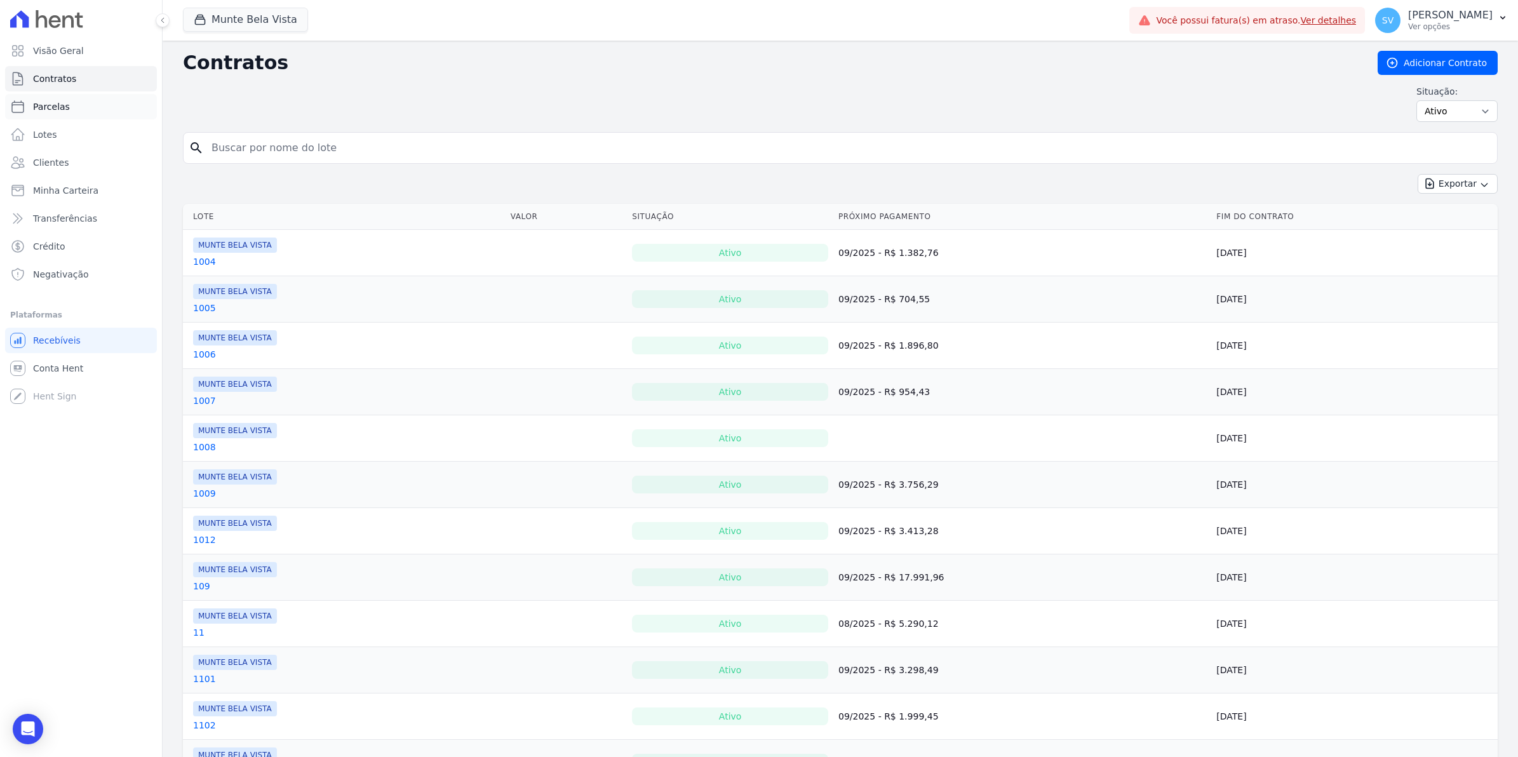
click at [57, 112] on span "Parcelas" at bounding box center [51, 106] width 37 height 13
select select
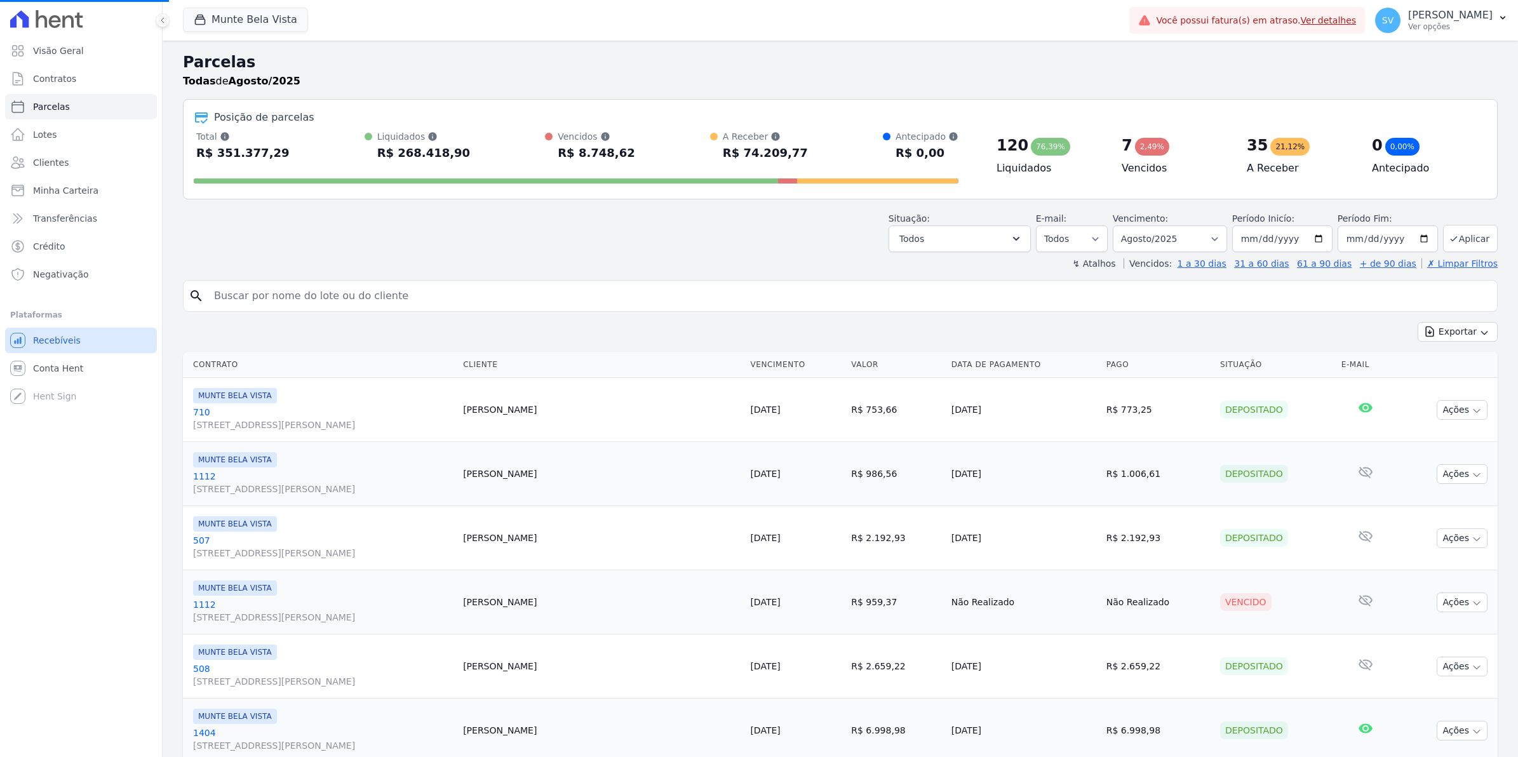
select select
click at [53, 366] on span "Conta Hent" at bounding box center [58, 368] width 50 height 13
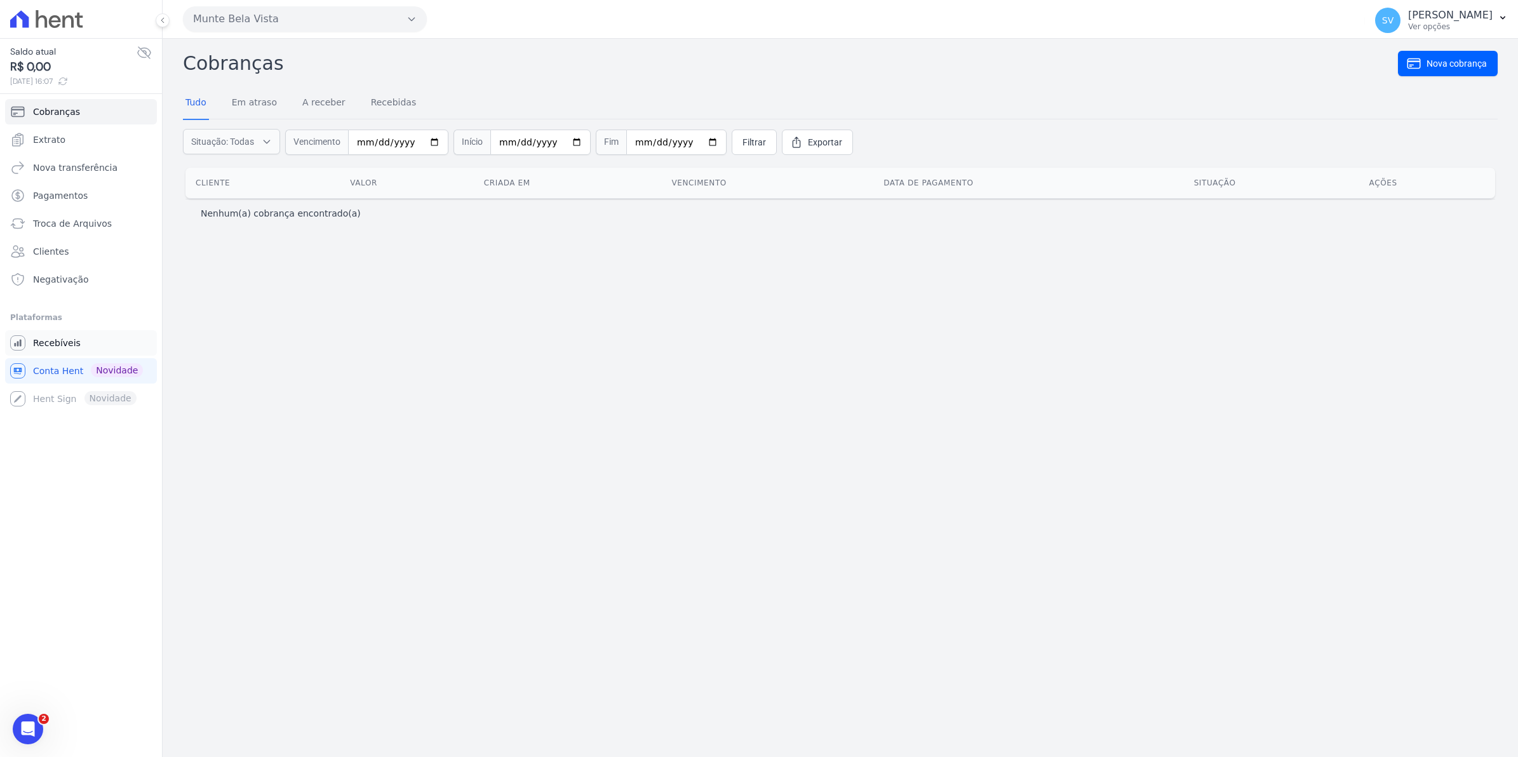
click at [61, 344] on span "Recebíveis" at bounding box center [57, 343] width 48 height 13
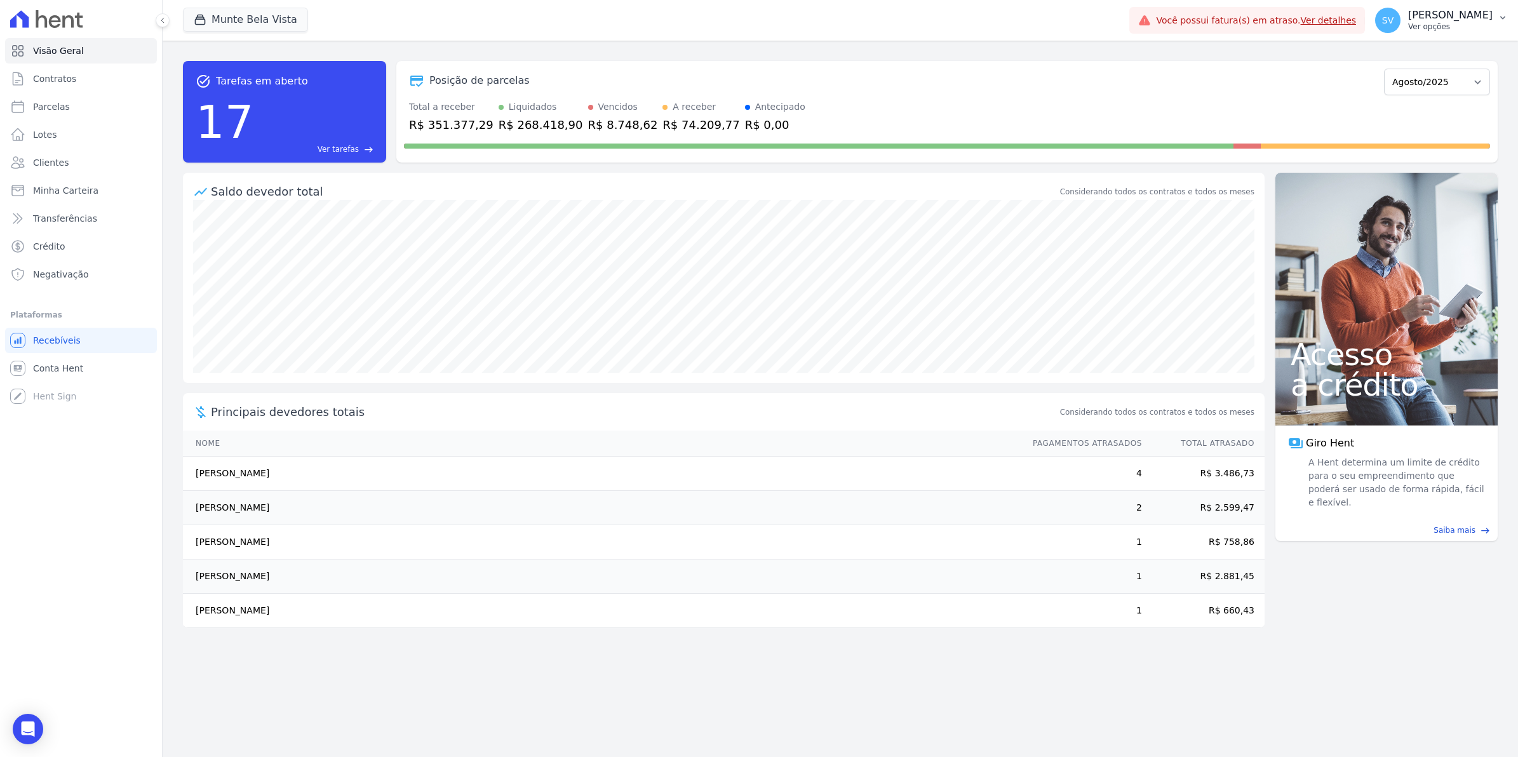
click at [1397, 27] on span "SV" at bounding box center [1387, 20] width 25 height 25
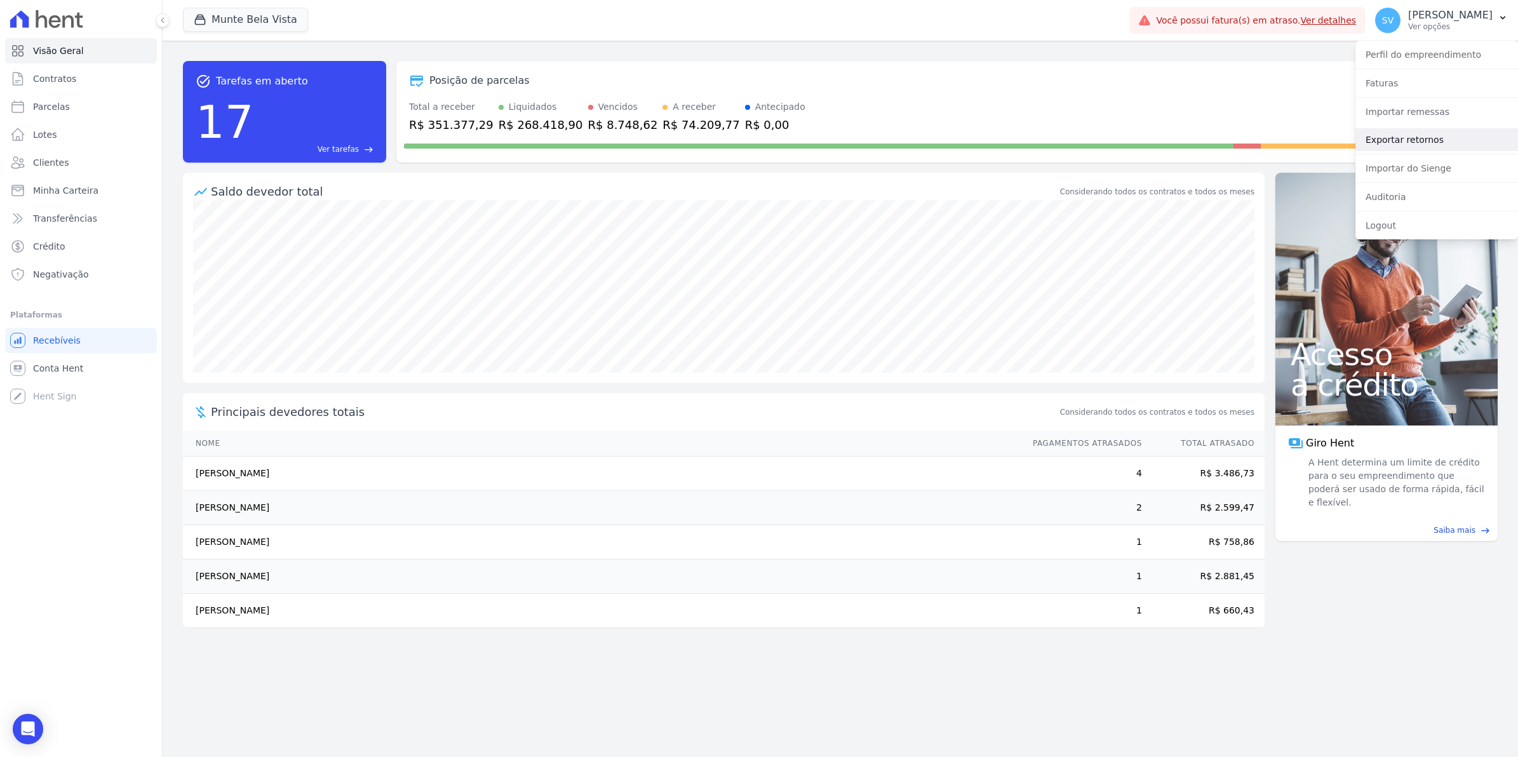
click at [1391, 141] on link "Exportar retornos" at bounding box center [1436, 139] width 163 height 23
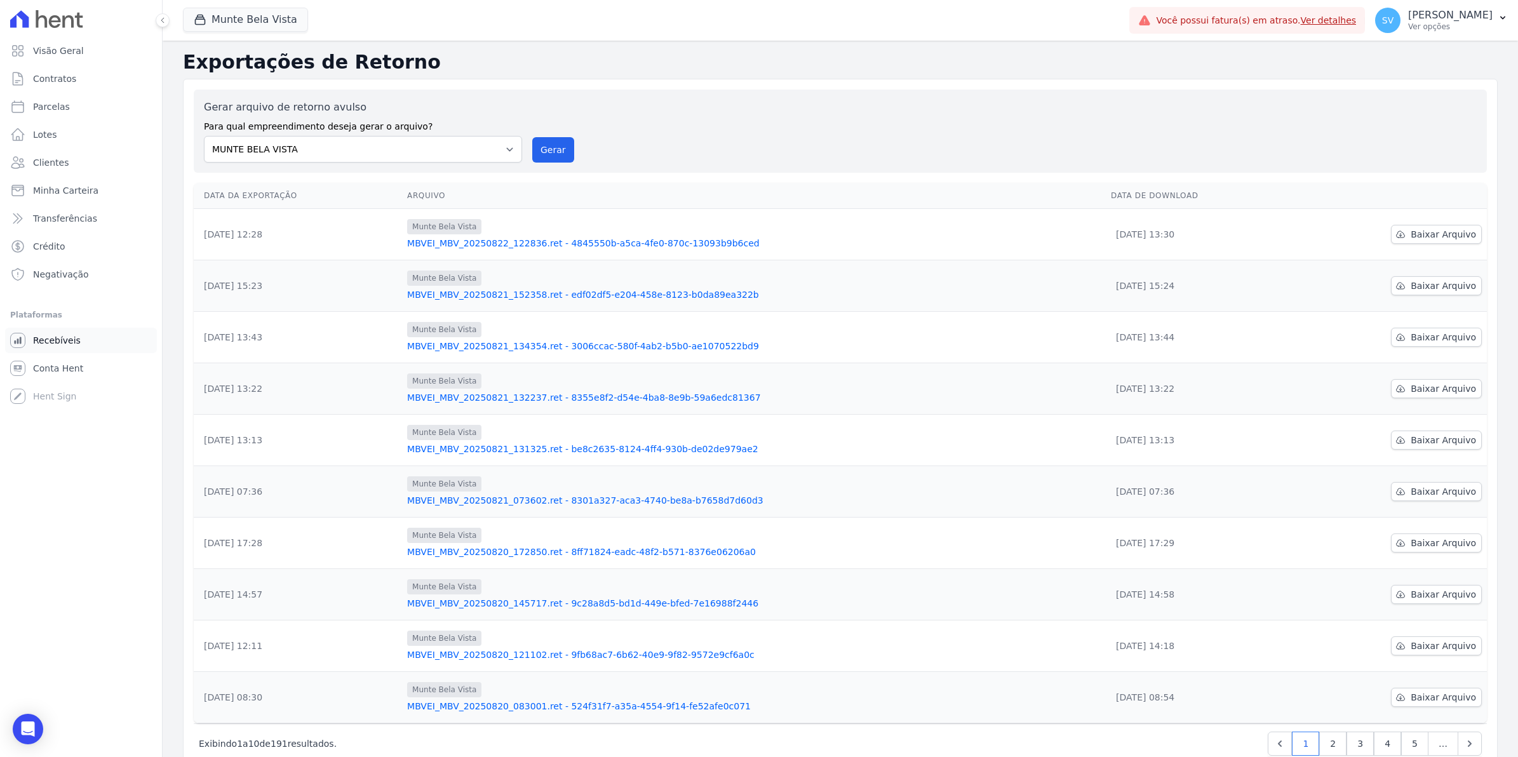
click at [68, 345] on span "Recebíveis" at bounding box center [57, 340] width 48 height 13
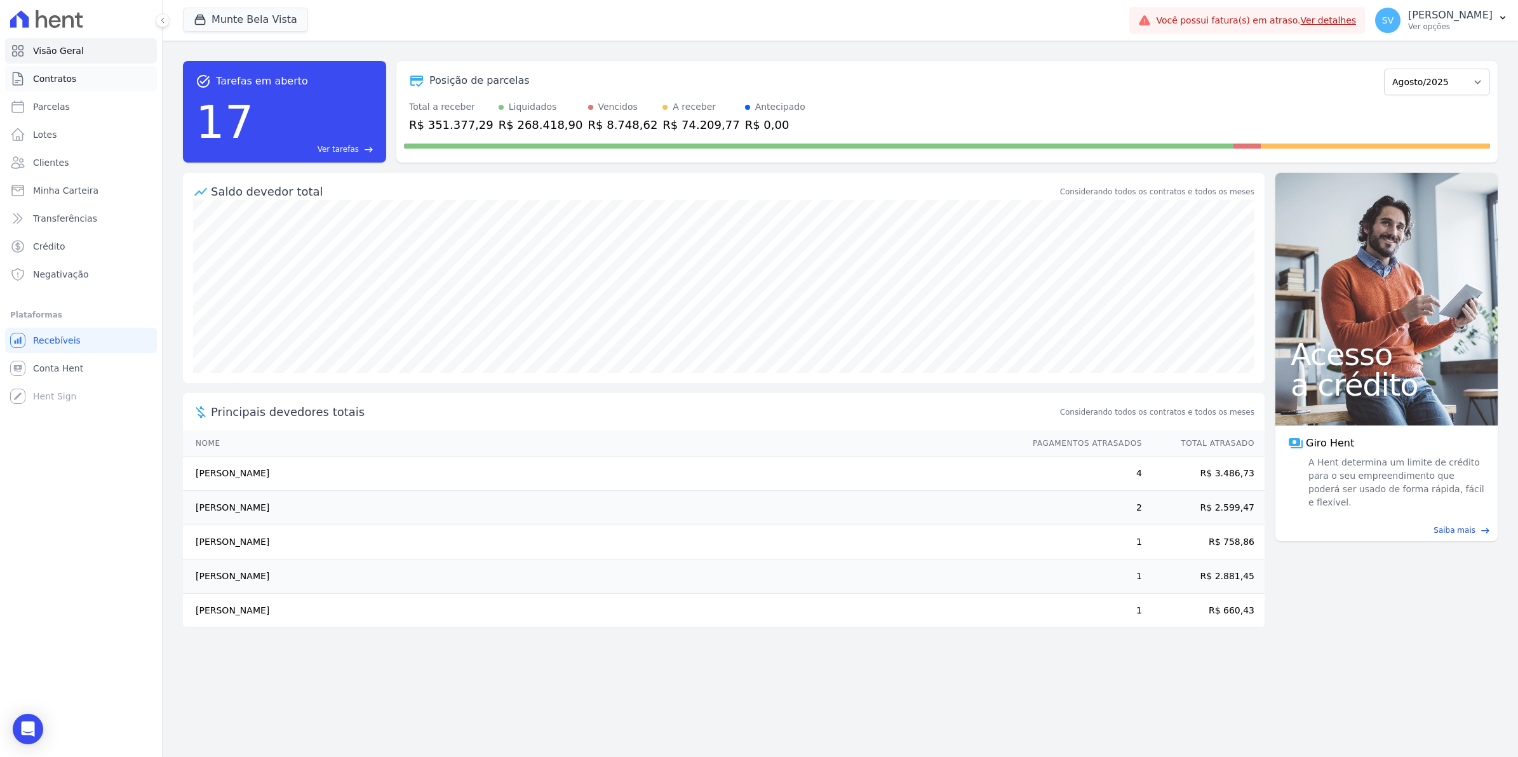
click at [55, 86] on link "Contratos" at bounding box center [81, 78] width 152 height 25
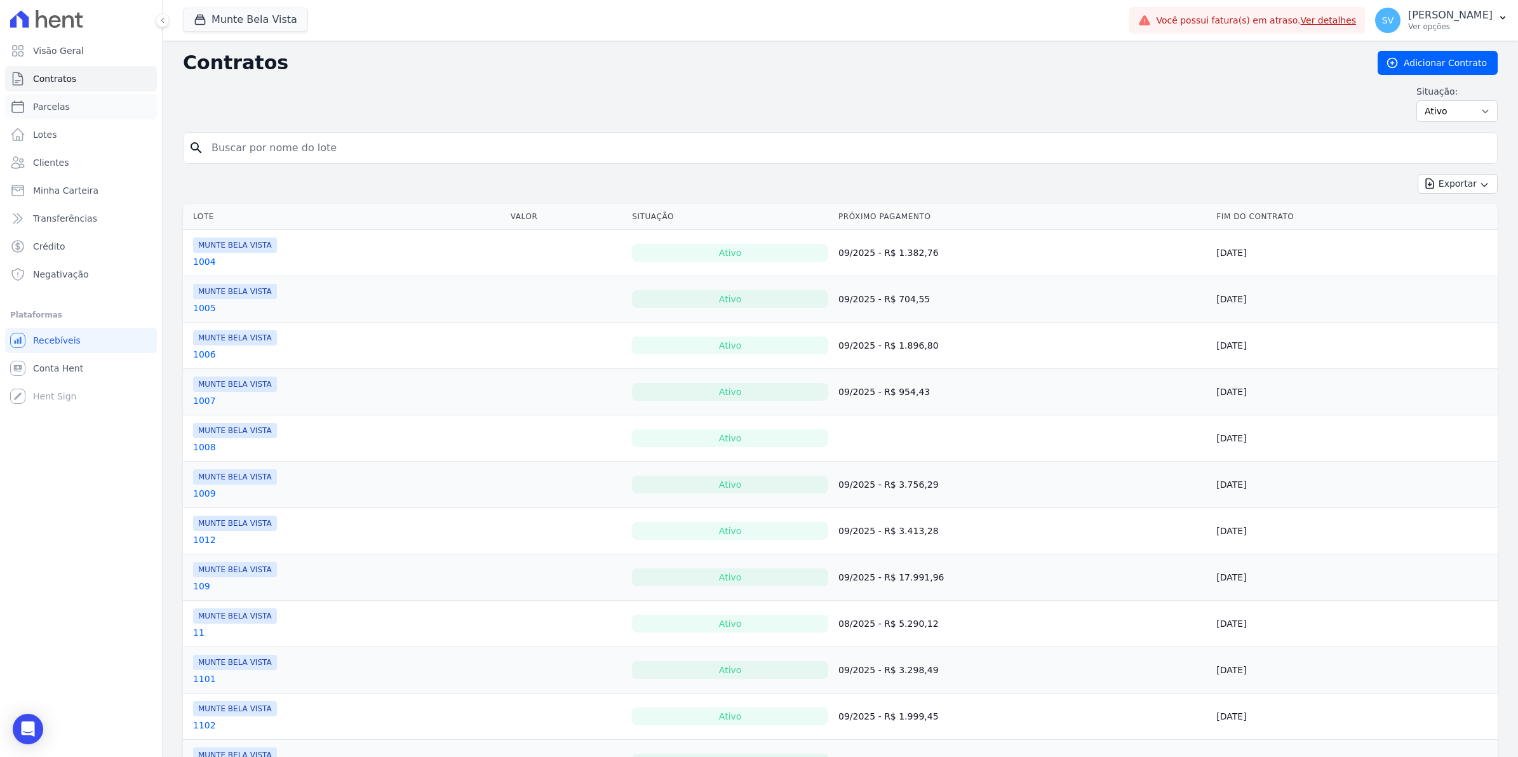
click at [59, 109] on span "Parcelas" at bounding box center [51, 106] width 37 height 13
select select
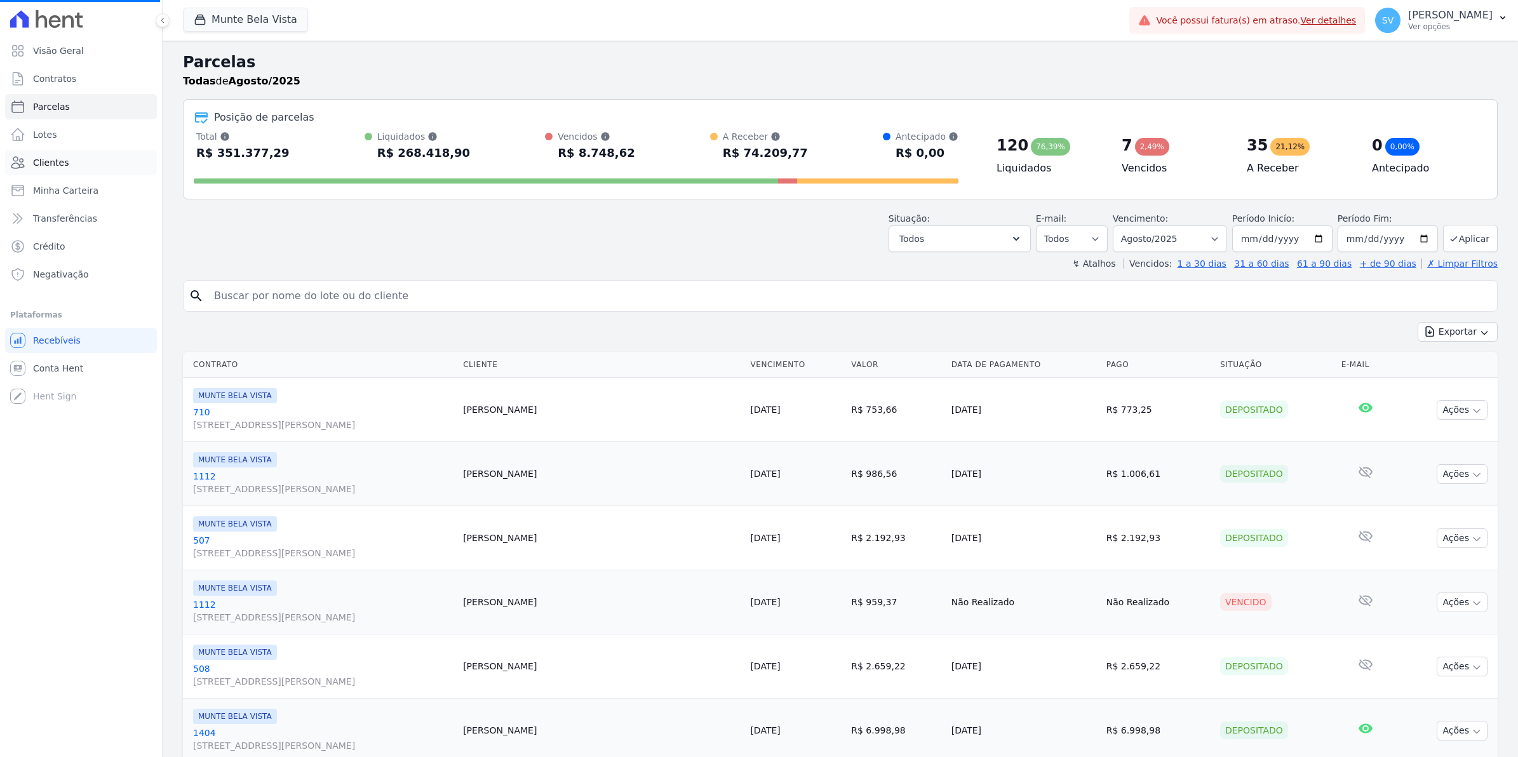
click at [62, 163] on span "Clientes" at bounding box center [51, 162] width 36 height 13
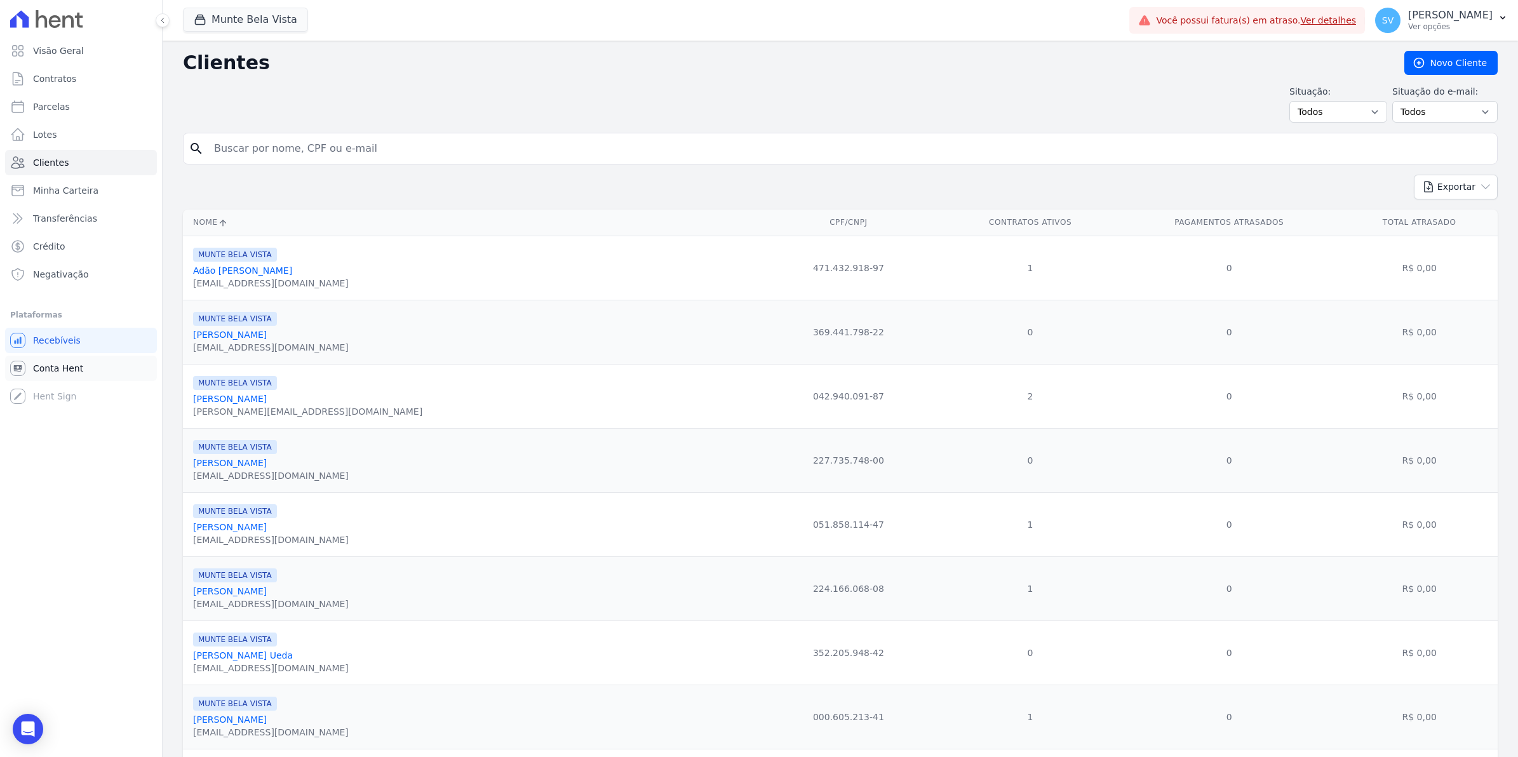
click at [57, 365] on span "Conta Hent" at bounding box center [58, 368] width 50 height 13
select select
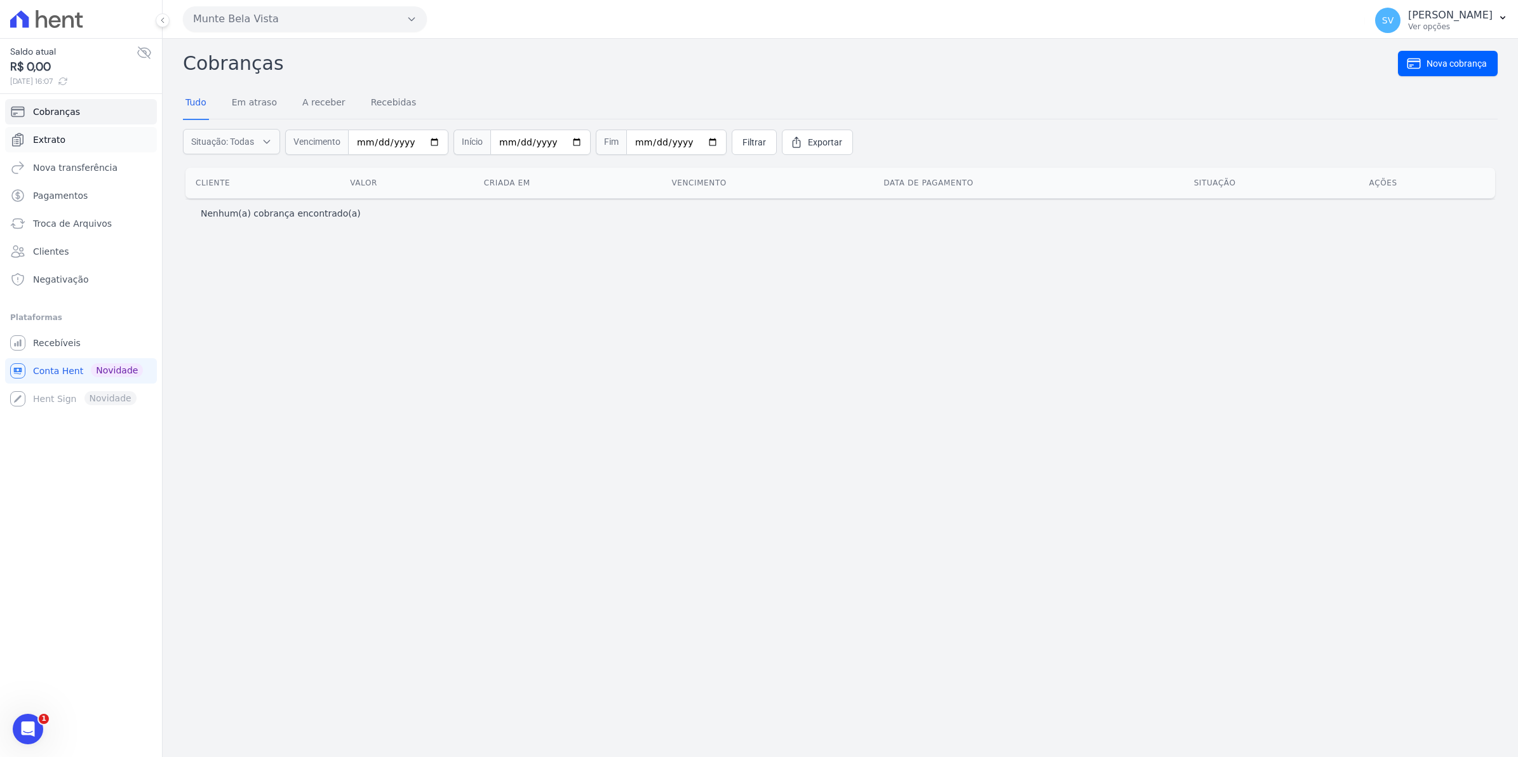
click at [51, 140] on span "Extrato" at bounding box center [49, 139] width 32 height 13
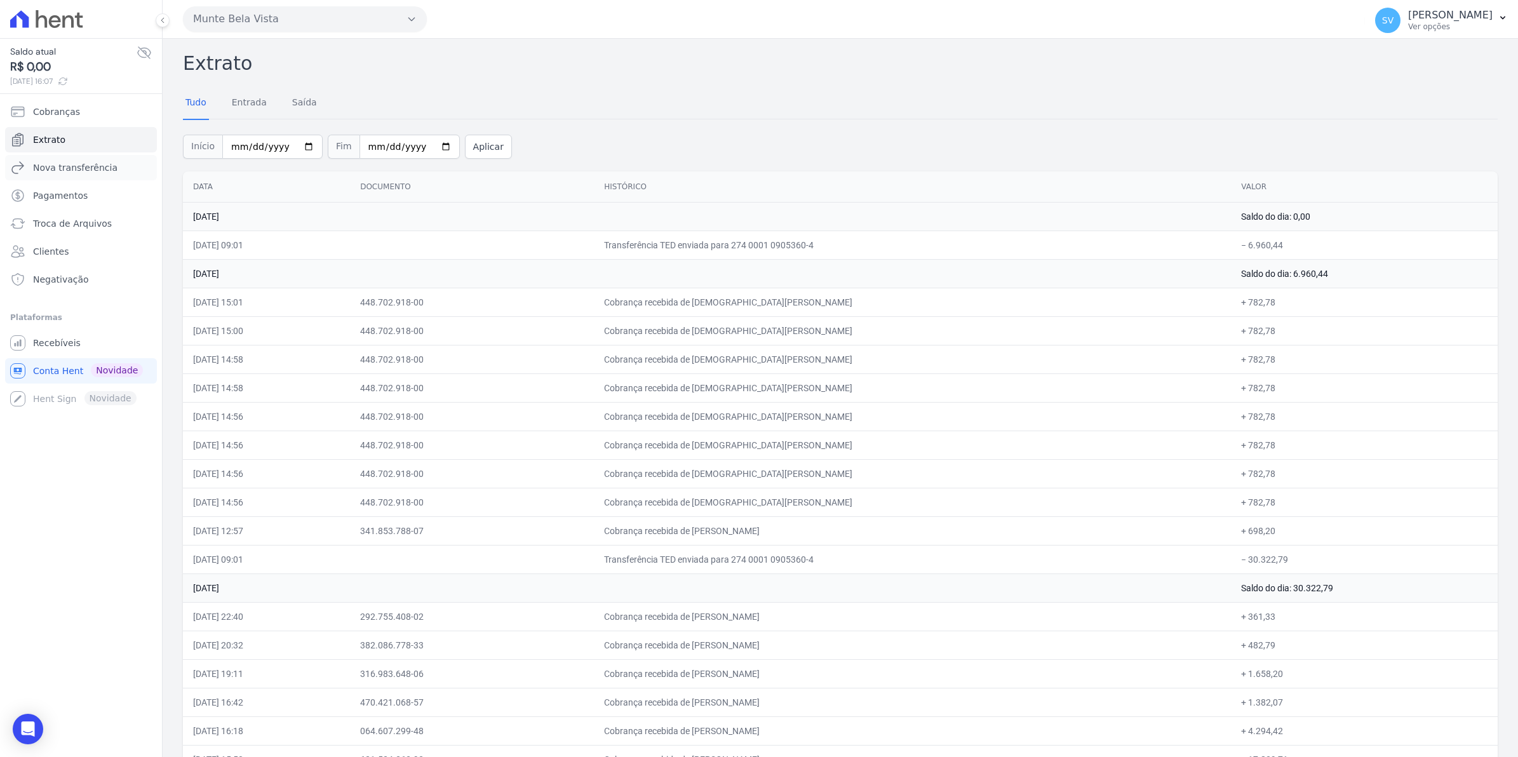
click at [133, 170] on link "Nova transferência" at bounding box center [81, 167] width 152 height 25
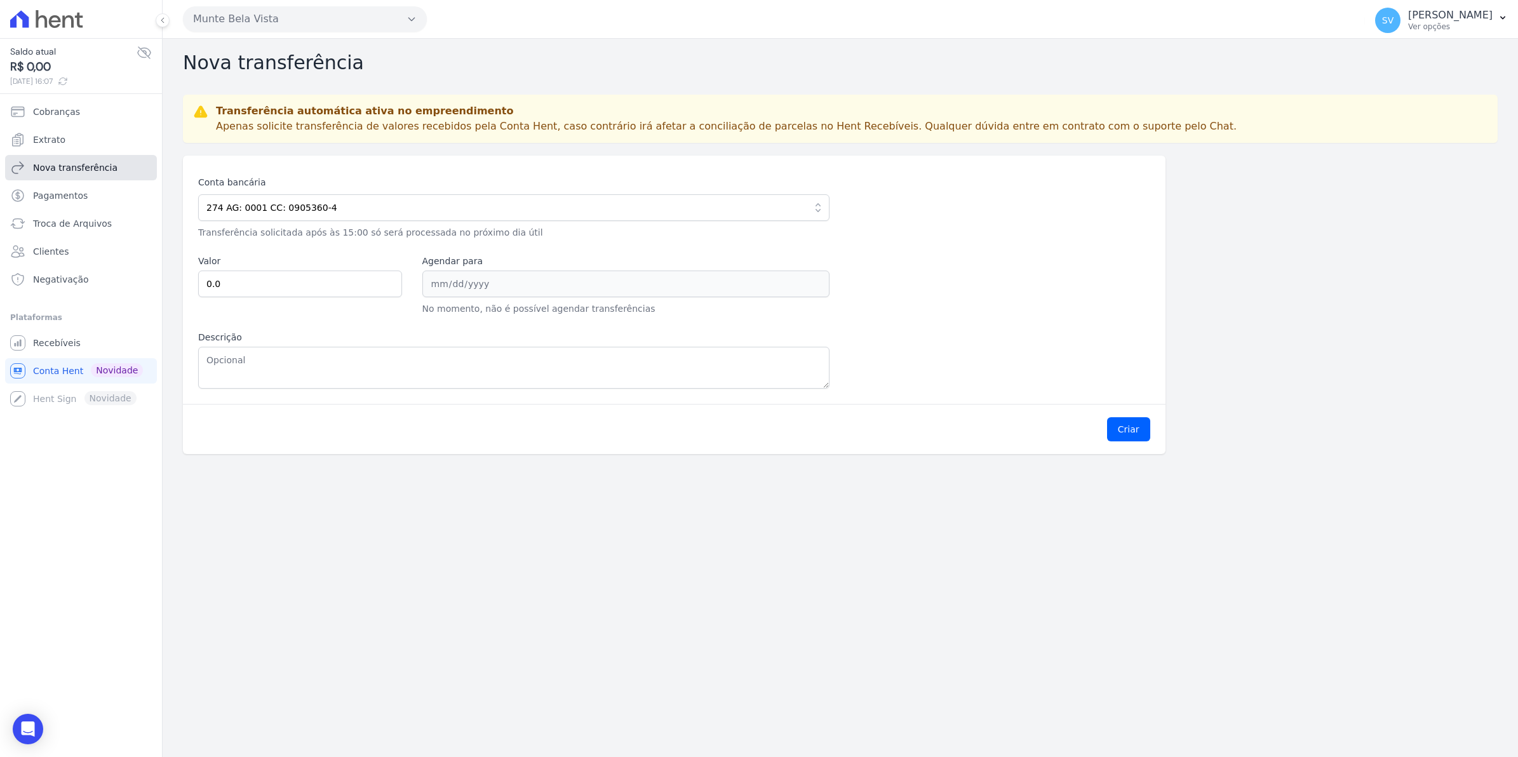
click at [138, 168] on link "Nova transferência" at bounding box center [81, 167] width 152 height 25
click at [51, 128] on link "Extrato" at bounding box center [81, 139] width 152 height 25
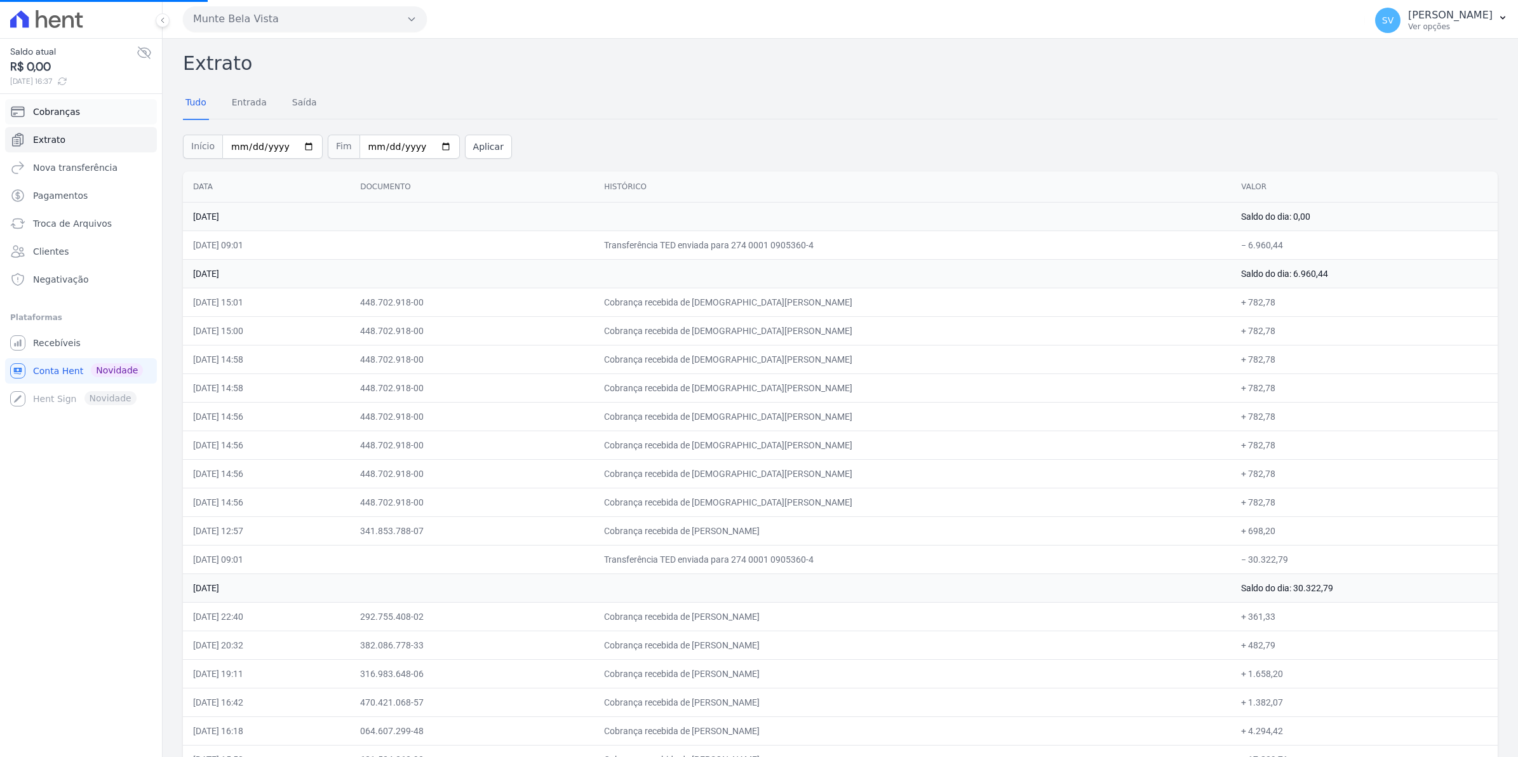
click at [51, 115] on span "Cobranças" at bounding box center [56, 111] width 47 height 13
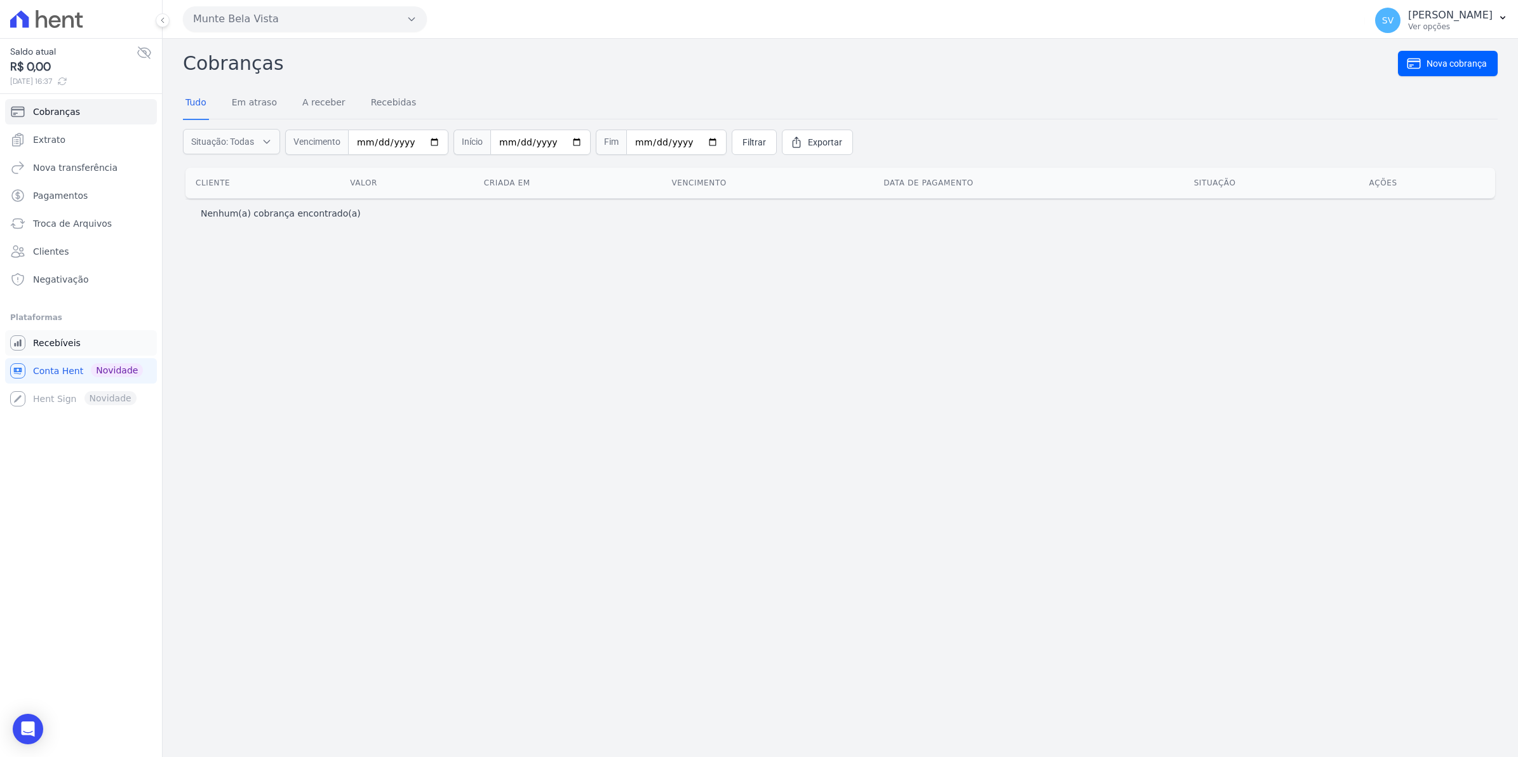
click at [23, 342] on icon "Sidebar" at bounding box center [17, 342] width 15 height 15
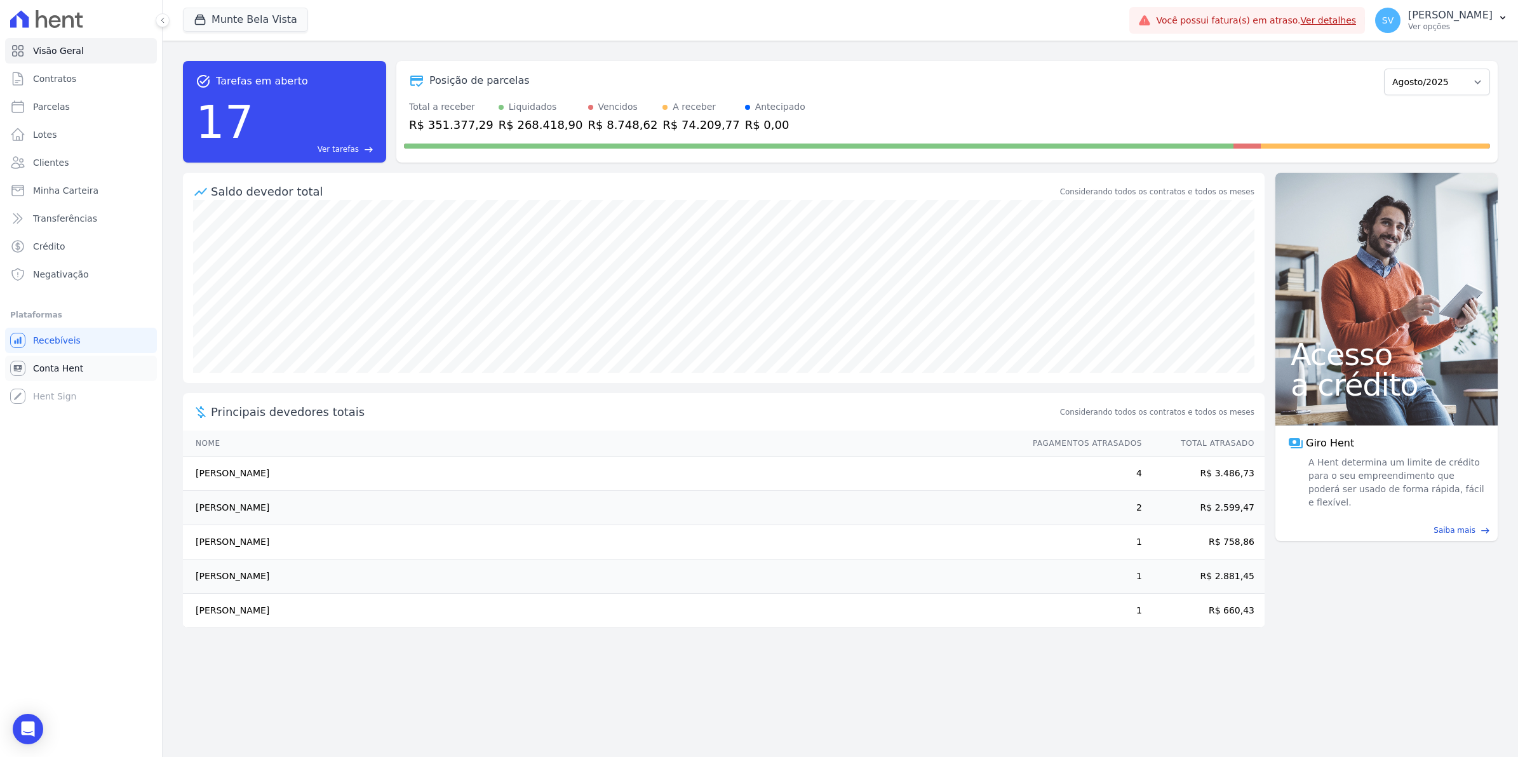
click at [39, 369] on span "Conta Hent" at bounding box center [58, 368] width 50 height 13
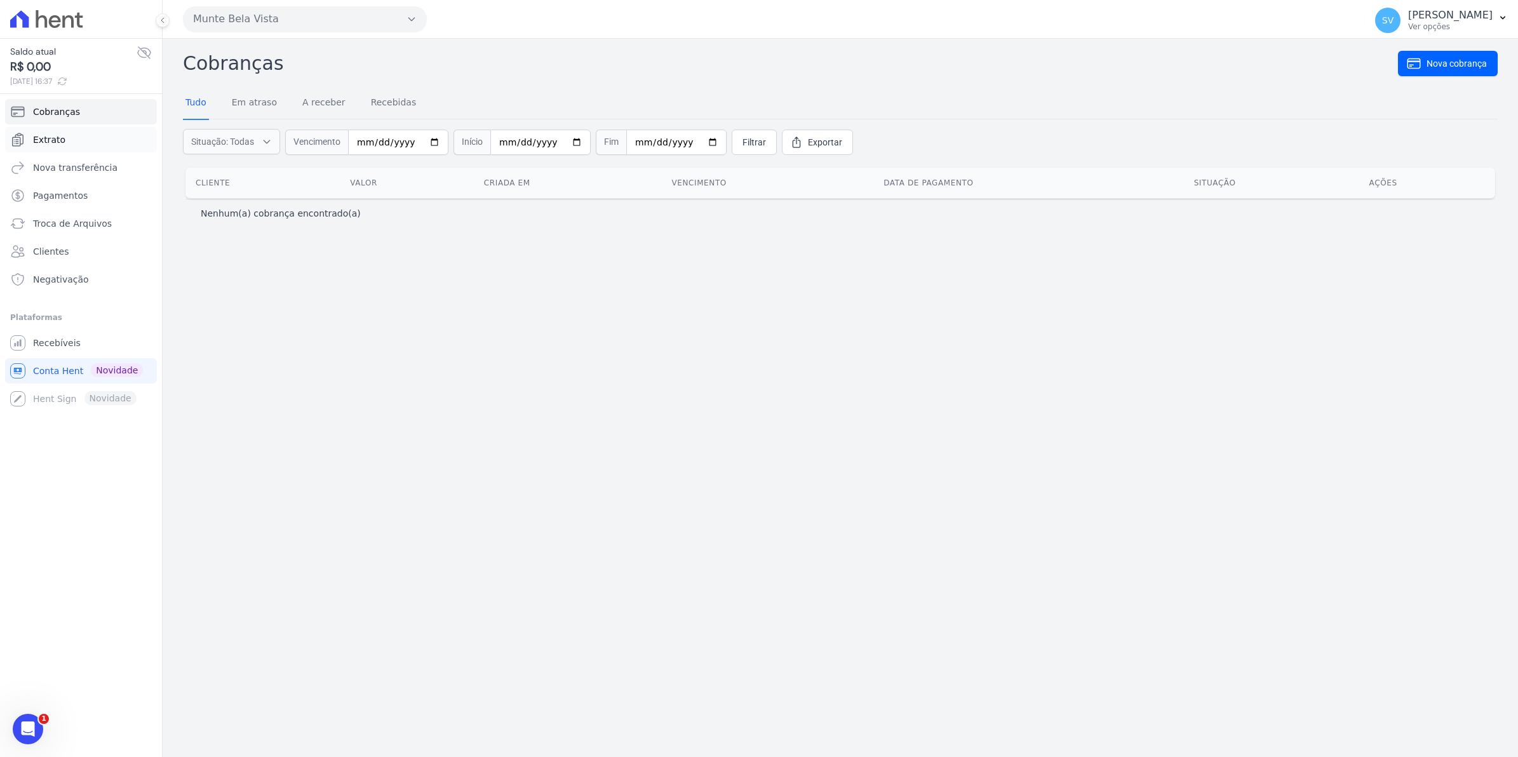
click at [46, 151] on link "Extrato" at bounding box center [81, 139] width 152 height 25
